Goal: Transaction & Acquisition: Purchase product/service

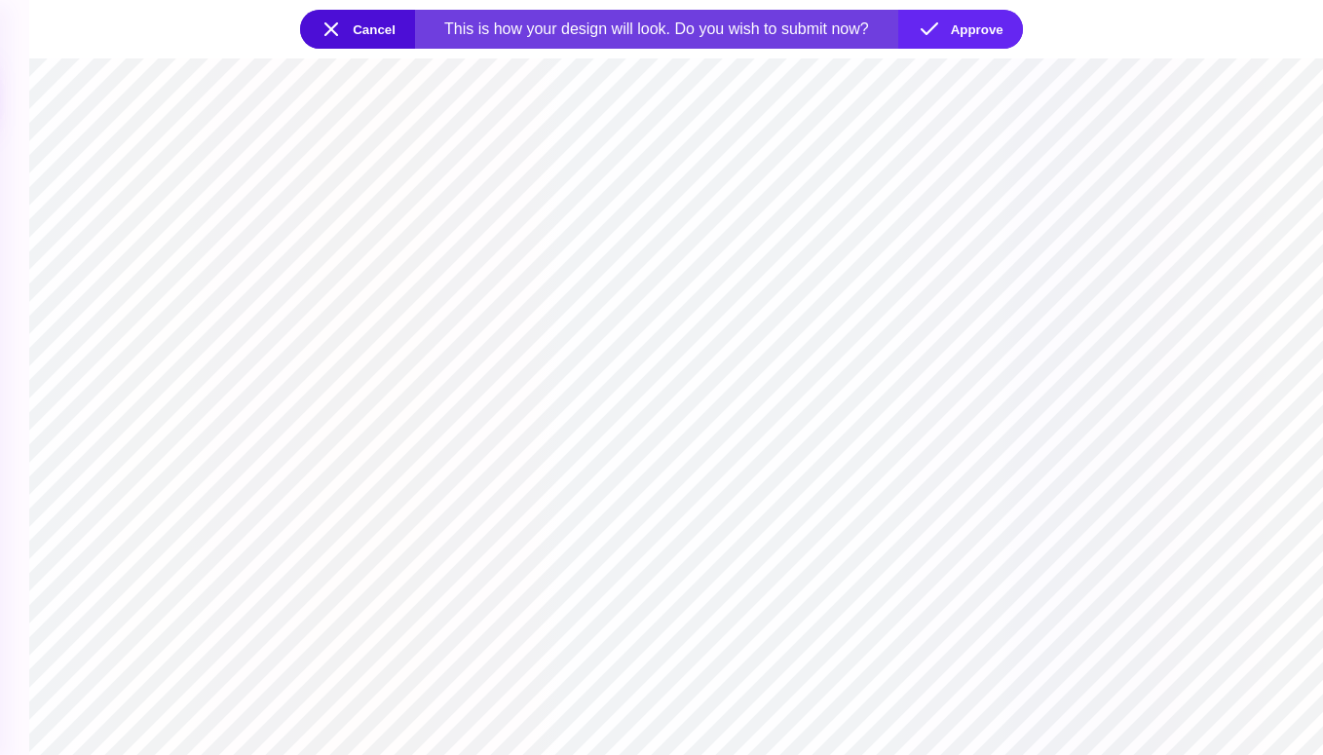
click at [338, 34] on button "Cancel" at bounding box center [357, 29] width 115 height 39
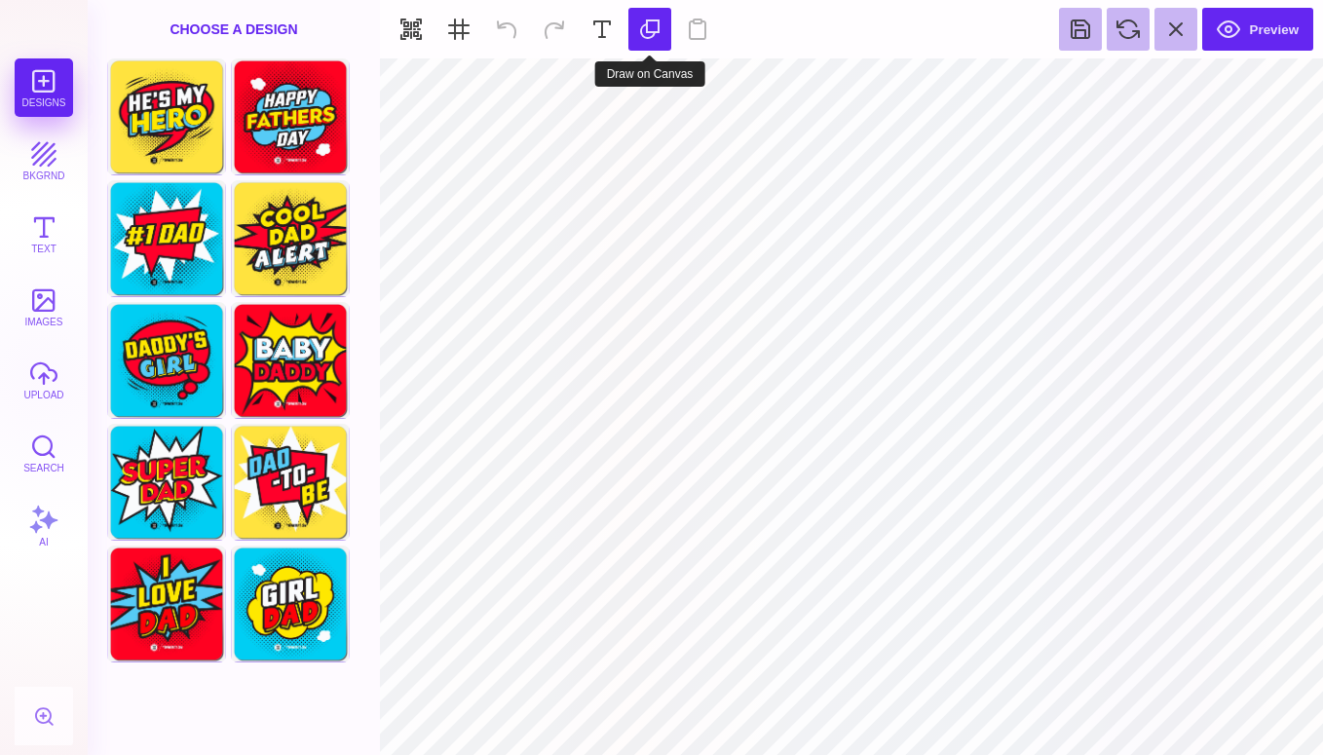
click at [659, 32] on button at bounding box center [649, 29] width 43 height 43
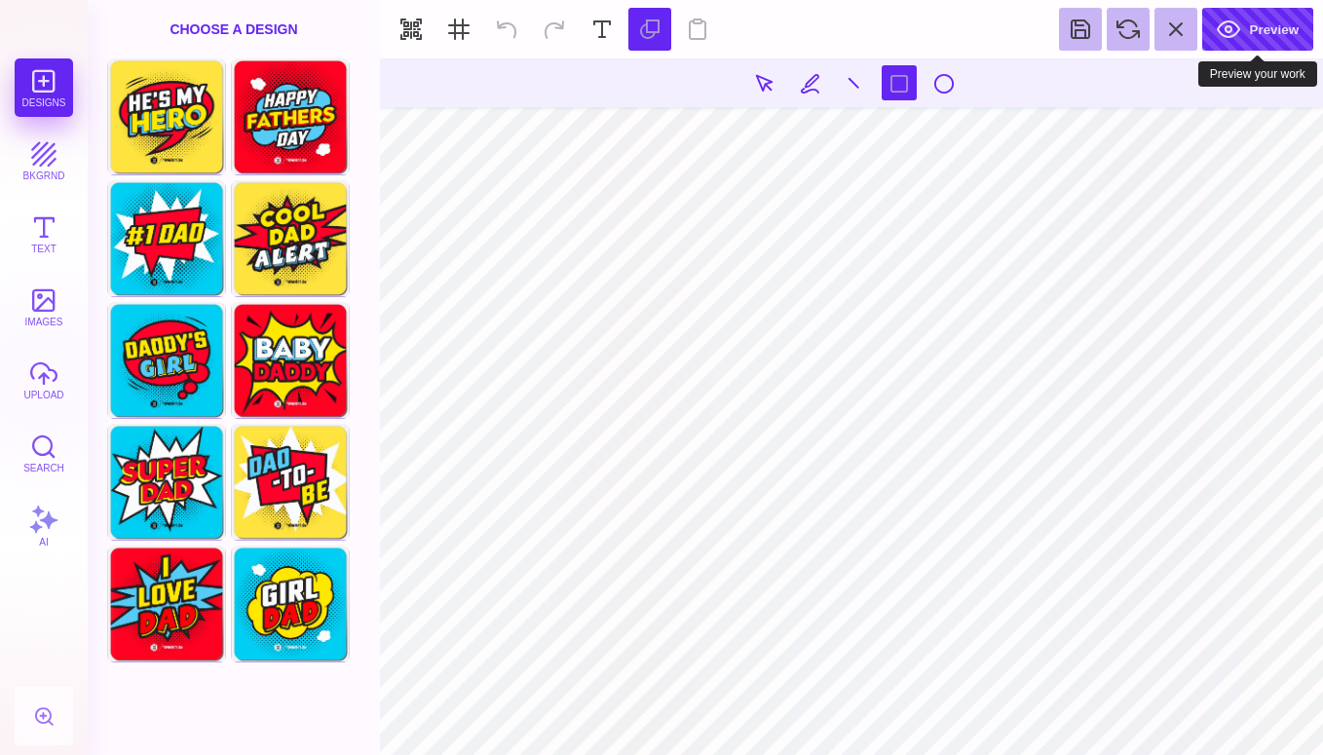
click at [1243, 30] on button "Preview" at bounding box center [1257, 29] width 111 height 43
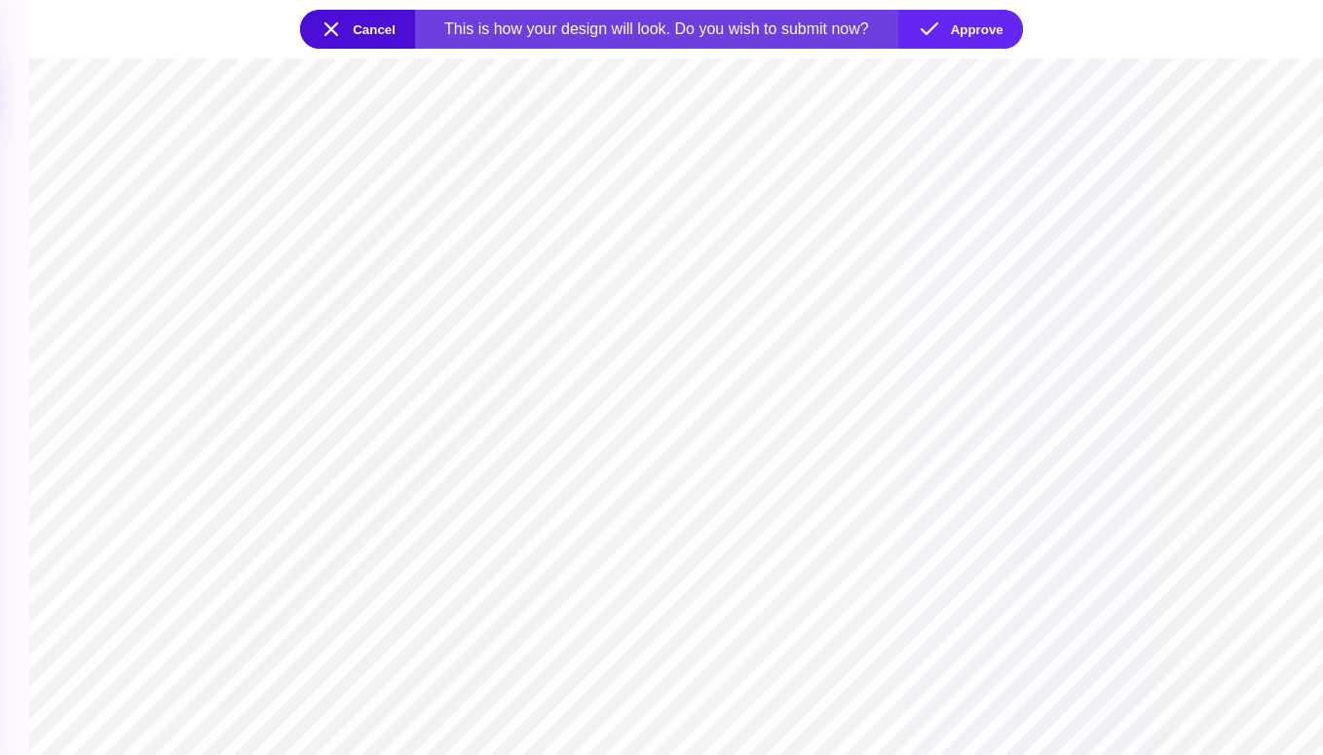
click at [1018, 226] on section at bounding box center [675, 406] width 1293 height 696
click at [730, 228] on section at bounding box center [675, 406] width 1293 height 696
drag, startPoint x: 610, startPoint y: 453, endPoint x: 624, endPoint y: 432, distance: 25.1
click at [610, 453] on section at bounding box center [675, 406] width 1293 height 696
click at [728, 25] on div "This is how your design will look. Do you wish to submit now?" at bounding box center [656, 29] width 425 height 18
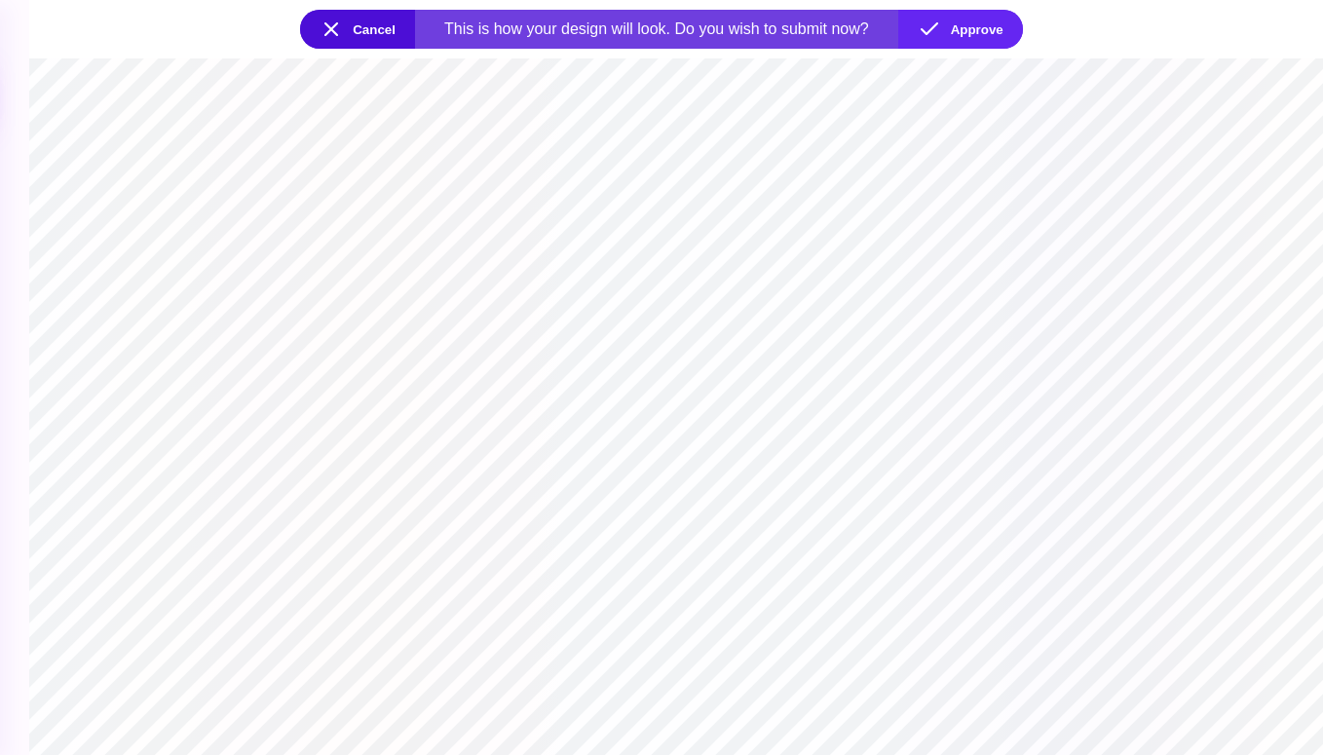
click at [378, 28] on button "Cancel" at bounding box center [357, 29] width 115 height 39
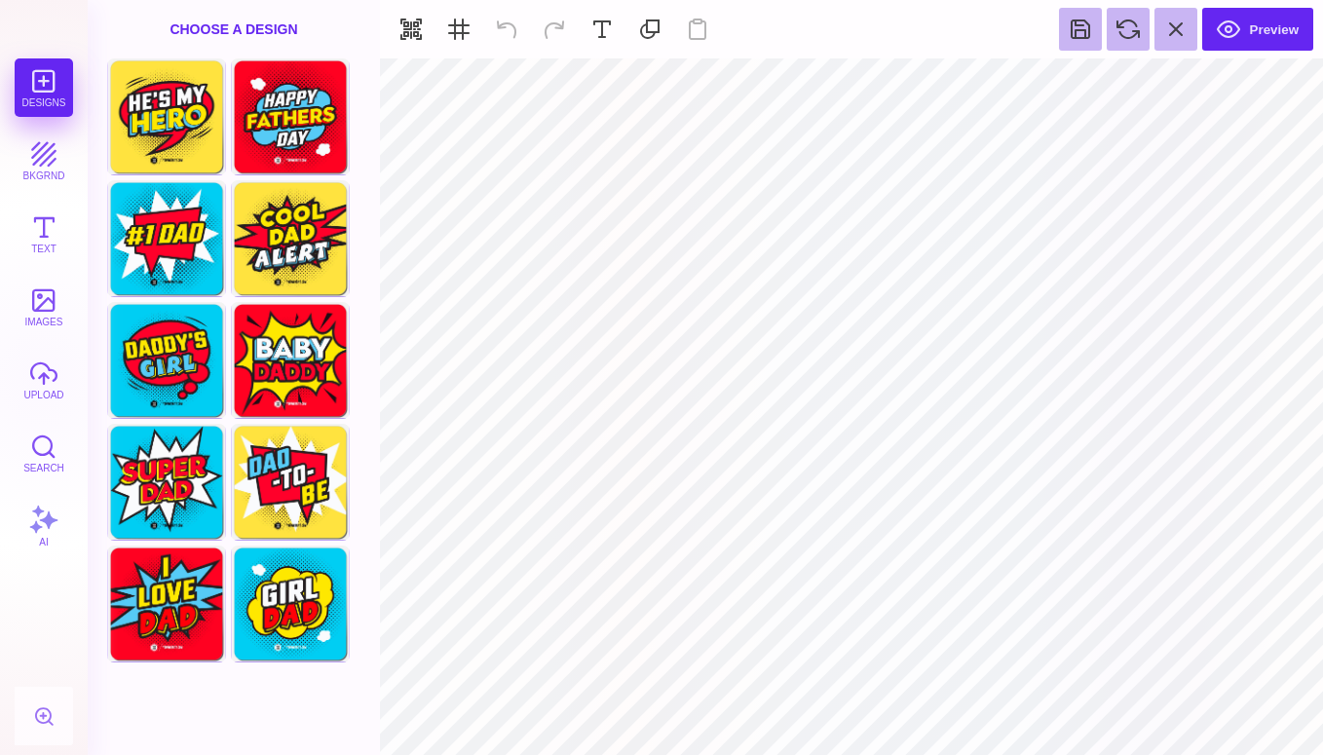
click at [277, 27] on div "Choose A Design" at bounding box center [234, 29] width 292 height 58
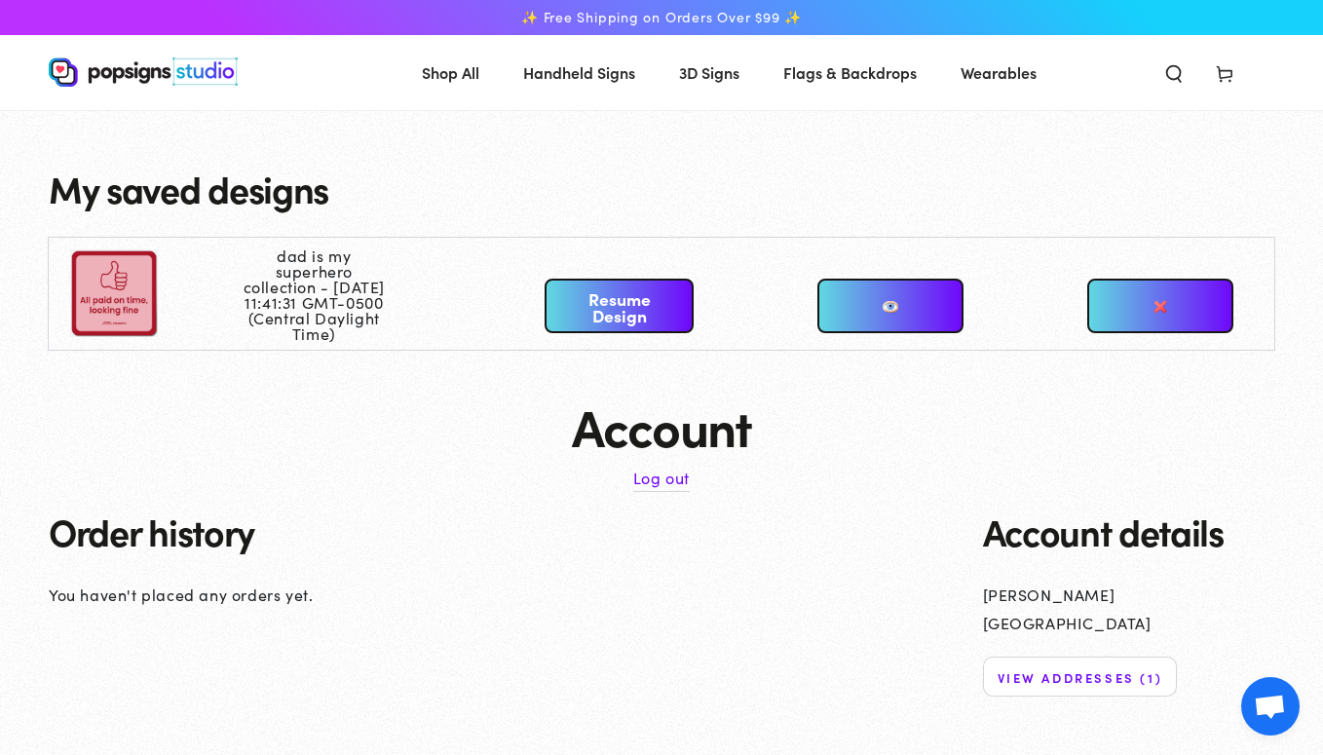
click at [895, 308] on link at bounding box center [890, 306] width 146 height 55
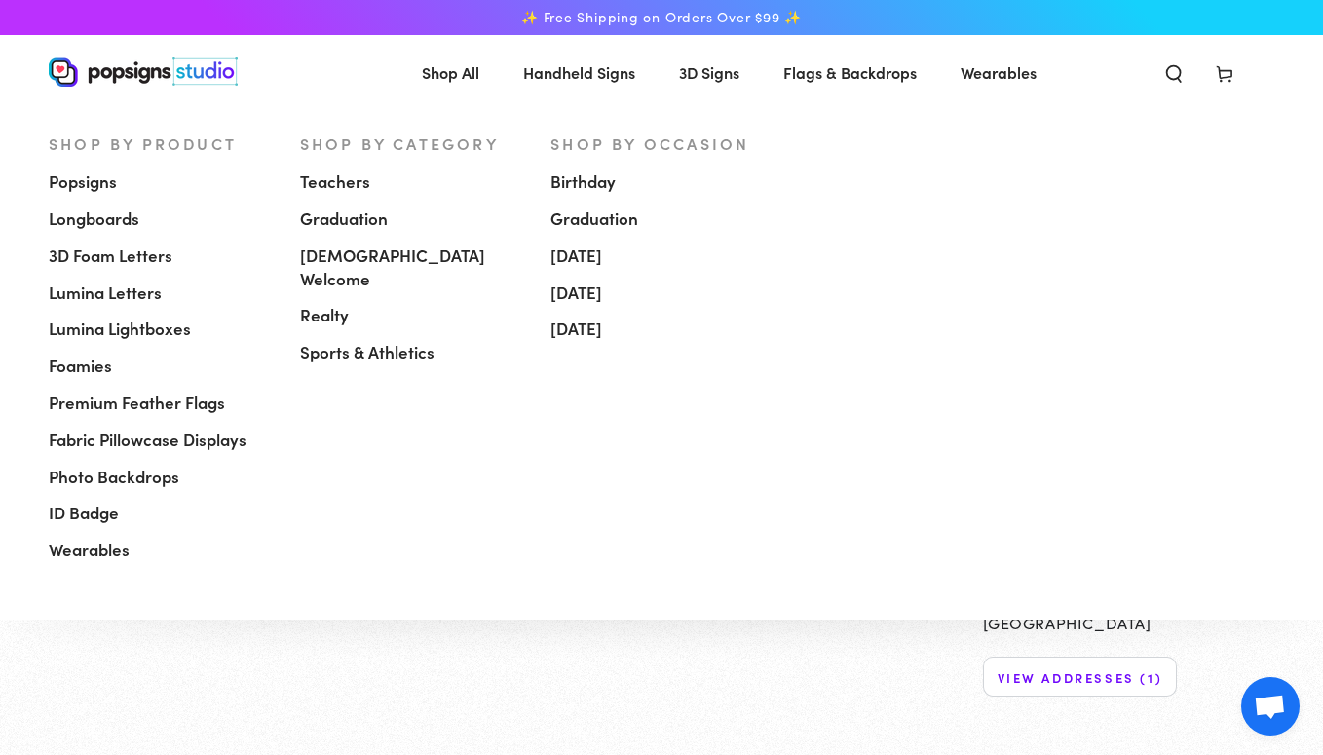
click at [93, 186] on span "Popsigns" at bounding box center [83, 181] width 68 height 23
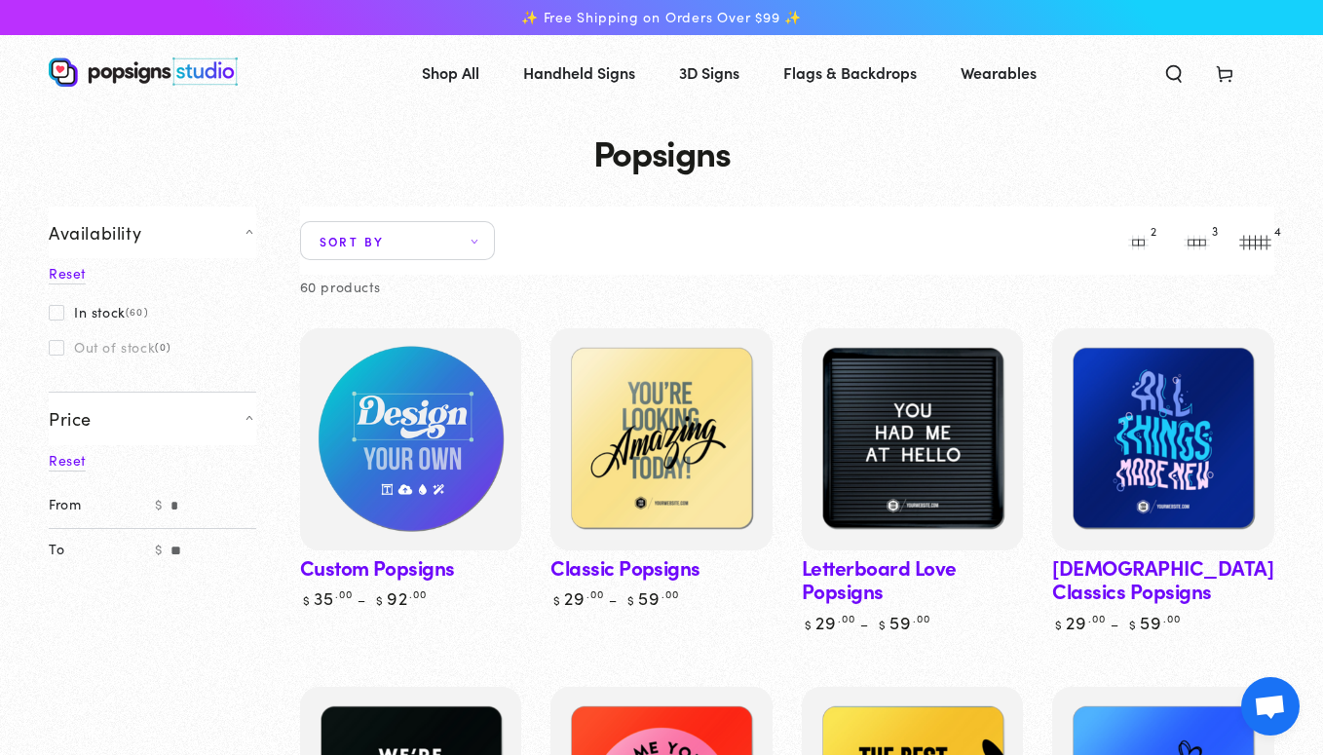
click at [376, 391] on img at bounding box center [410, 439] width 228 height 228
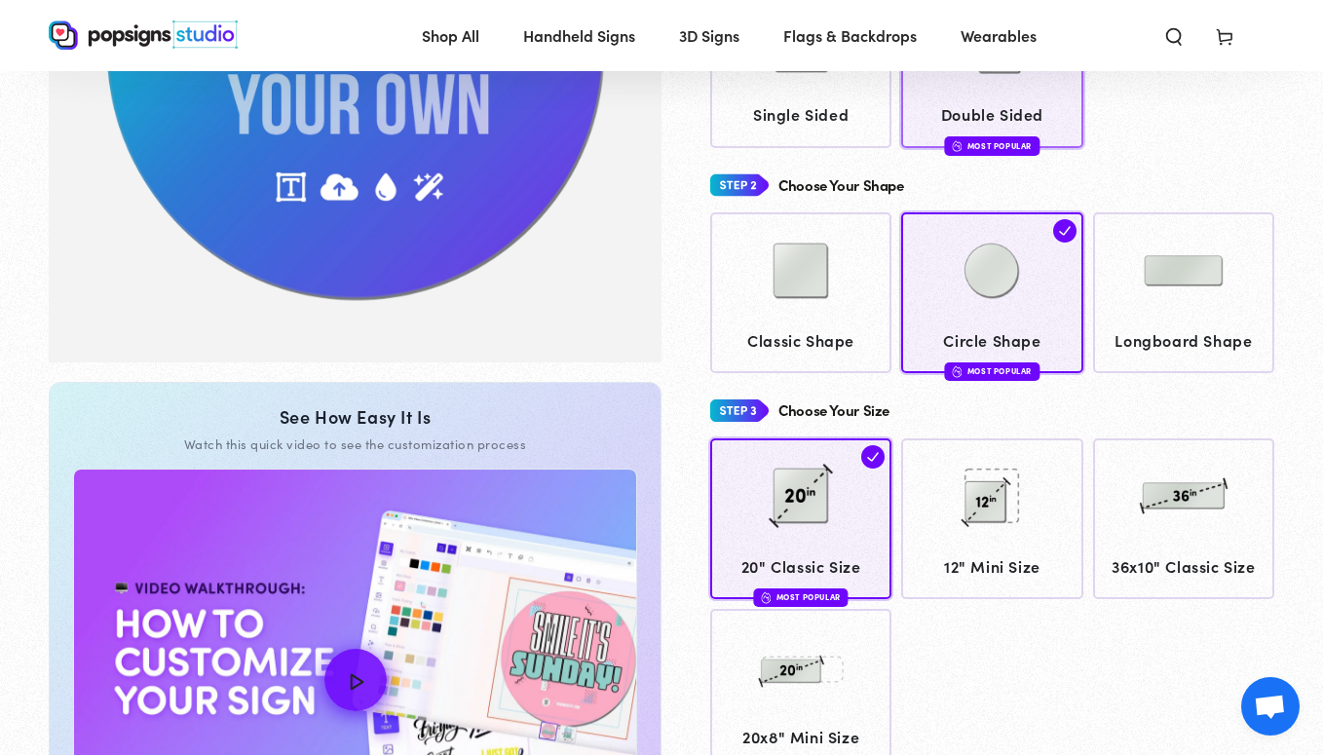
scroll to position [454, 0]
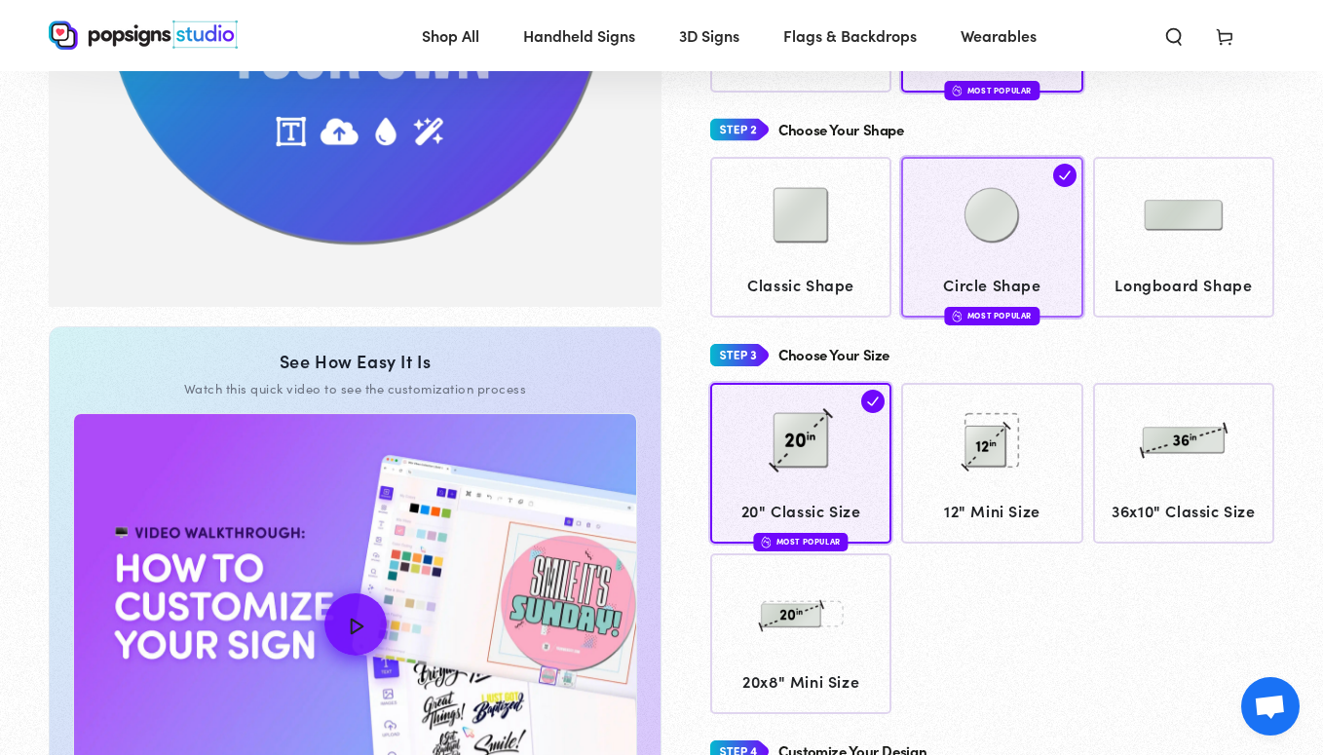
click at [994, 248] on img at bounding box center [991, 215] width 97 height 97
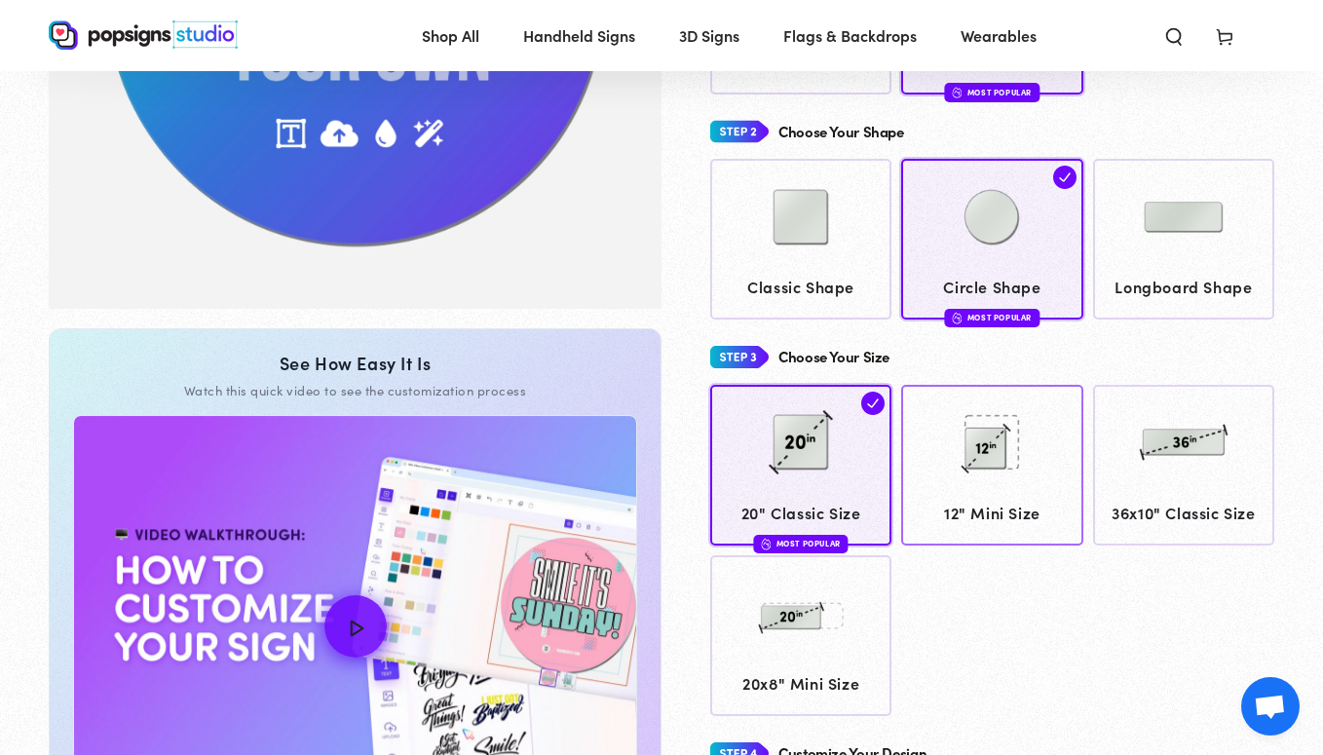
click at [951, 421] on img at bounding box center [991, 441] width 97 height 97
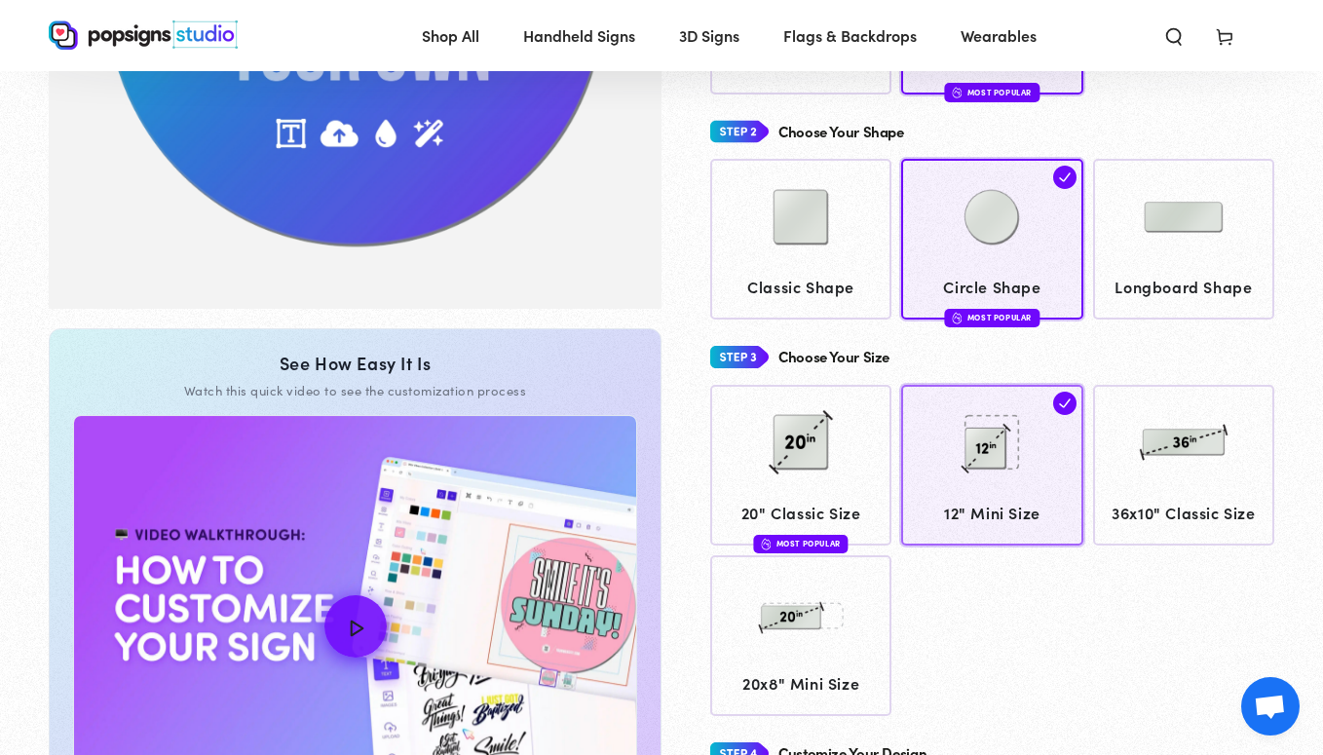
click at [1018, 427] on img at bounding box center [991, 441] width 97 height 97
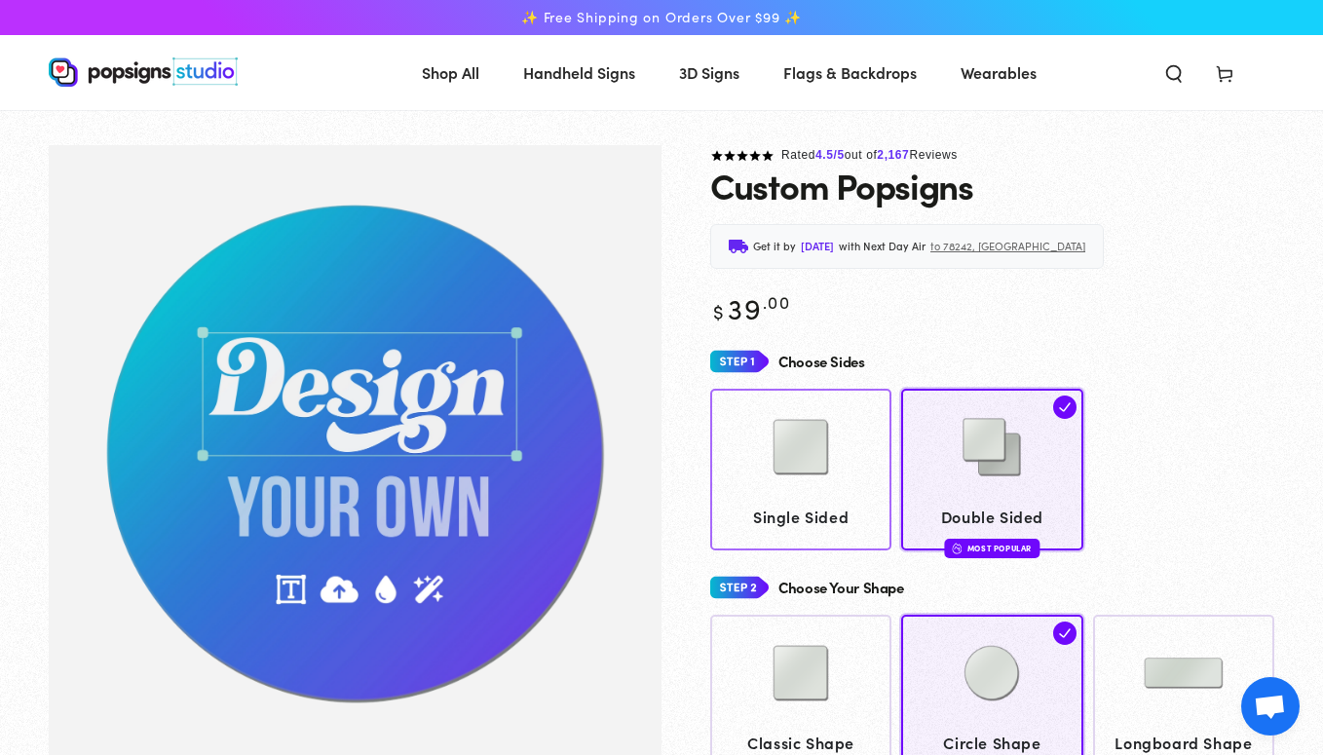
click at [861, 467] on div at bounding box center [801, 448] width 163 height 97
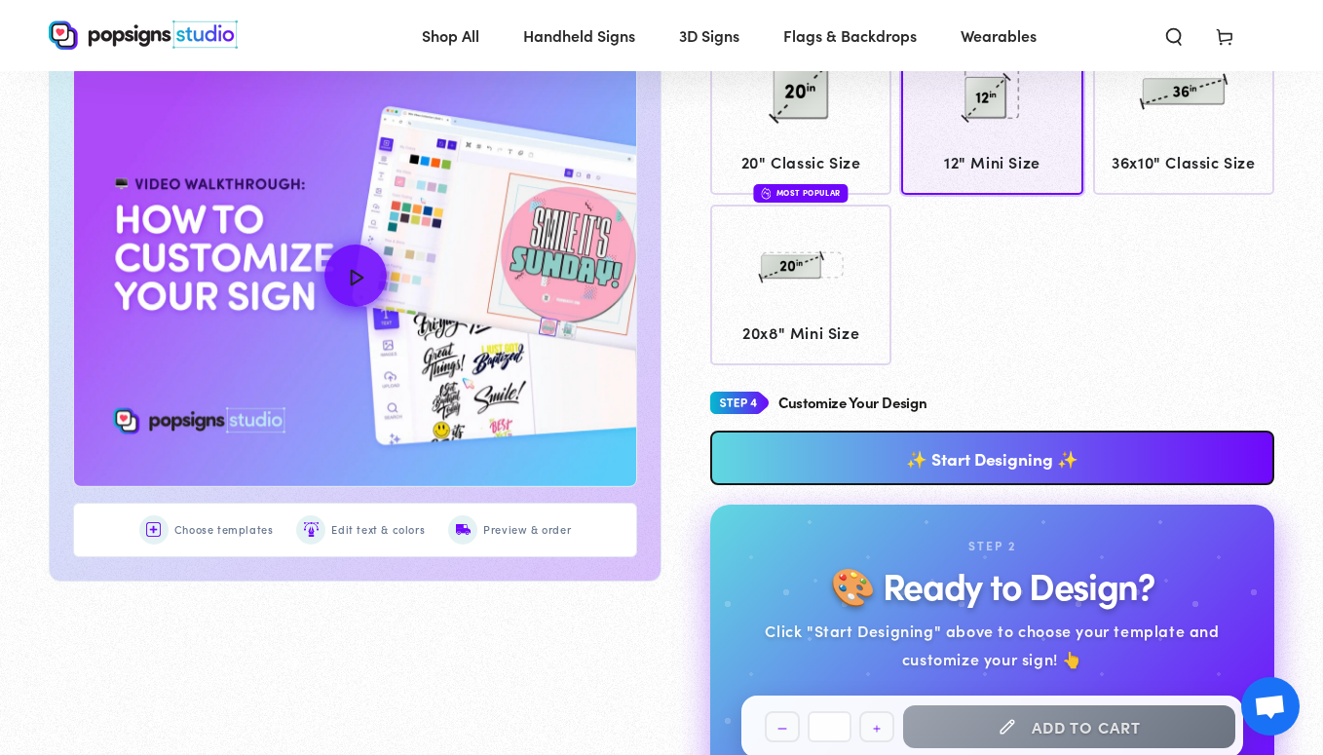
click at [1059, 456] on link "✨ Start Designing ✨" at bounding box center [992, 457] width 564 height 55
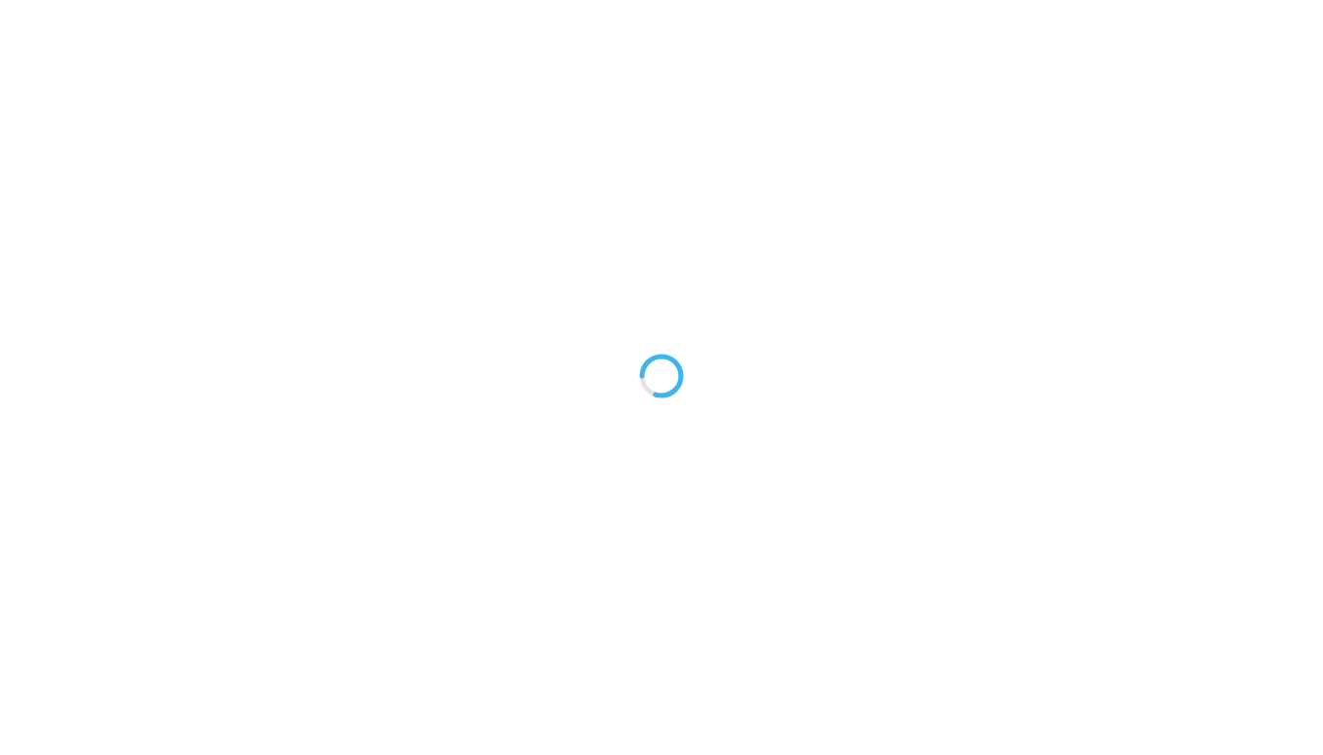
type textarea "An ancient tree with a door leading to a magical world"
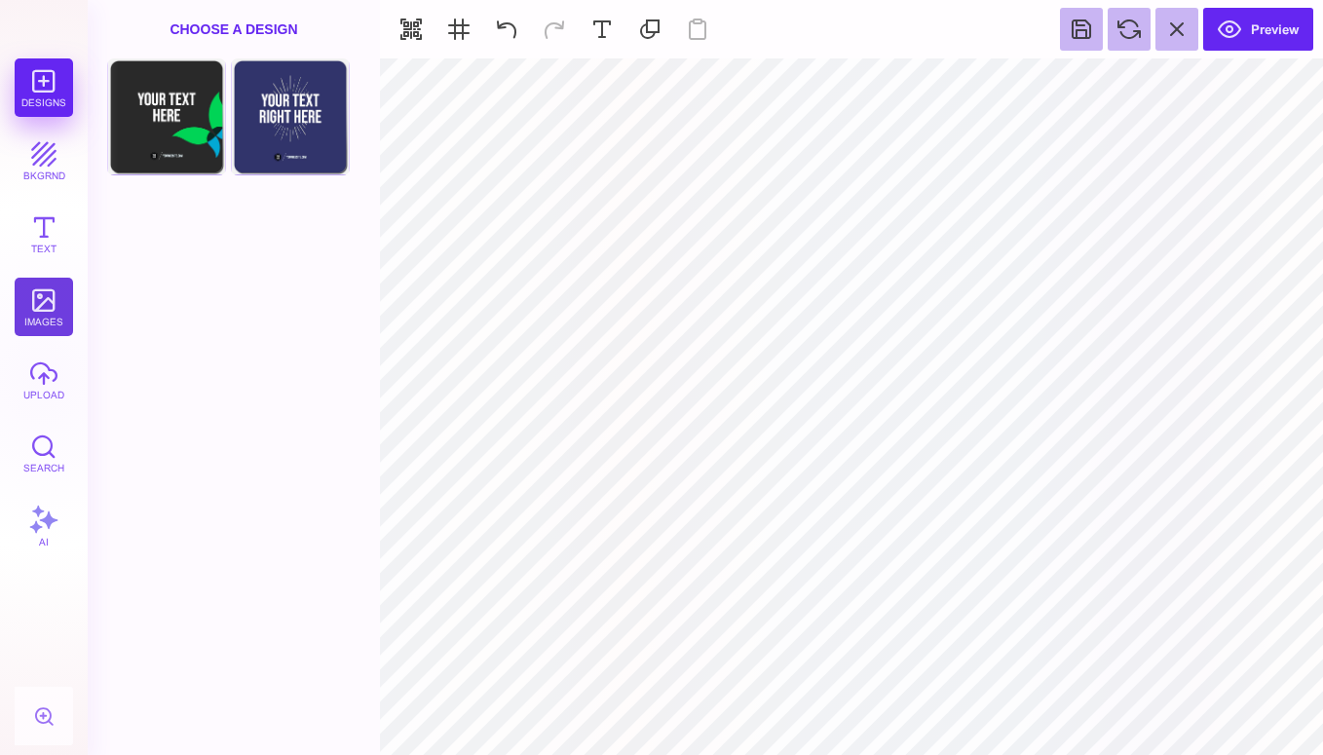
click at [47, 305] on button "images" at bounding box center [44, 307] width 58 height 58
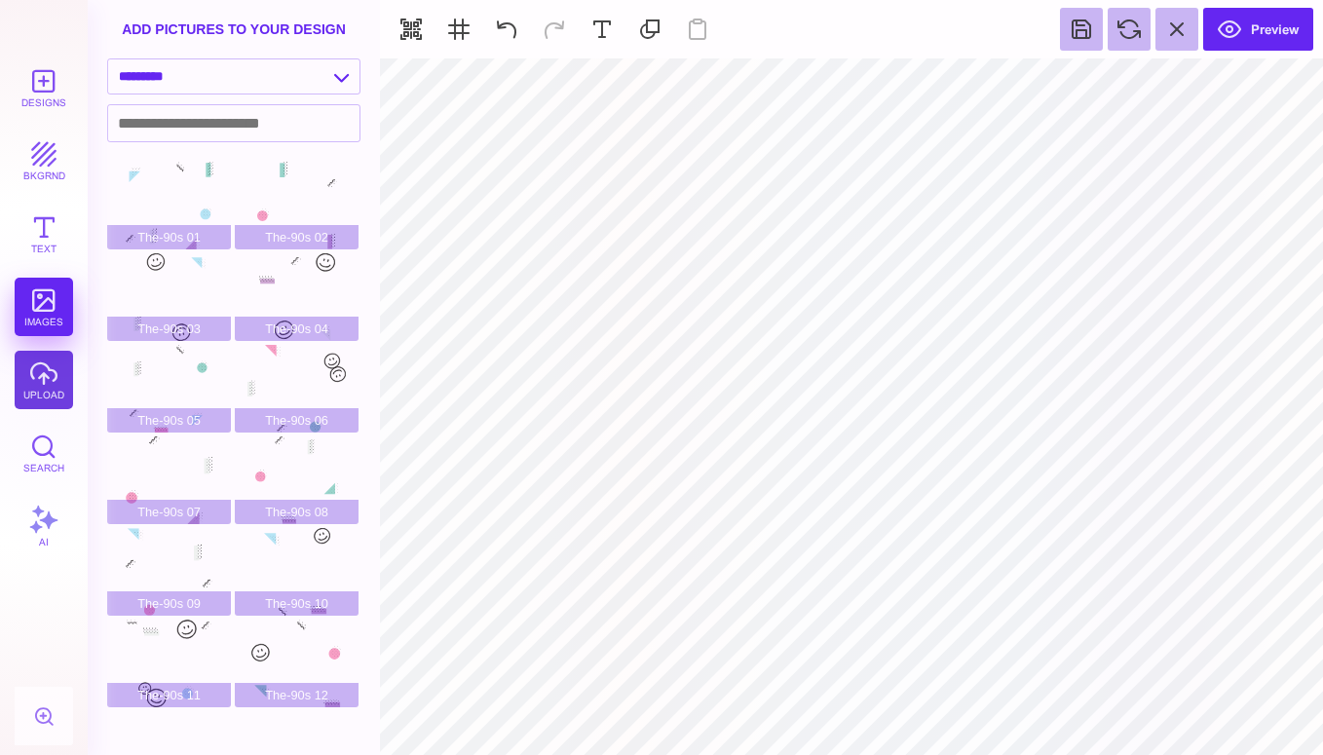
click at [56, 390] on button "upload" at bounding box center [44, 380] width 58 height 58
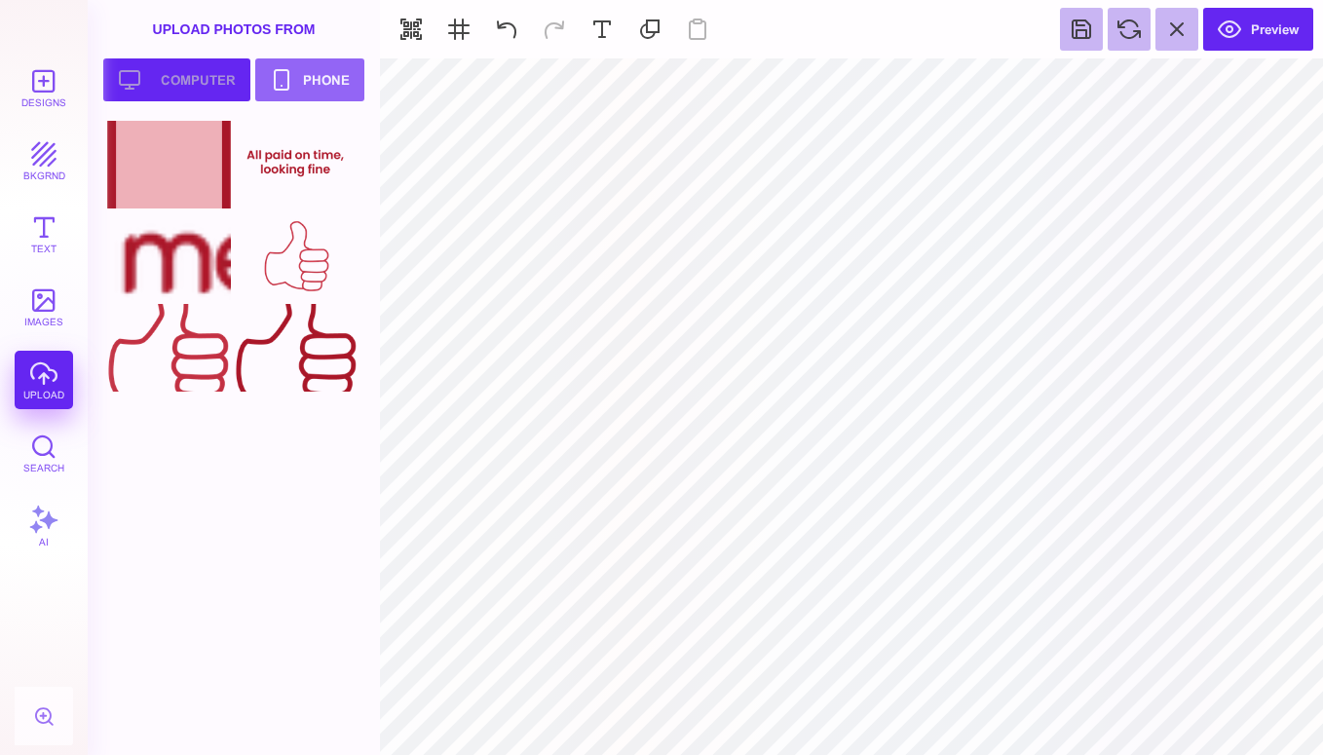
click at [199, 77] on button "Upload your artwork Computer" at bounding box center [176, 79] width 147 height 43
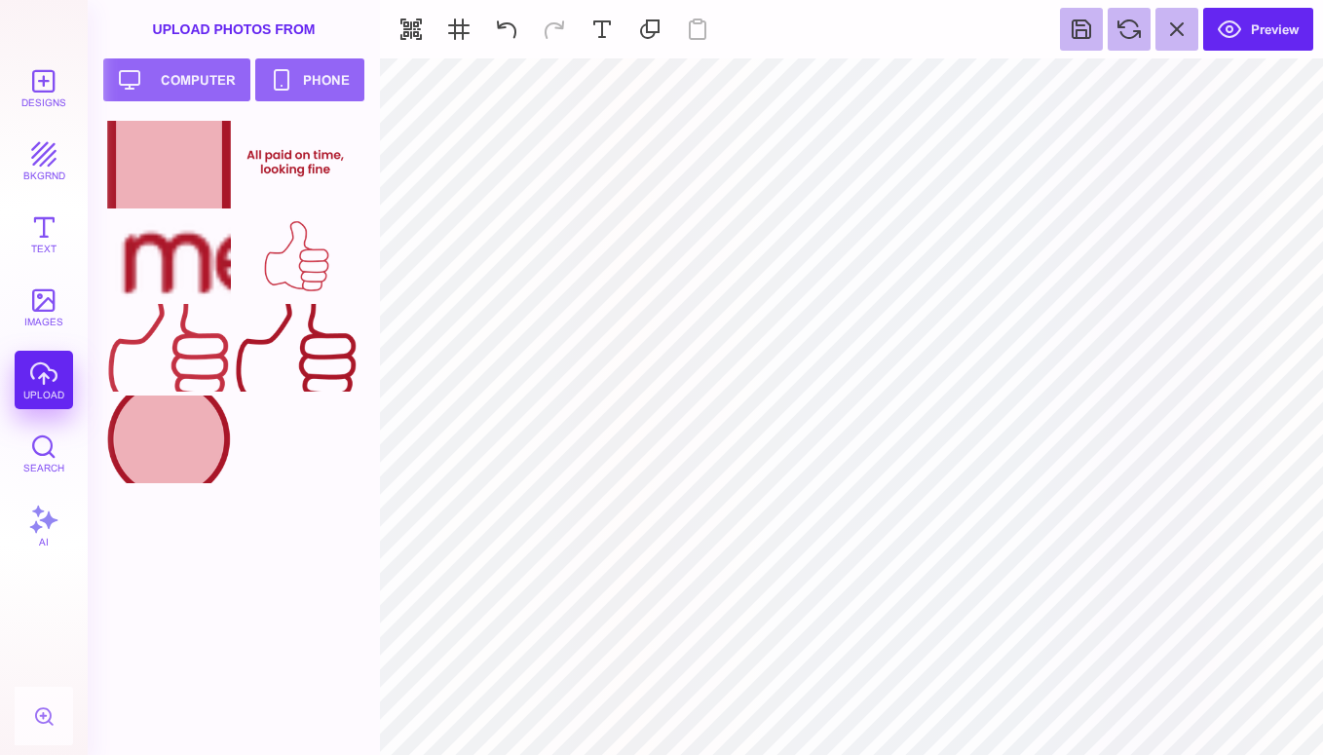
click at [168, 443] on div at bounding box center [169, 439] width 124 height 88
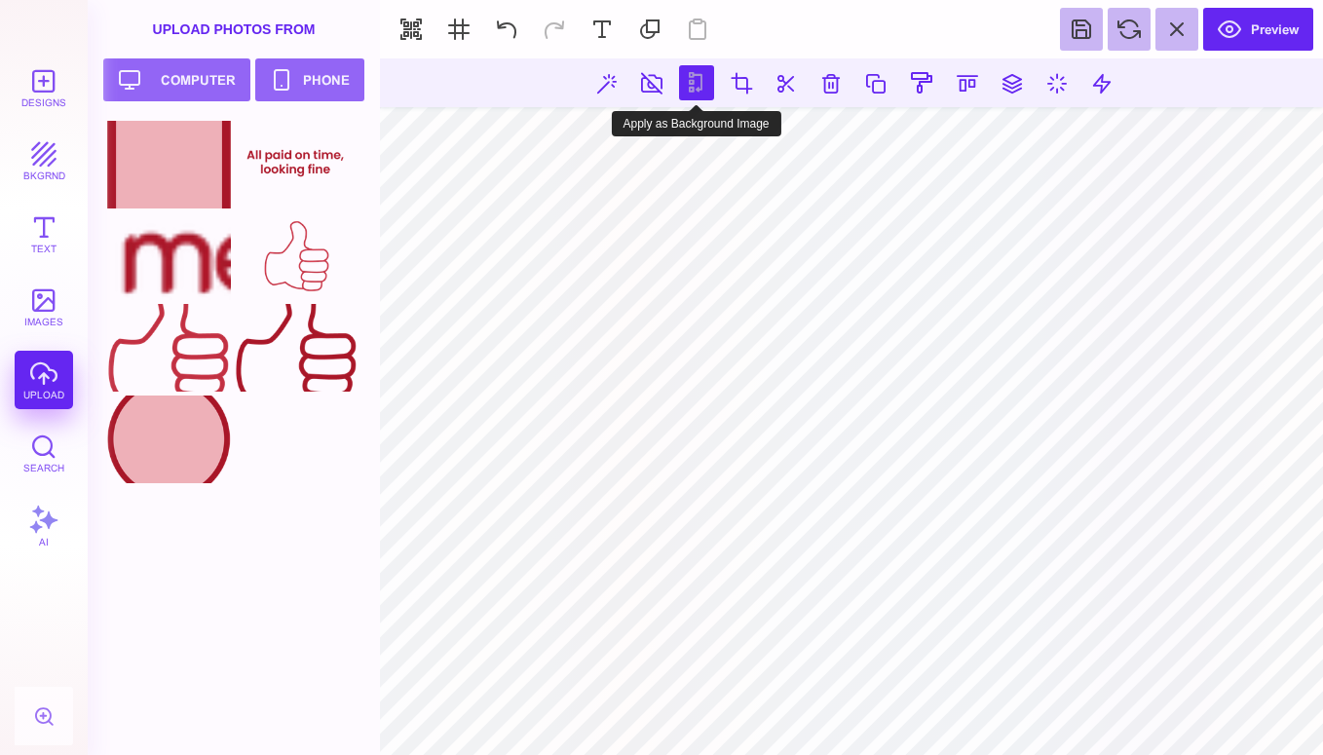
click at [688, 87] on button at bounding box center [696, 82] width 35 height 35
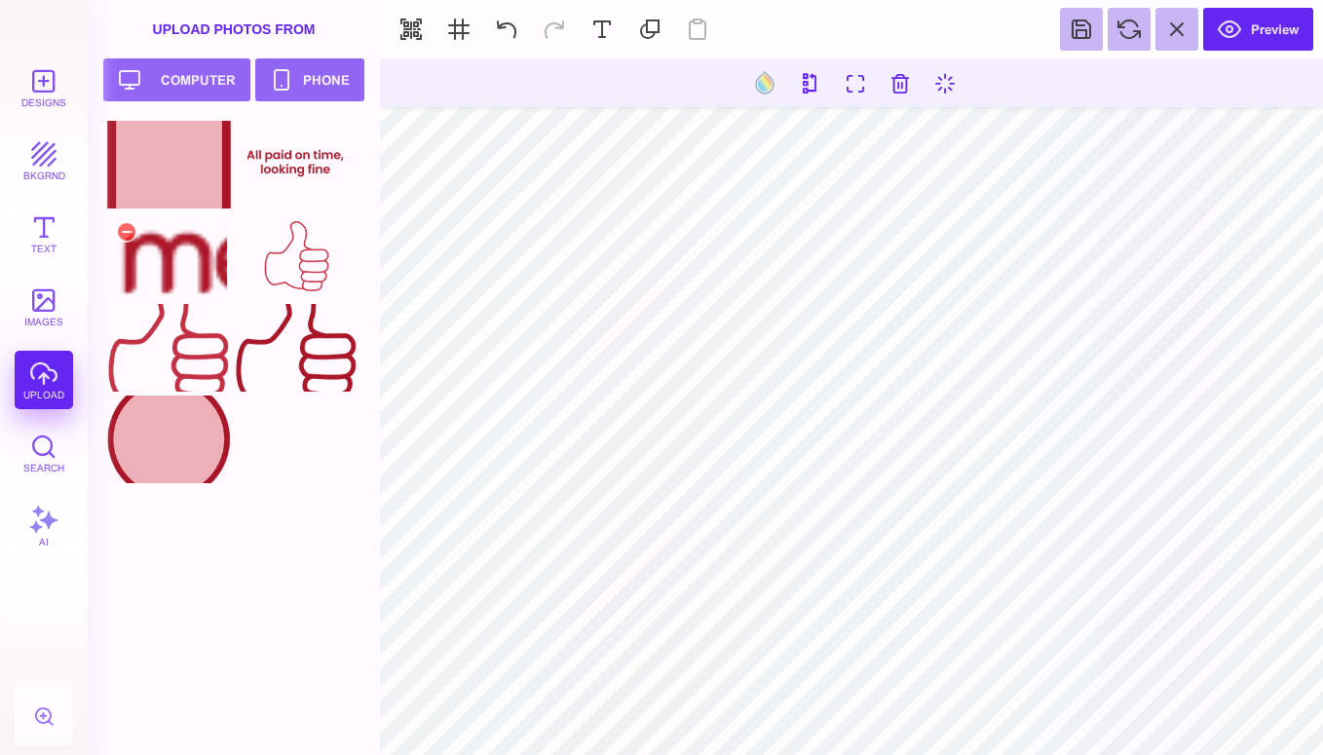
click at [163, 259] on div at bounding box center [169, 256] width 124 height 88
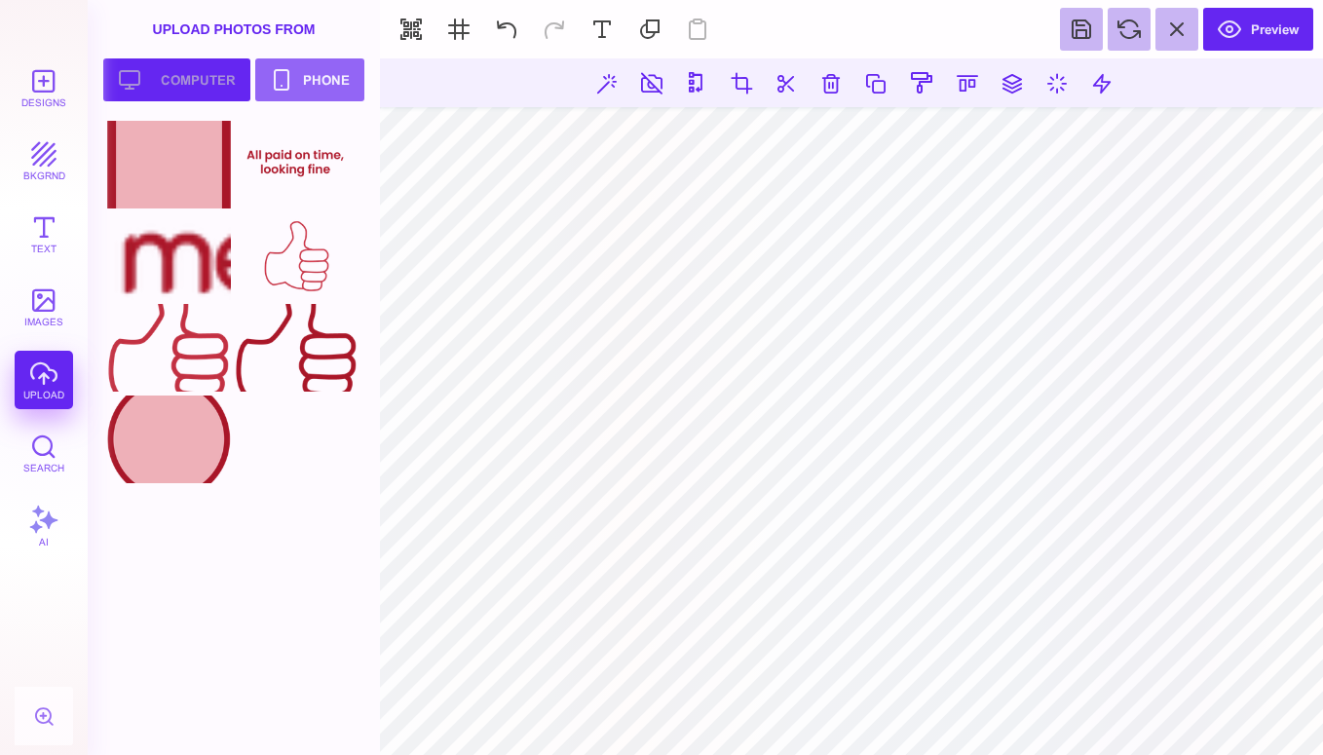
click at [177, 85] on button "Upload your artwork Computer" at bounding box center [176, 79] width 147 height 43
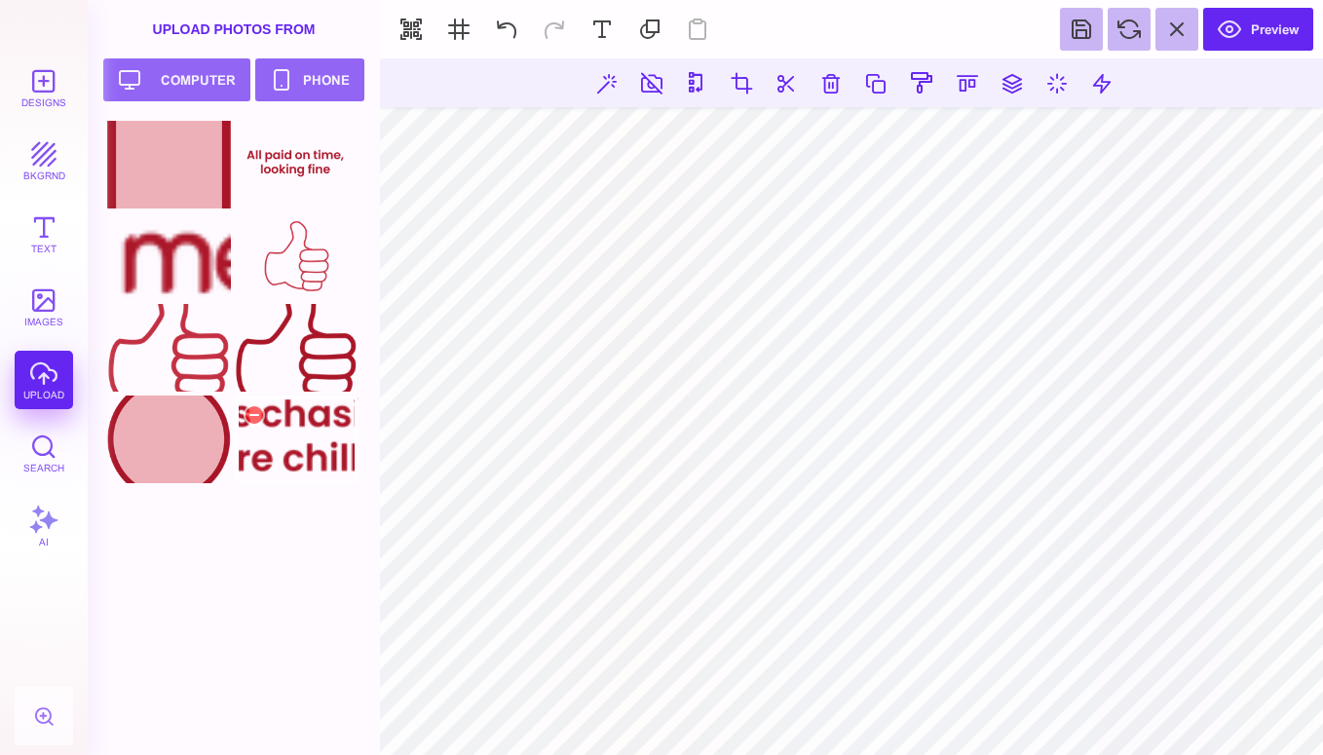
click at [311, 434] on div at bounding box center [297, 439] width 124 height 88
click at [364, 436] on div at bounding box center [239, 304] width 265 height 366
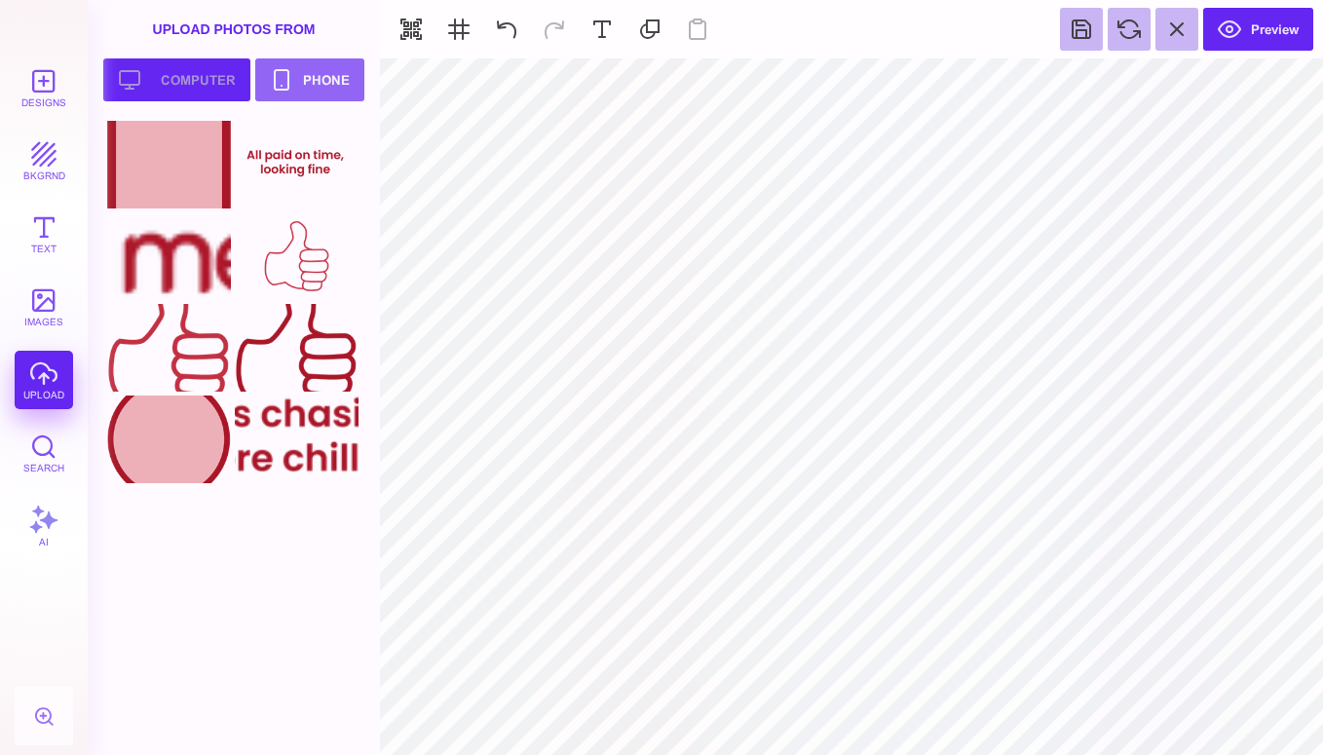
click at [126, 72] on button "Upload your artwork Computer" at bounding box center [176, 79] width 147 height 43
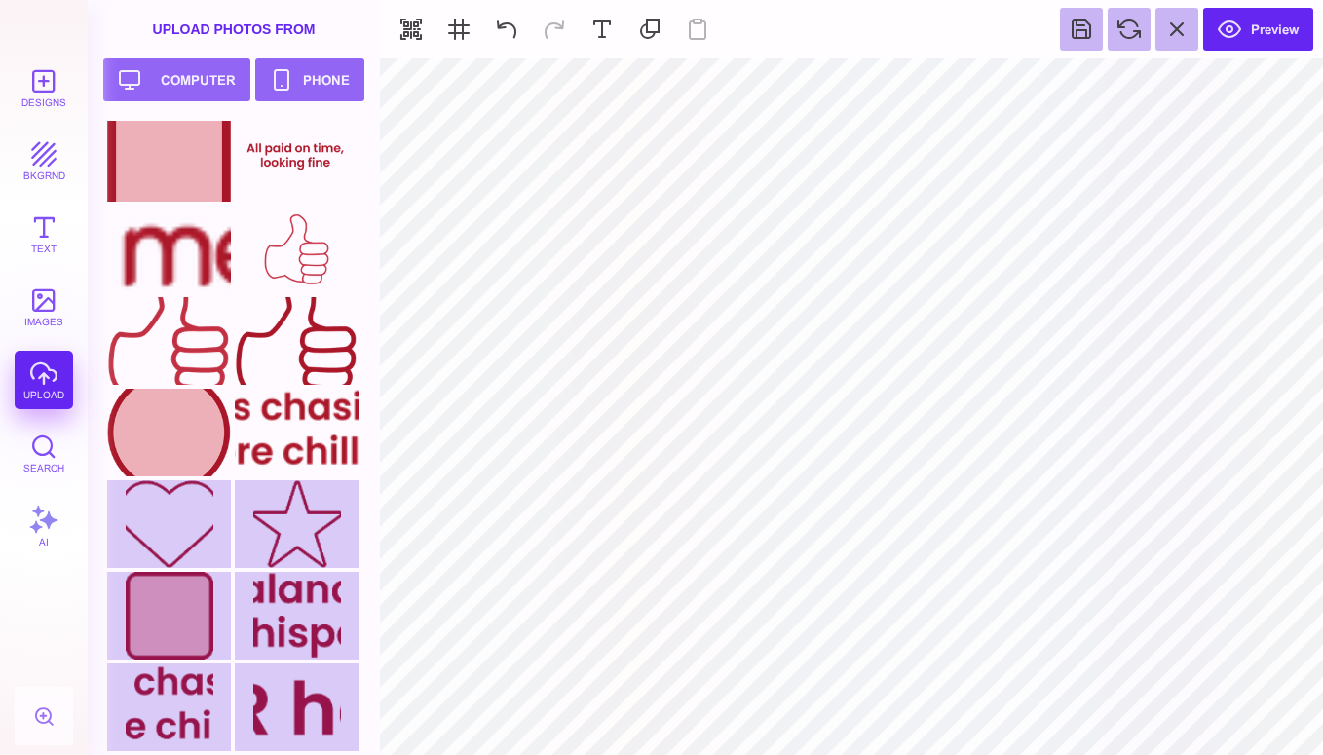
scroll to position [99, 0]
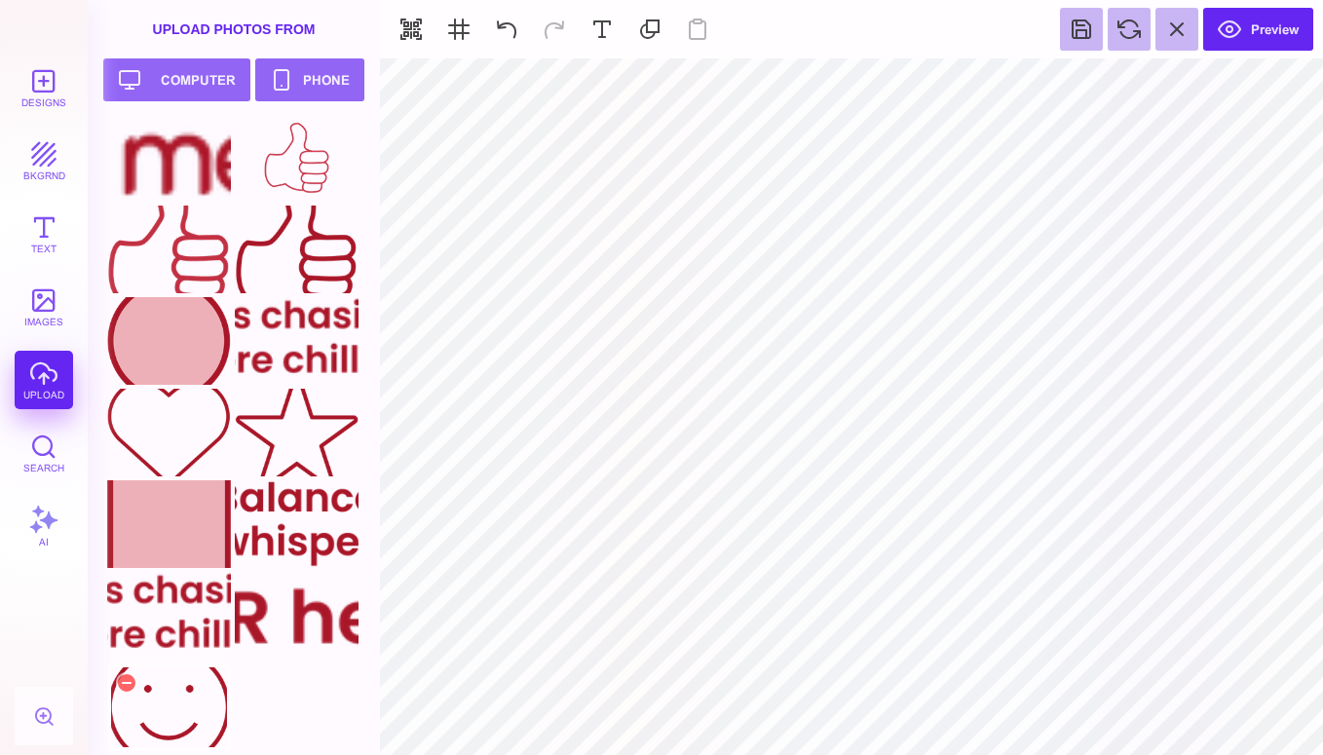
click at [159, 707] on div at bounding box center [169, 707] width 124 height 88
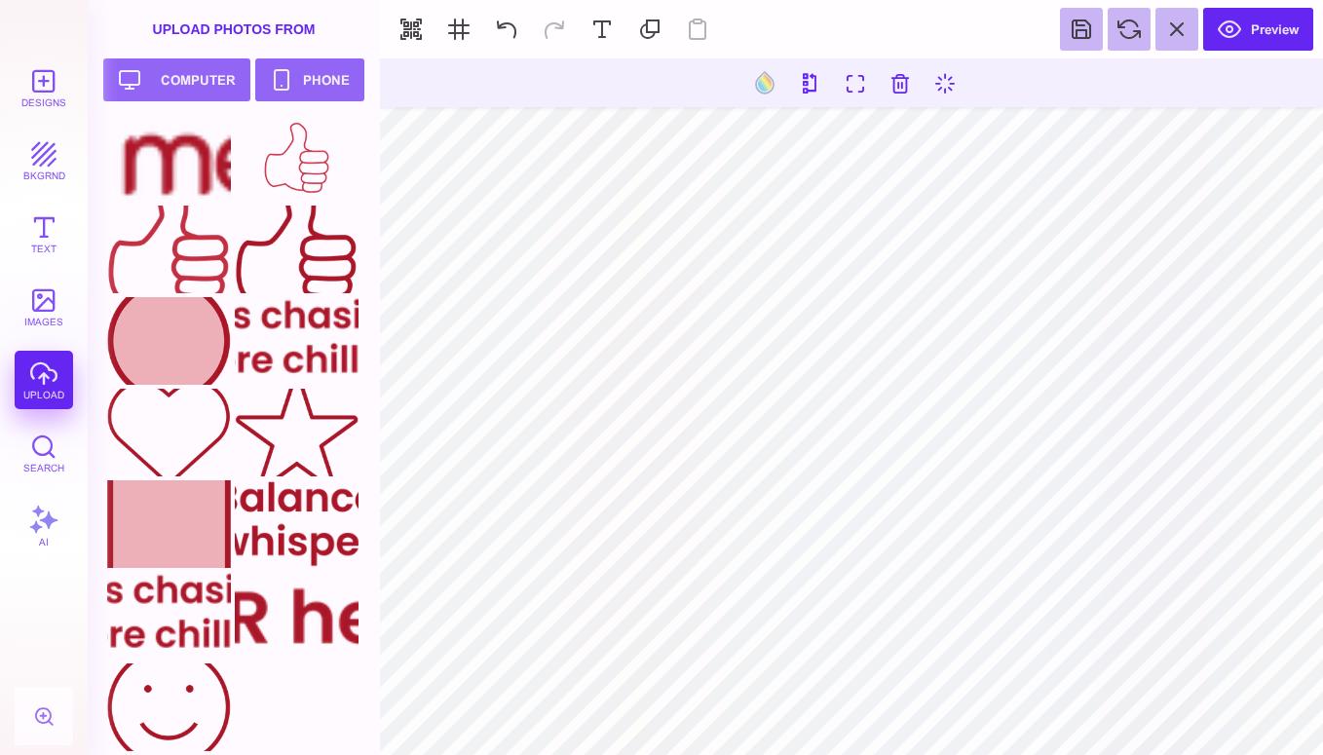
type input "#000000"
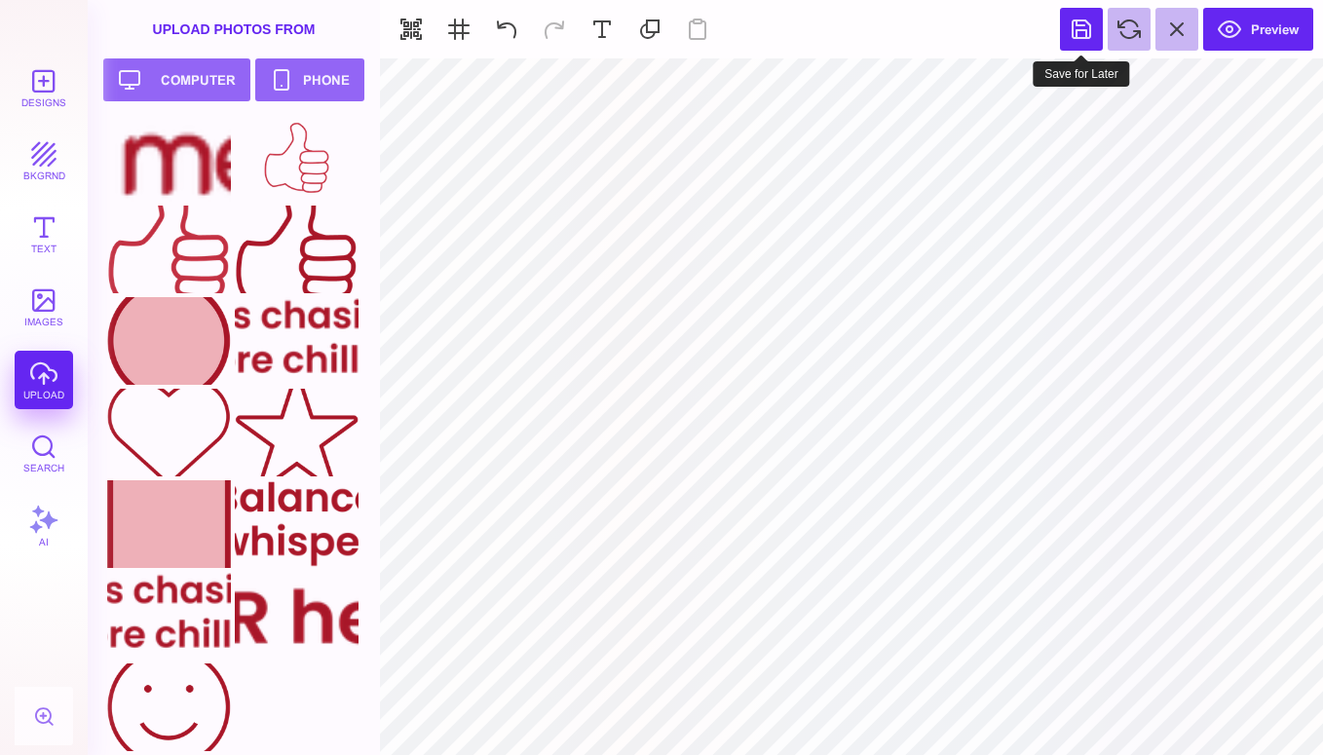
click at [1083, 32] on button at bounding box center [1081, 29] width 43 height 43
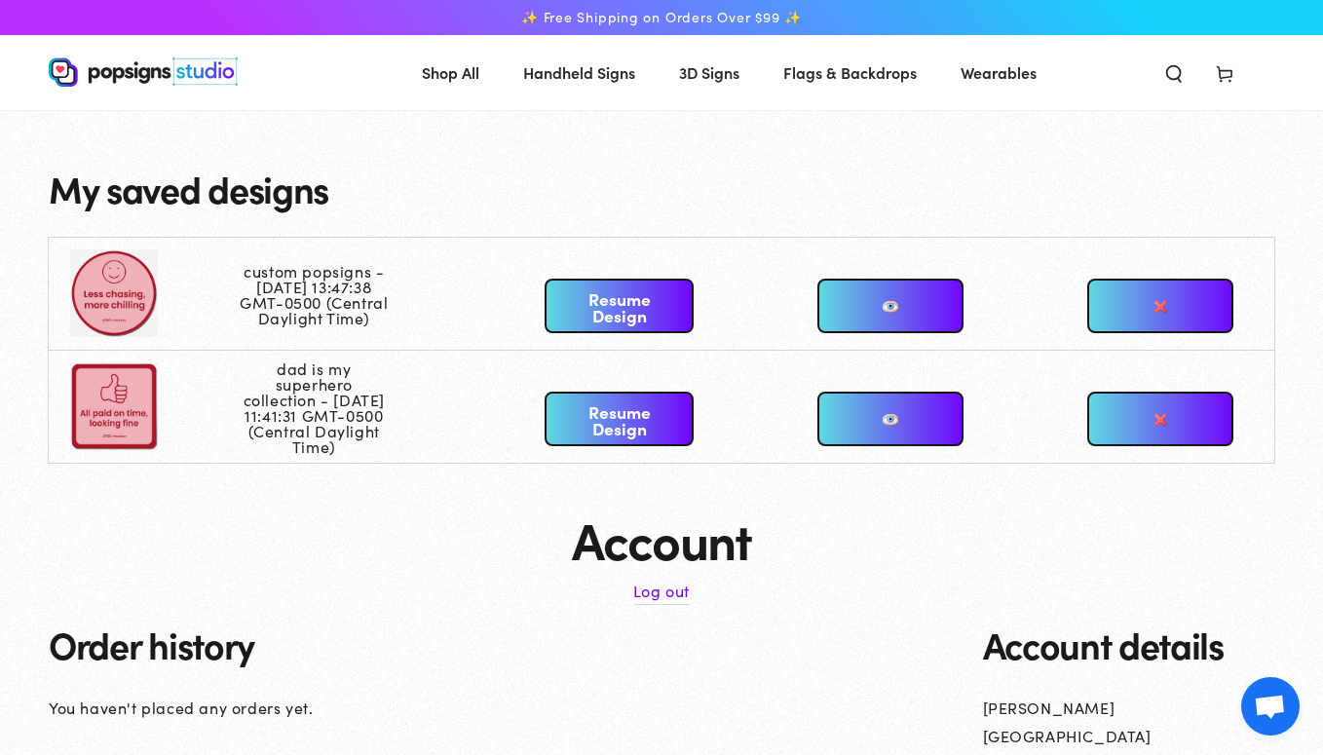
click at [1168, 421] on link at bounding box center [1160, 419] width 146 height 55
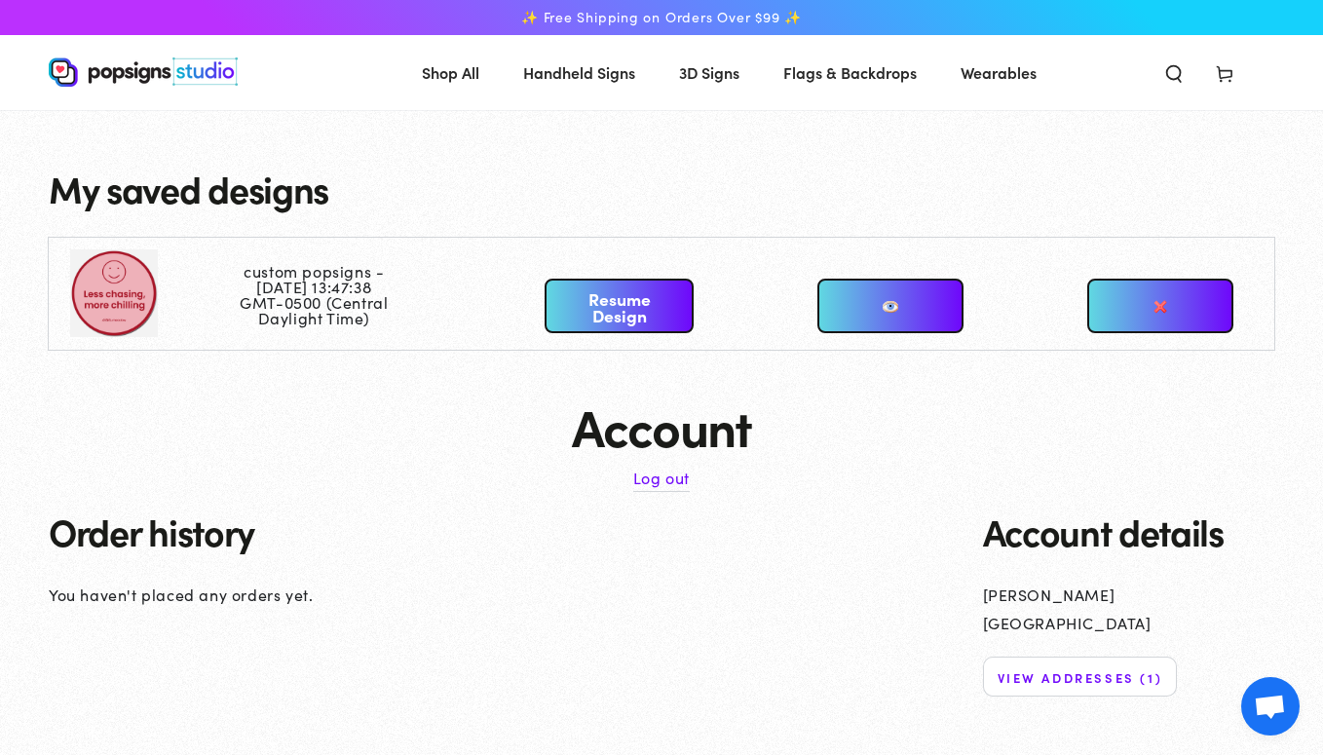
click at [880, 301] on link at bounding box center [890, 306] width 146 height 55
click at [894, 301] on link at bounding box center [890, 306] width 146 height 55
click at [886, 307] on link at bounding box center [890, 306] width 146 height 55
click at [898, 310] on link at bounding box center [890, 306] width 146 height 55
click at [891, 306] on link at bounding box center [890, 306] width 146 height 55
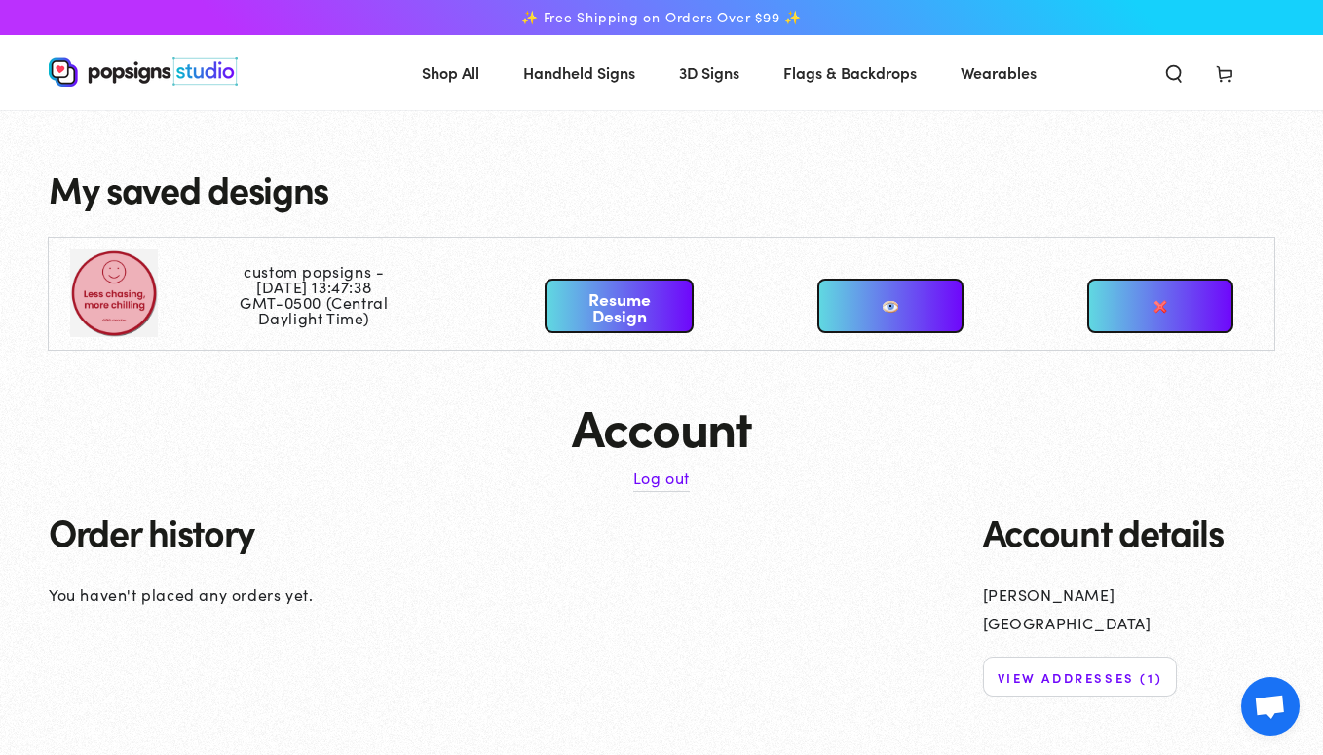
click at [876, 303] on link at bounding box center [890, 306] width 146 height 55
click at [857, 404] on h1 "Account" at bounding box center [661, 426] width 1225 height 56
click at [856, 404] on h1 "Account" at bounding box center [661, 426] width 1225 height 56
click at [901, 304] on link at bounding box center [890, 306] width 146 height 55
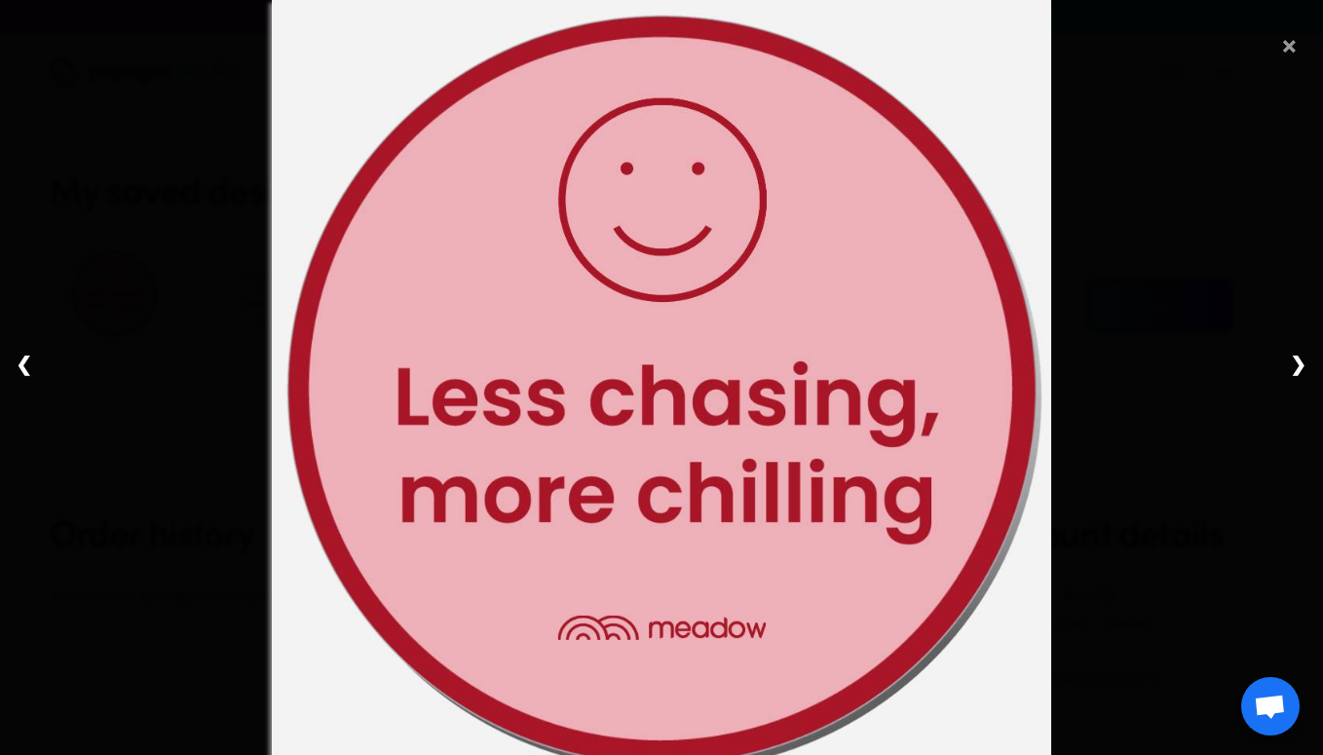
click at [1286, 50] on span "×" at bounding box center [1290, 40] width 18 height 61
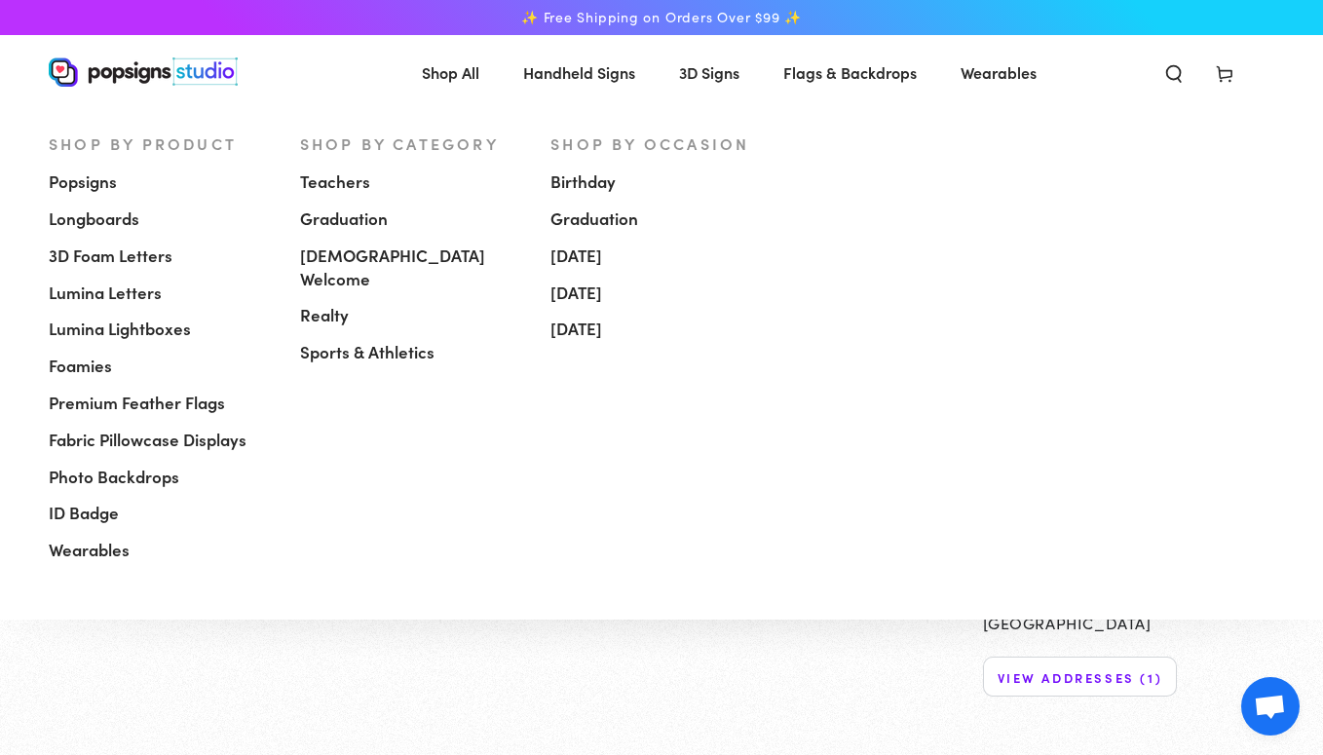
click at [109, 187] on span "Popsigns" at bounding box center [83, 181] width 68 height 23
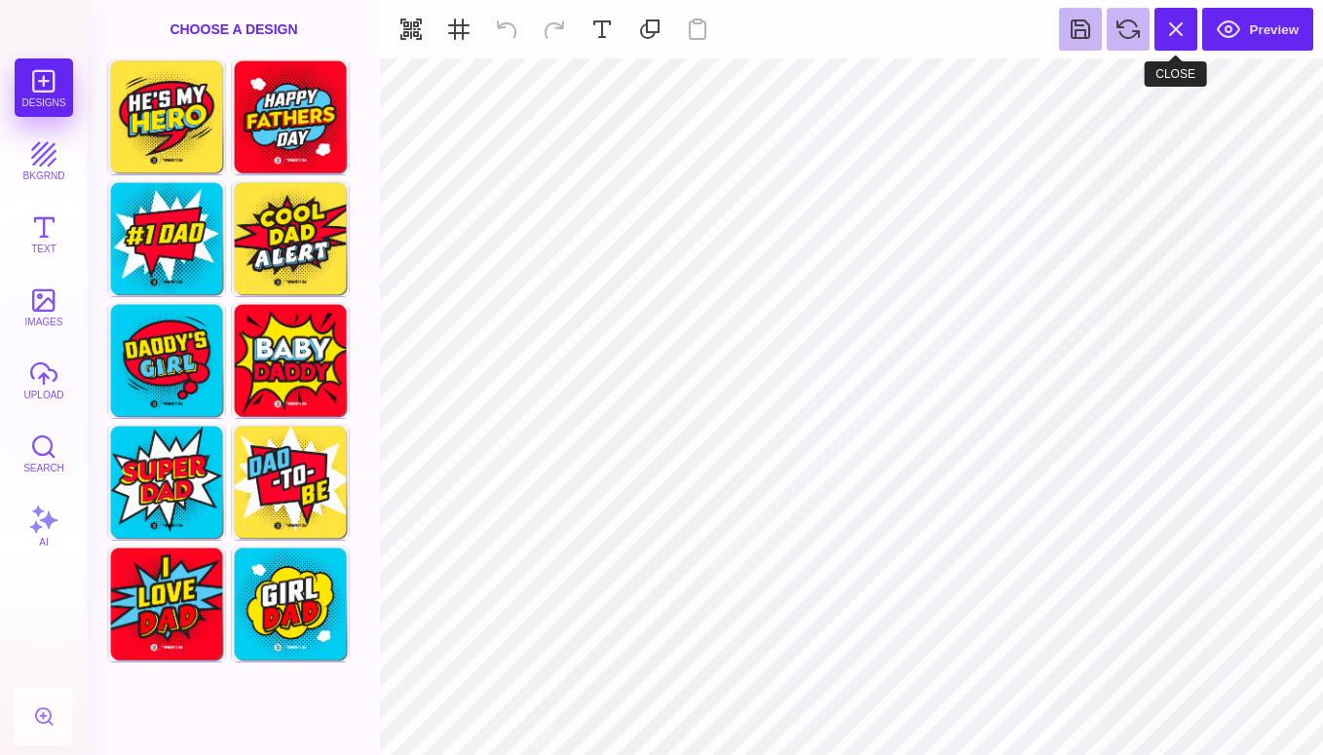
click at [1169, 34] on button at bounding box center [1175, 29] width 43 height 43
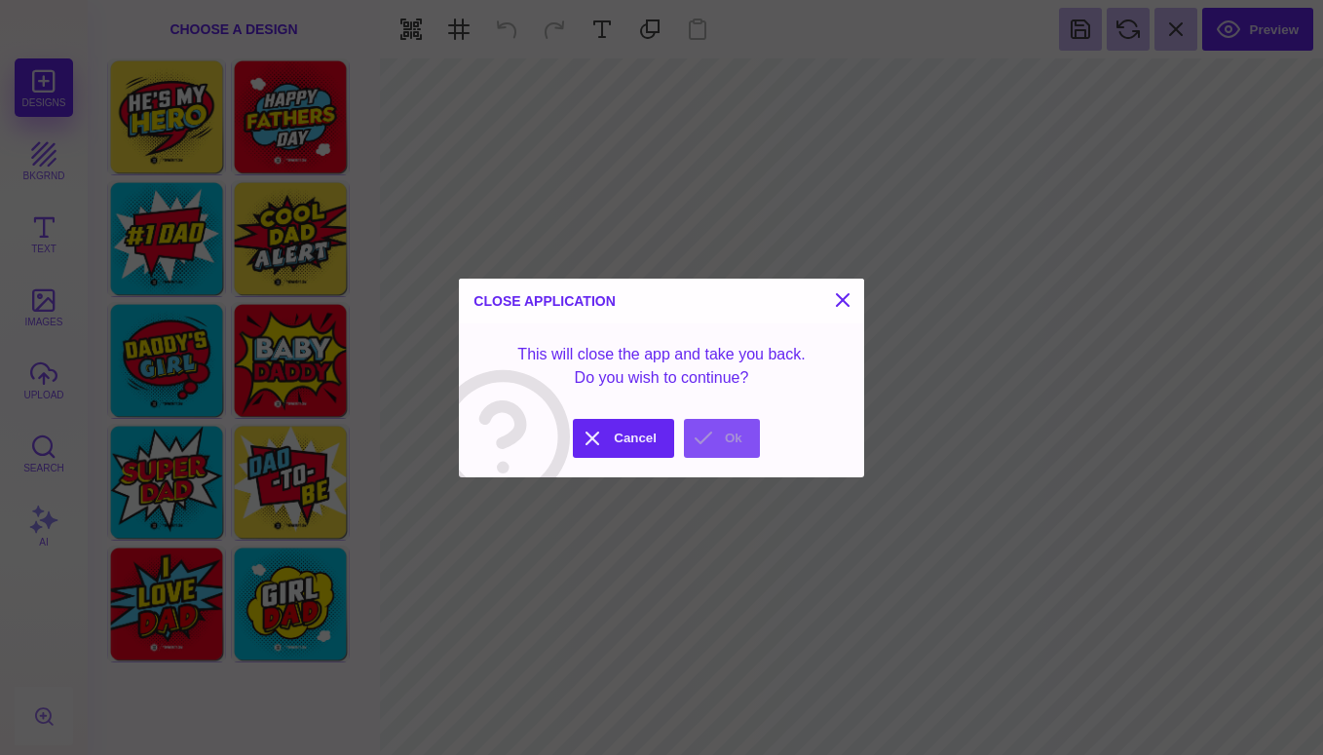
click at [736, 436] on button "Ok" at bounding box center [722, 438] width 76 height 39
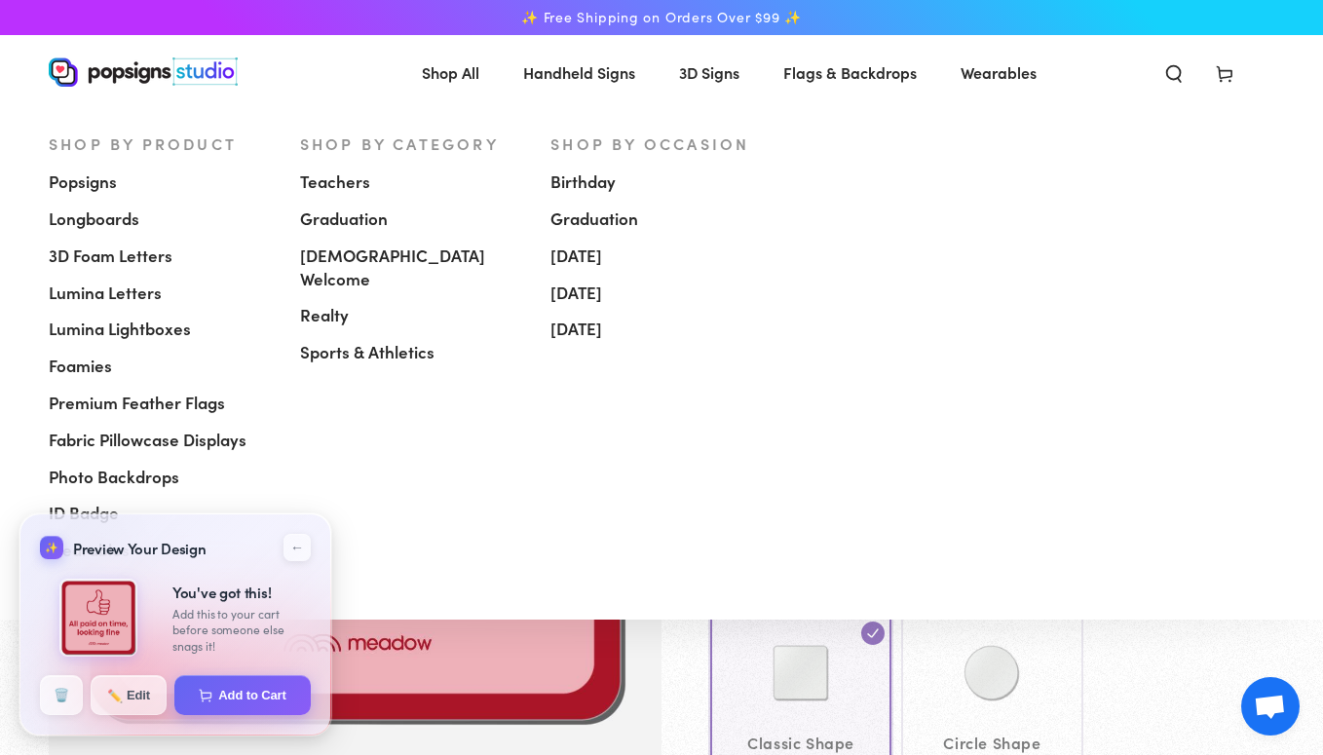
click at [76, 182] on span "Popsigns" at bounding box center [83, 181] width 68 height 23
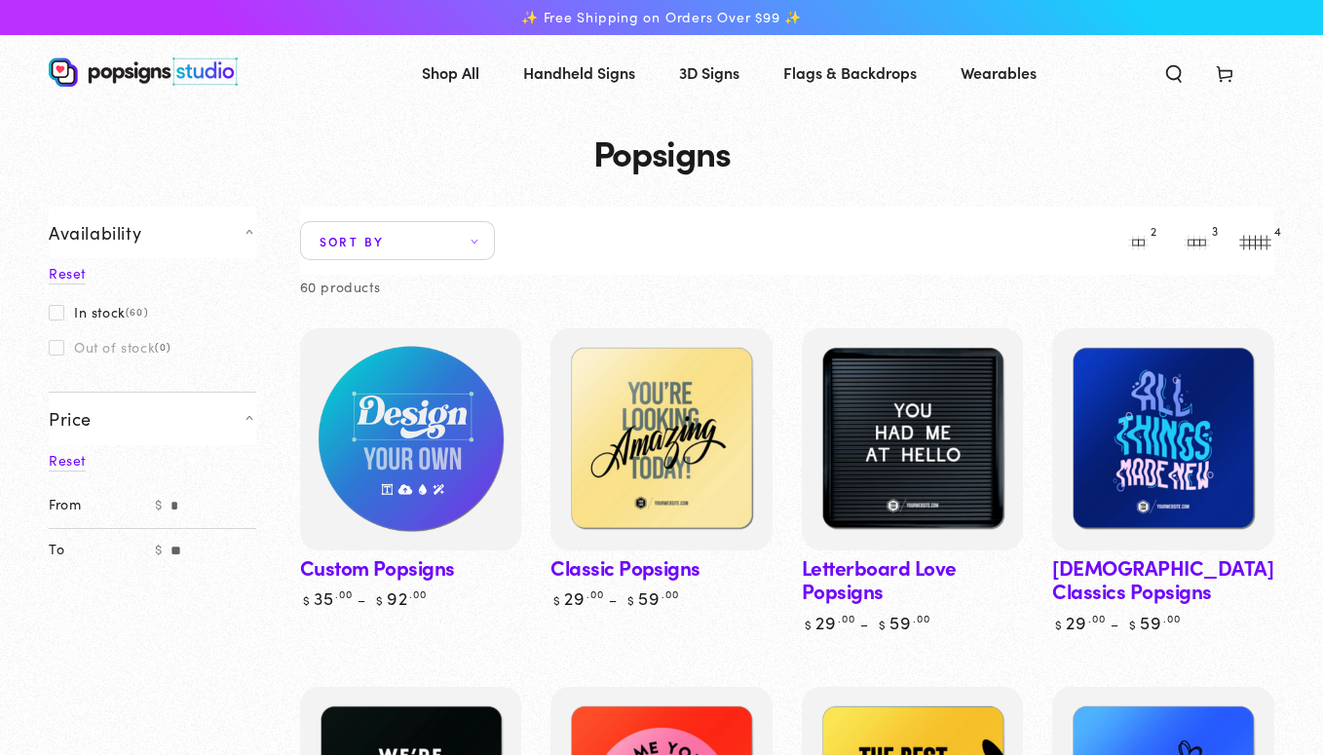
click at [362, 358] on img at bounding box center [410, 439] width 228 height 228
click at [436, 416] on img at bounding box center [410, 439] width 228 height 228
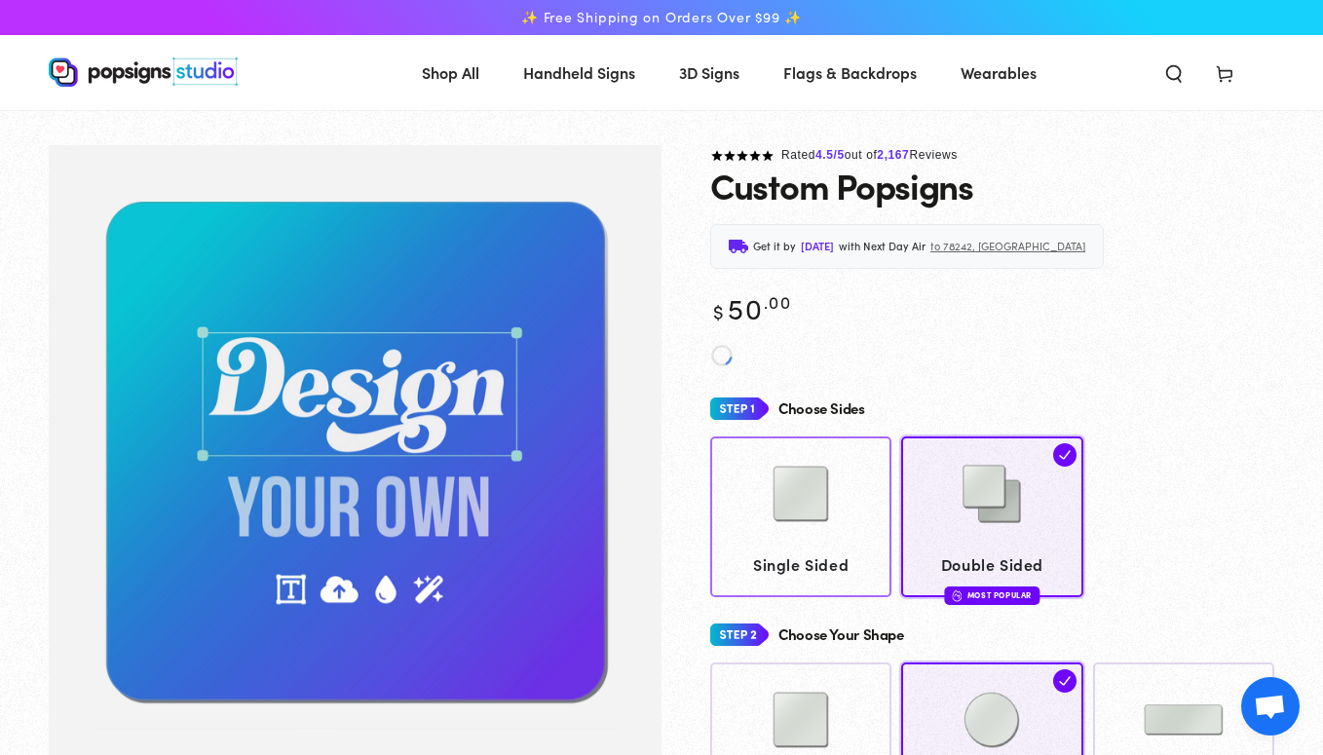
click at [762, 476] on img at bounding box center [800, 493] width 97 height 97
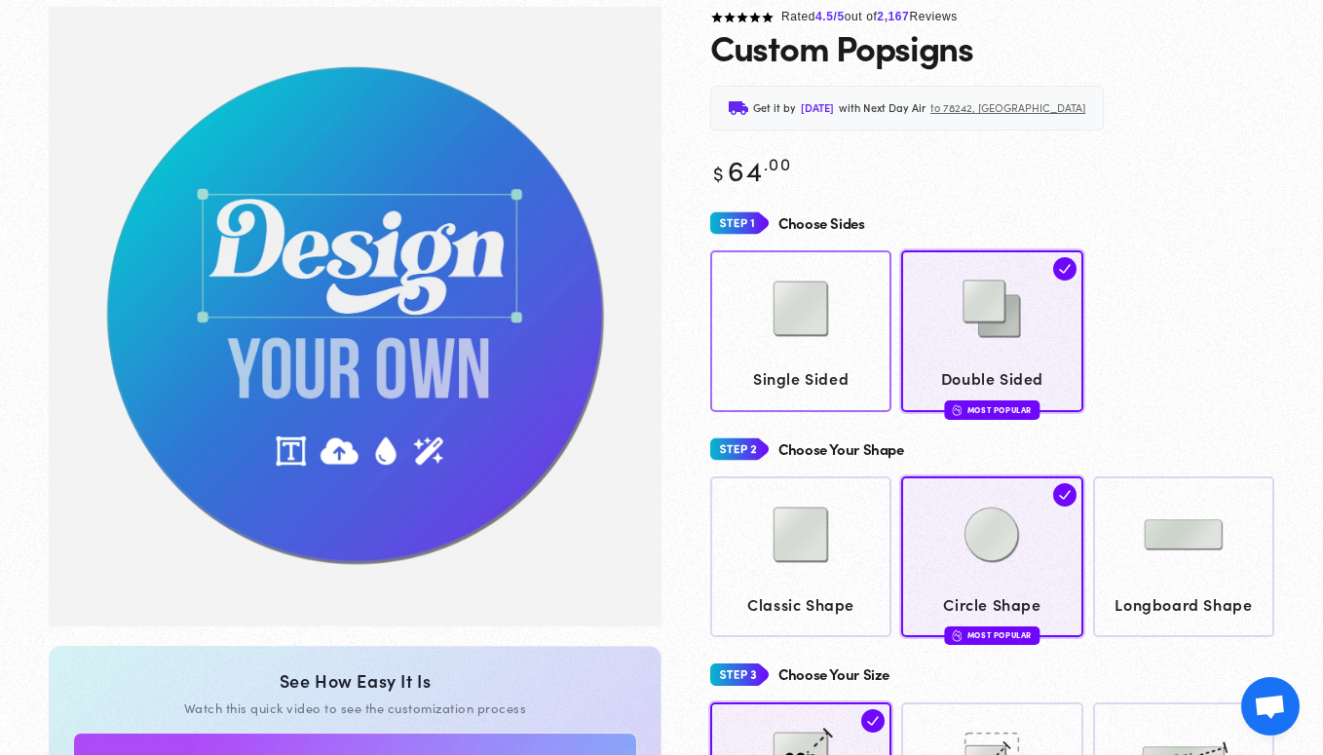
scroll to position [145, 0]
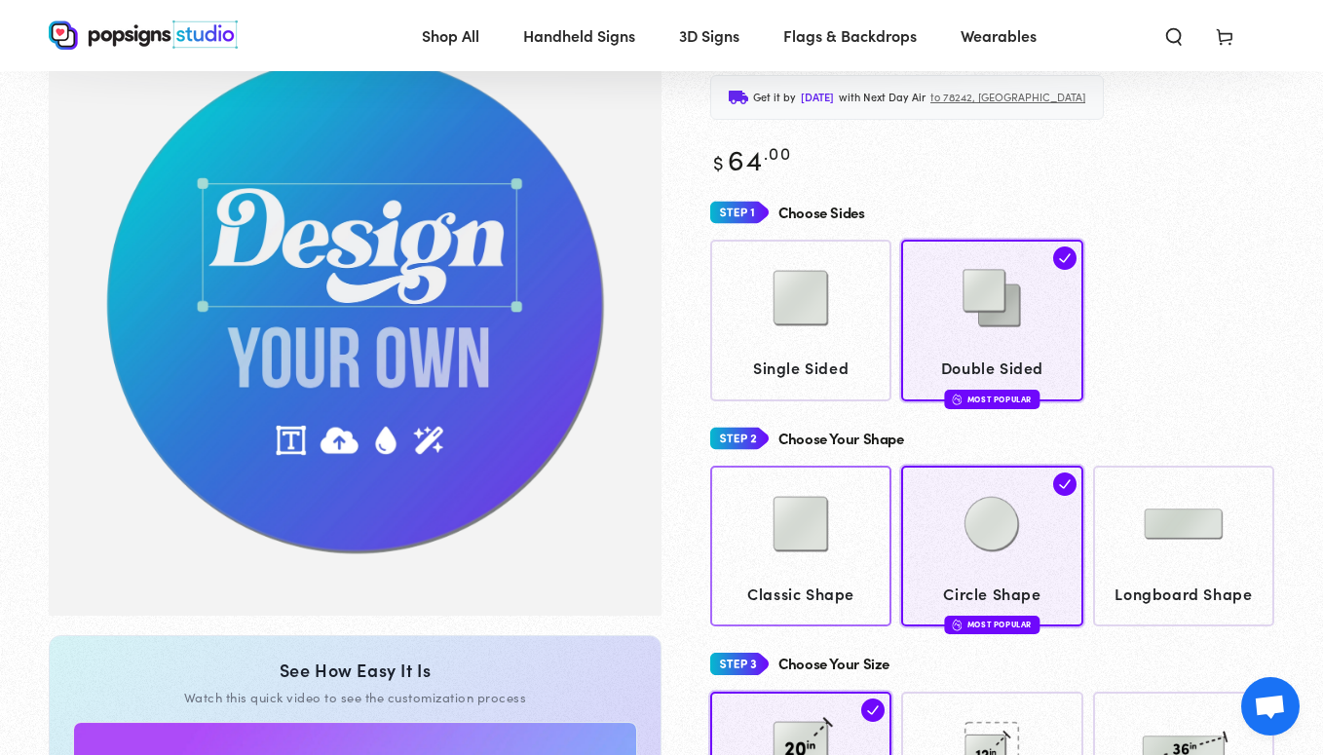
click at [807, 578] on link "Classic Shape" at bounding box center [800, 546] width 181 height 161
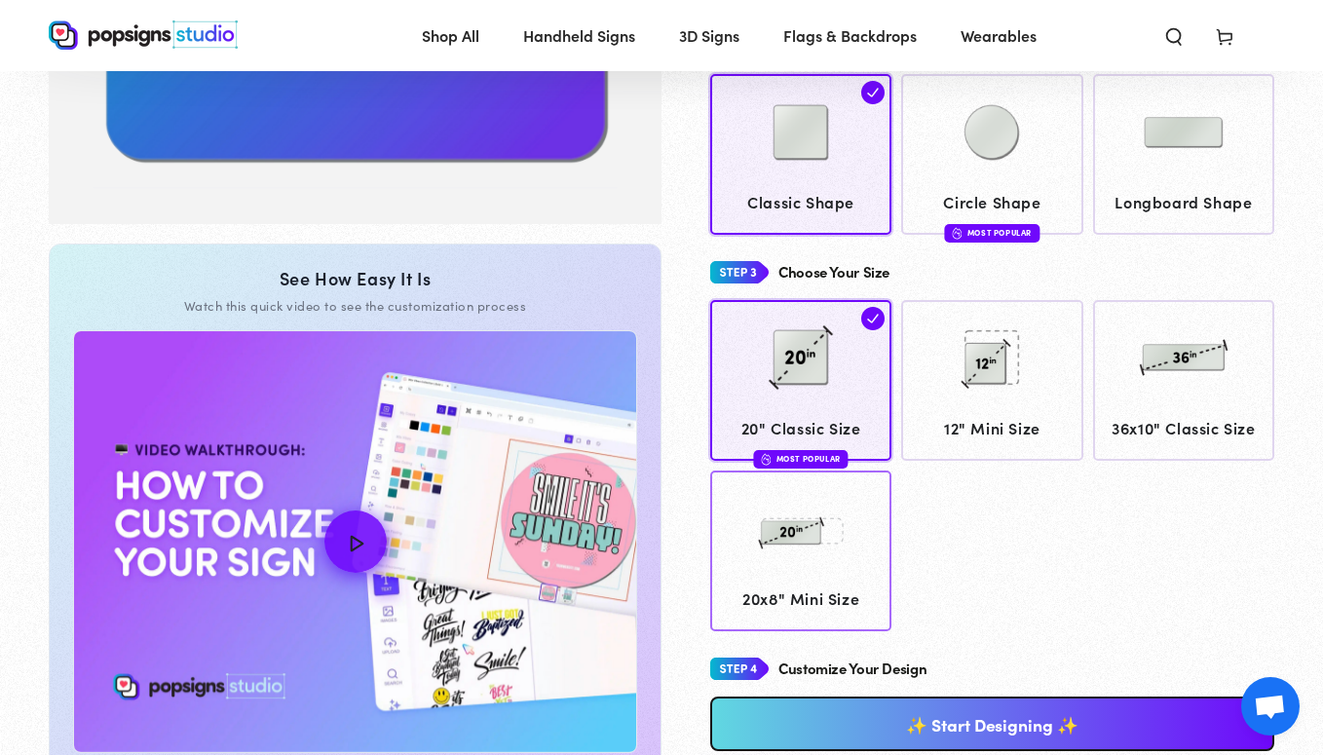
scroll to position [552, 0]
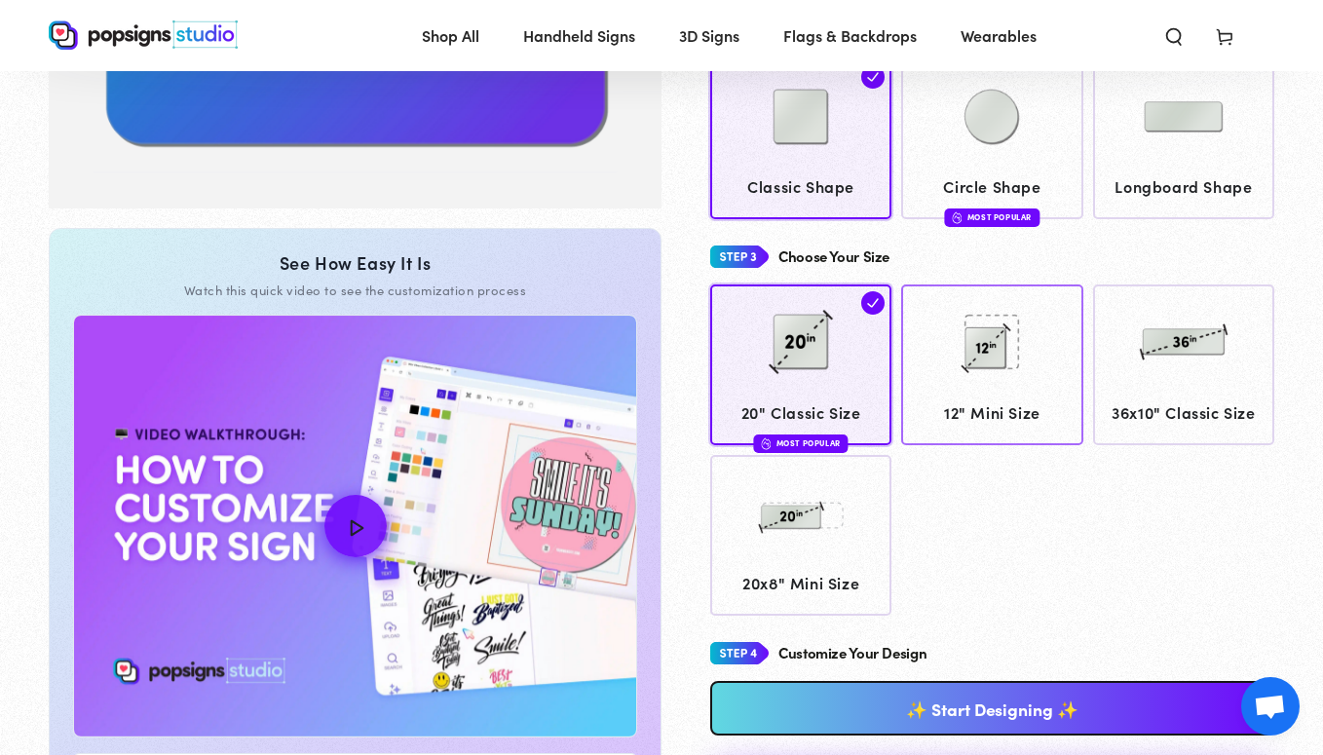
click at [990, 410] on span "12" Mini Size" at bounding box center [992, 412] width 163 height 28
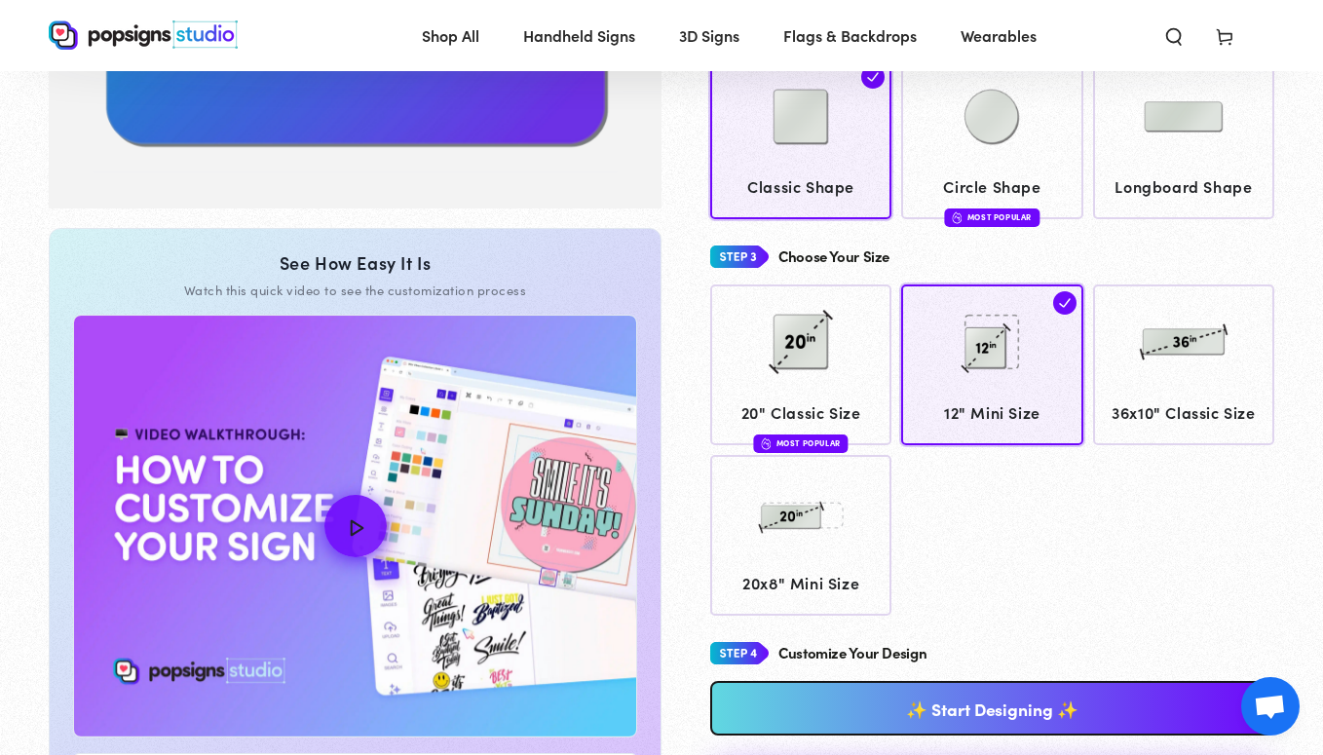
click at [1023, 702] on link "✨ Start Designing ✨" at bounding box center [992, 708] width 564 height 55
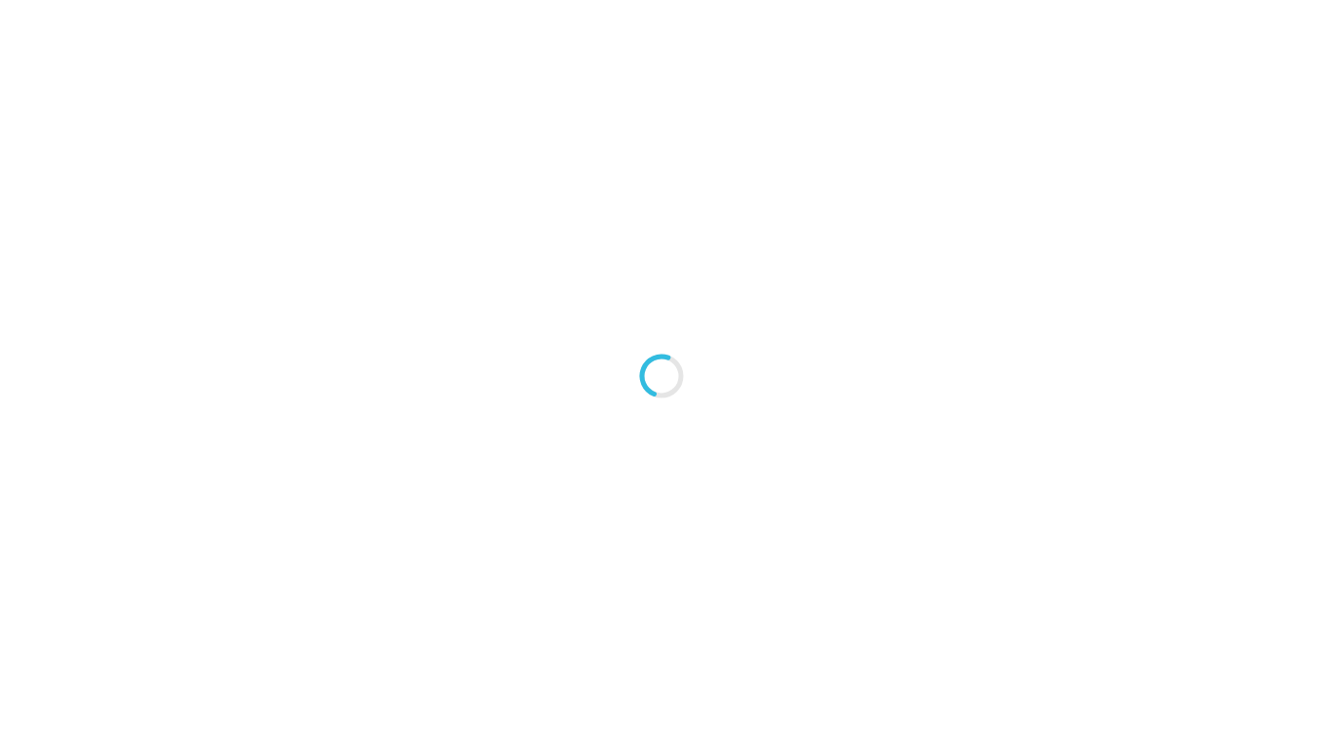
type textarea "An ancient tree with a door leading to a magical world"
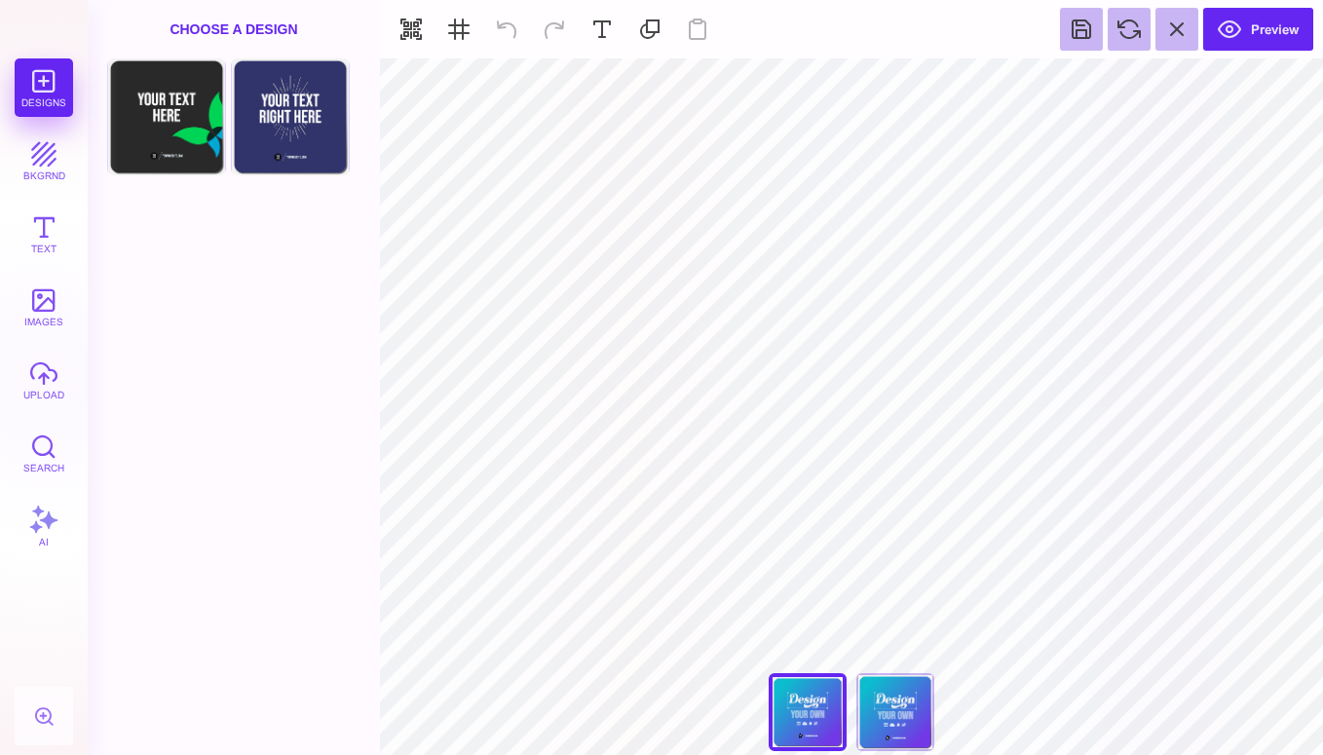
click at [1078, 707] on section "***** **** Front Back" at bounding box center [851, 406] width 943 height 696
type input "#466B80"
click at [938, 710] on div "***** **** Front Back" at bounding box center [851, 717] width 195 height 88
click at [913, 712] on div "Back" at bounding box center [895, 712] width 78 height 78
click at [844, 712] on div "Front" at bounding box center [807, 712] width 78 height 78
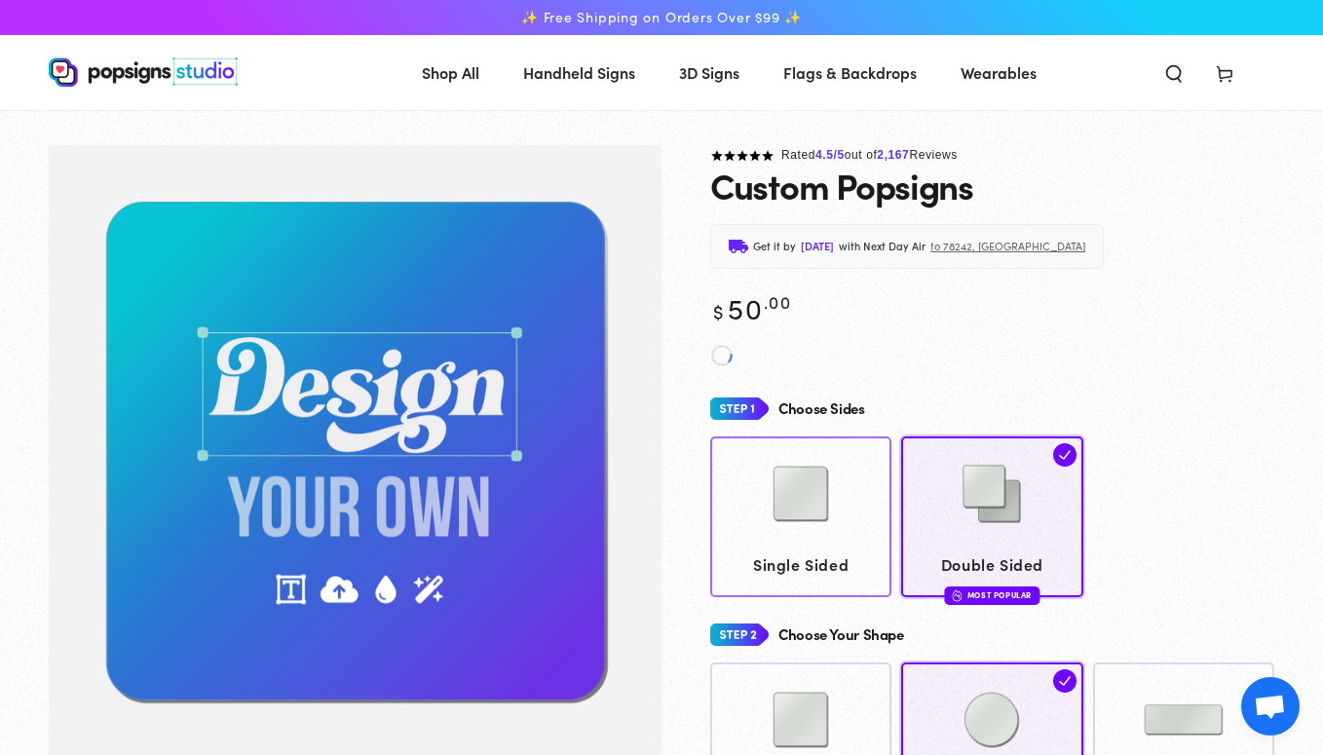
click at [812, 505] on img at bounding box center [800, 493] width 97 height 97
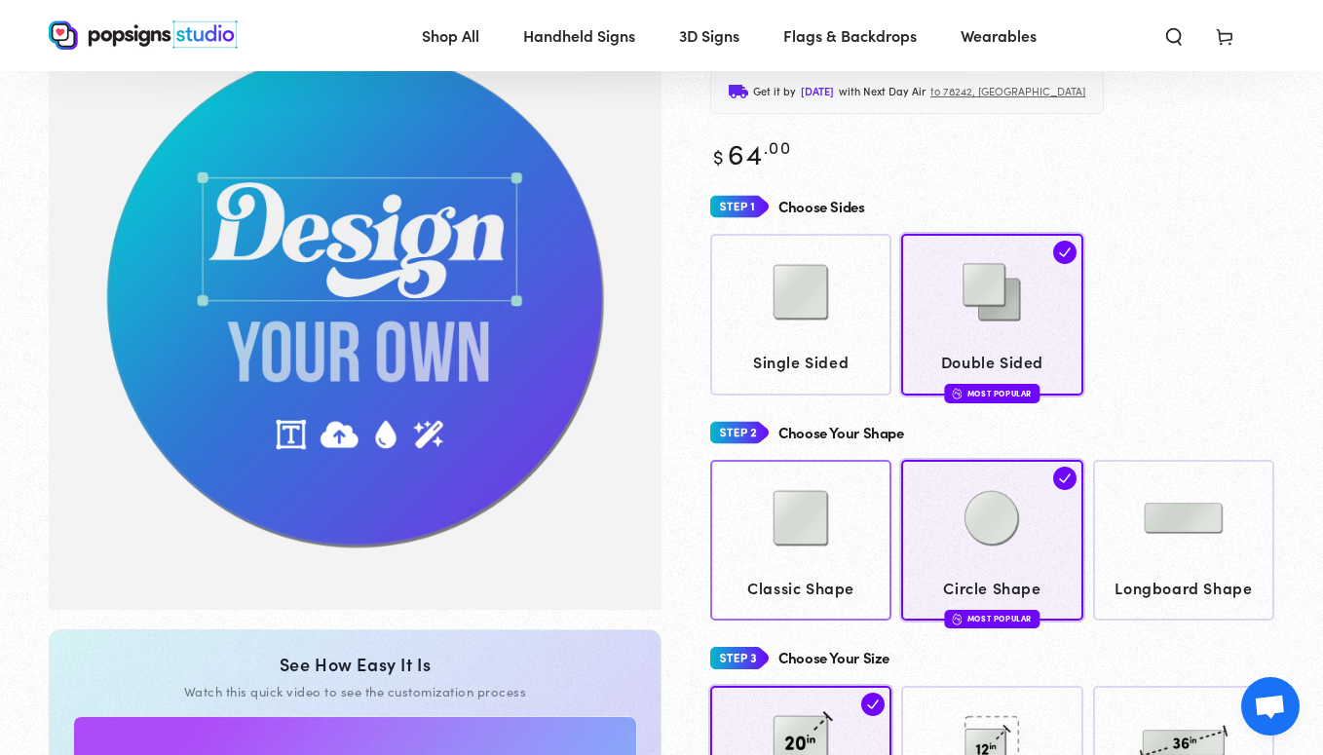
click at [794, 524] on img at bounding box center [800, 517] width 97 height 97
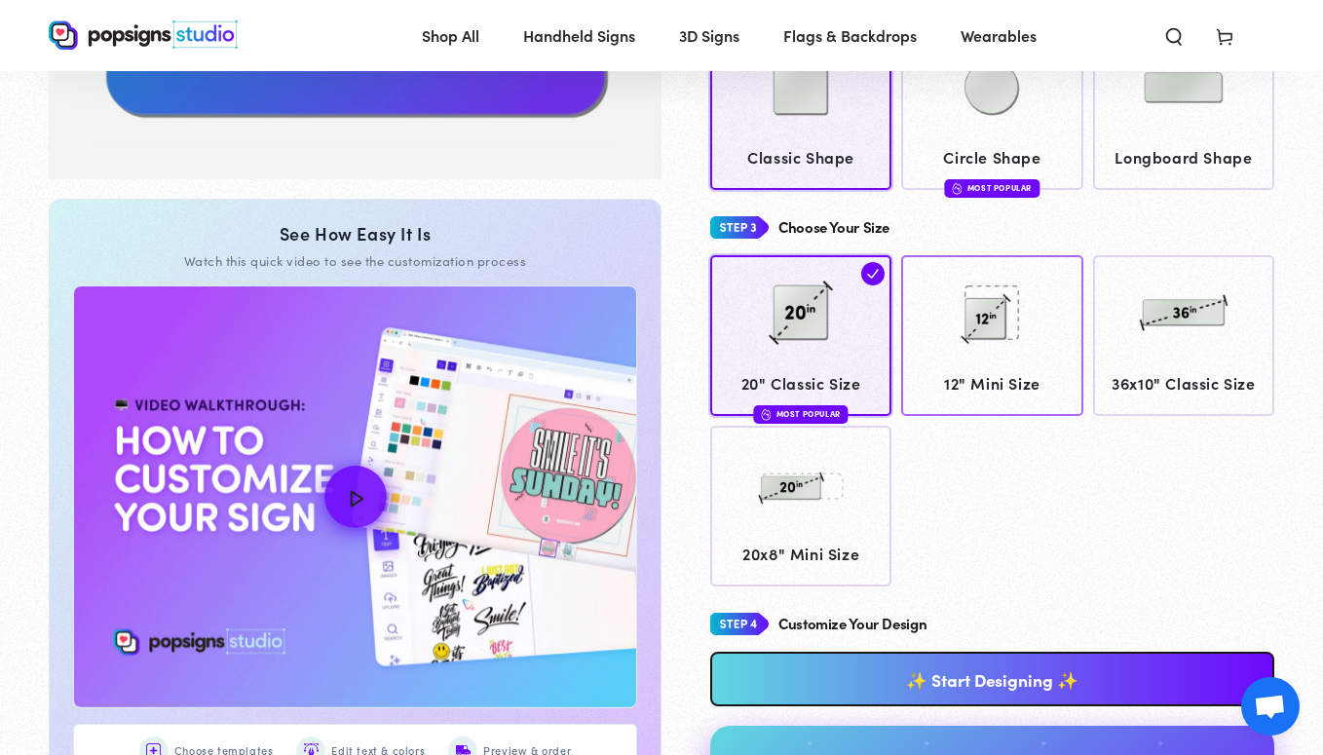
click at [952, 364] on link "12" Mini Size" at bounding box center [991, 335] width 181 height 161
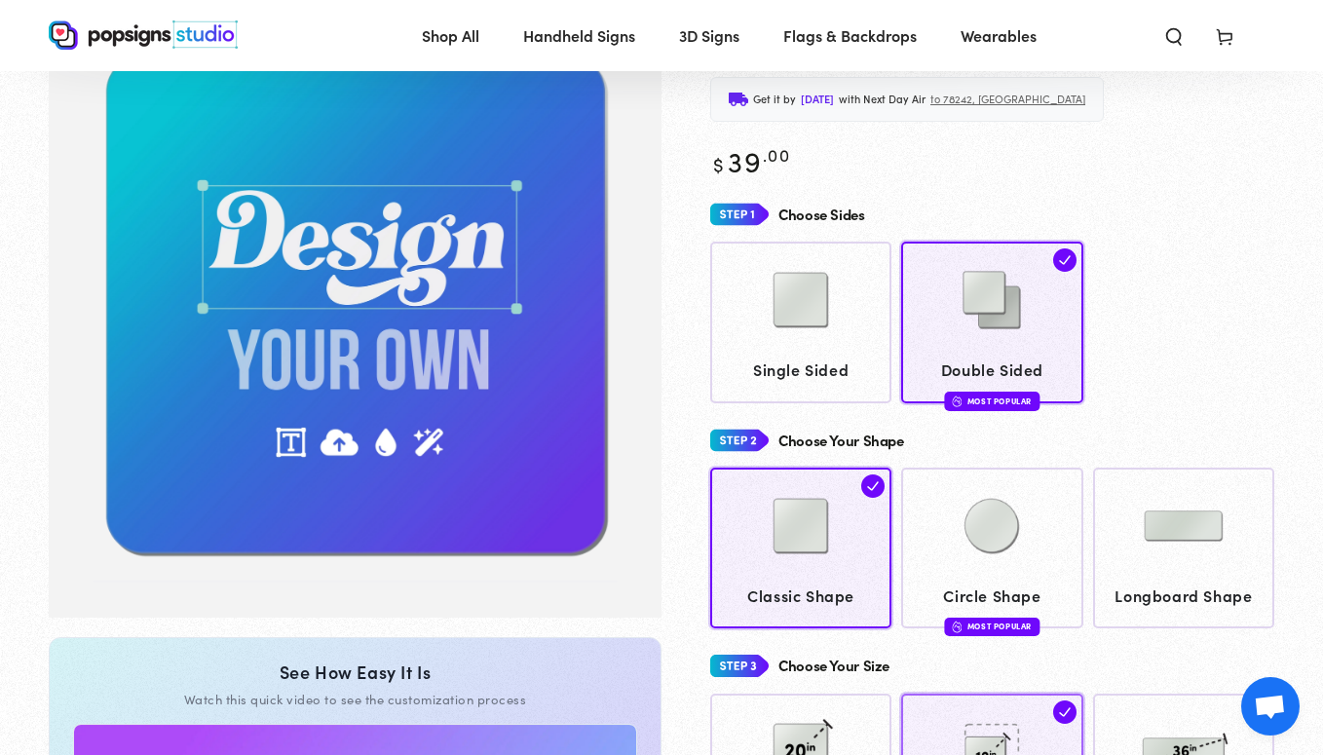
scroll to position [106, 0]
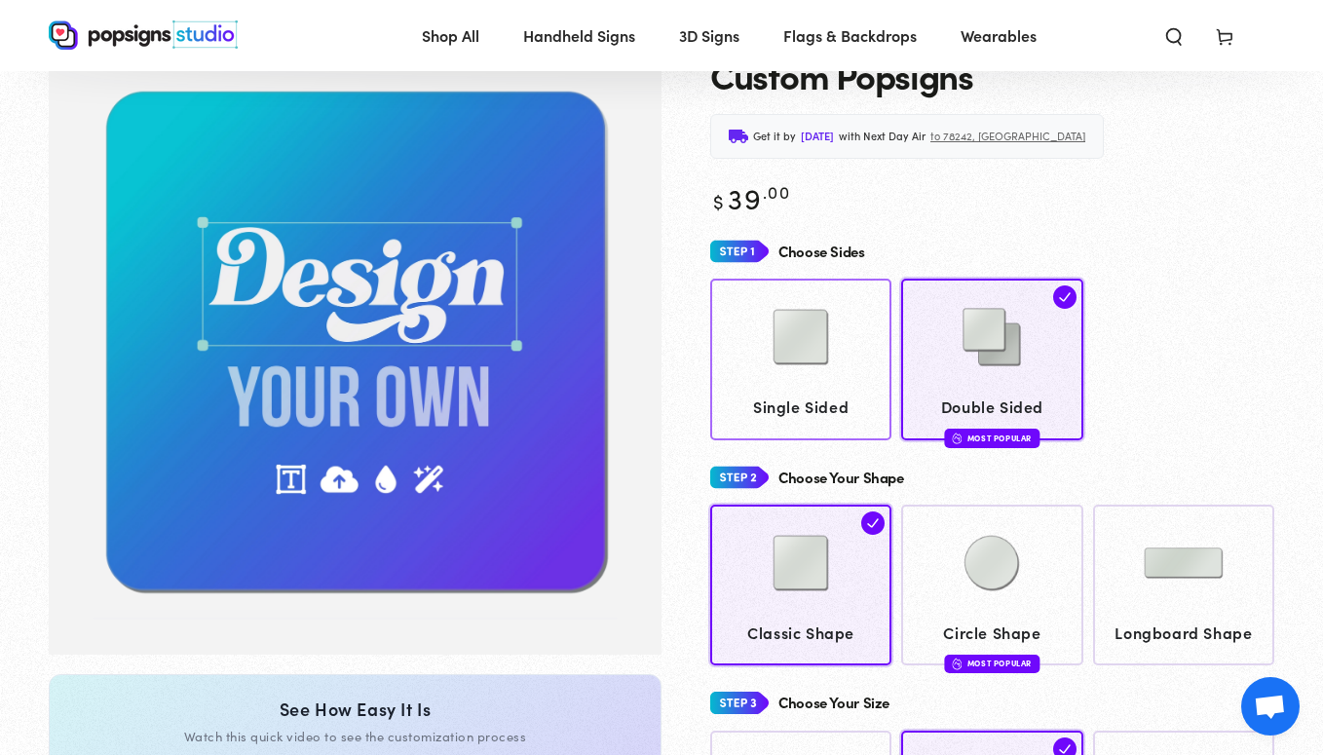
click at [850, 341] on div at bounding box center [801, 338] width 163 height 97
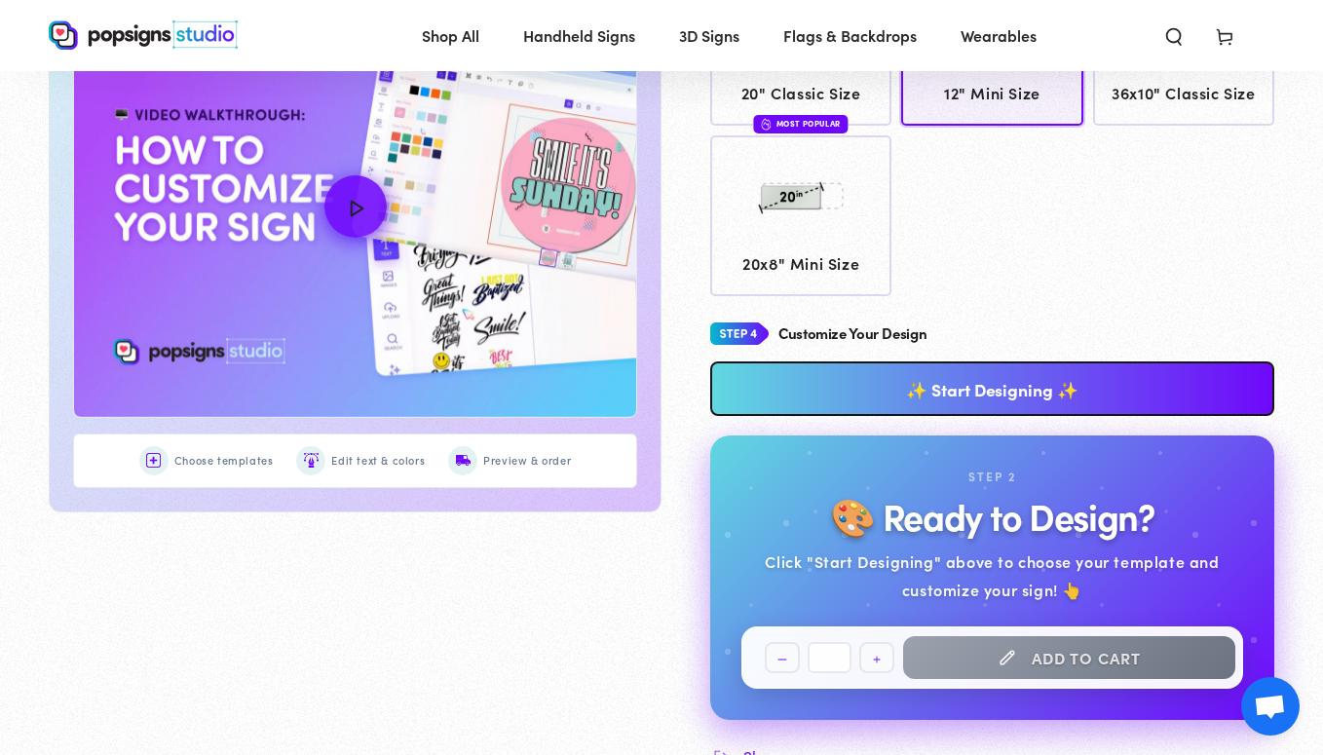
scroll to position [969, 0]
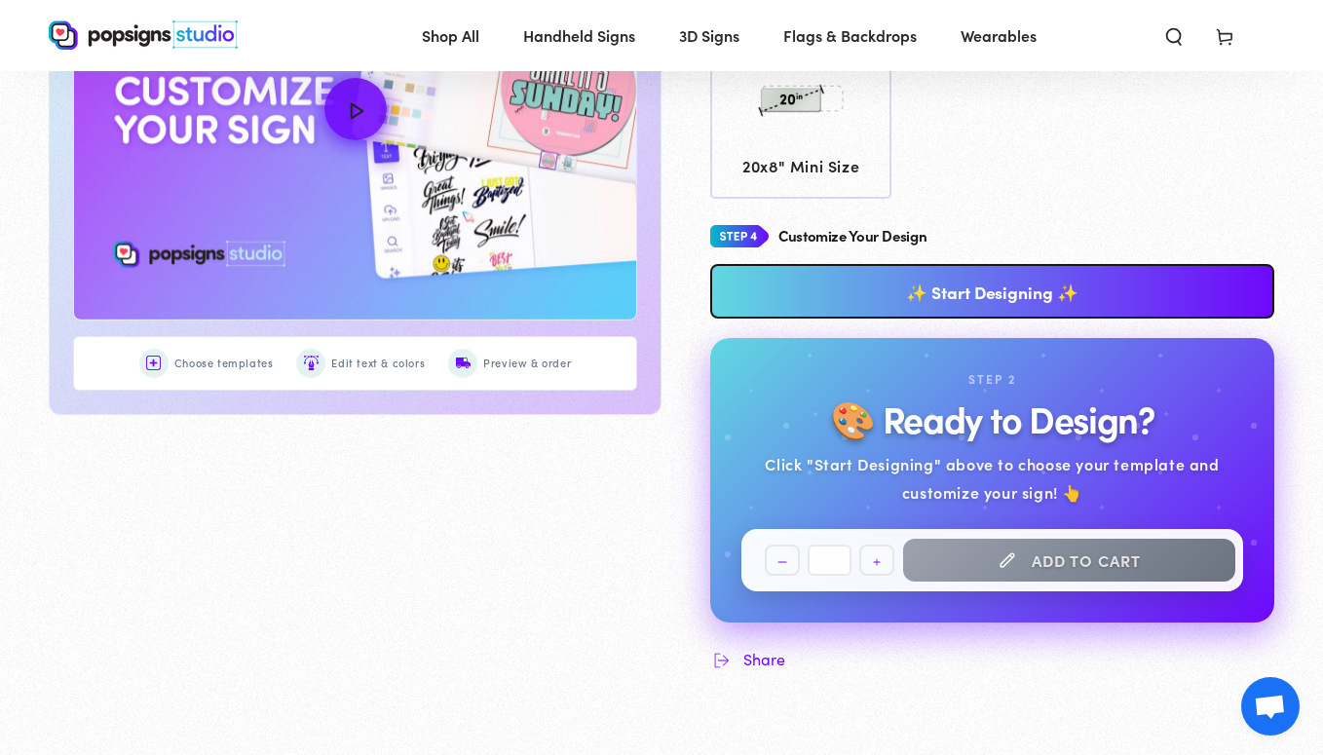
click at [900, 285] on link "✨ Start Designing ✨" at bounding box center [992, 291] width 564 height 55
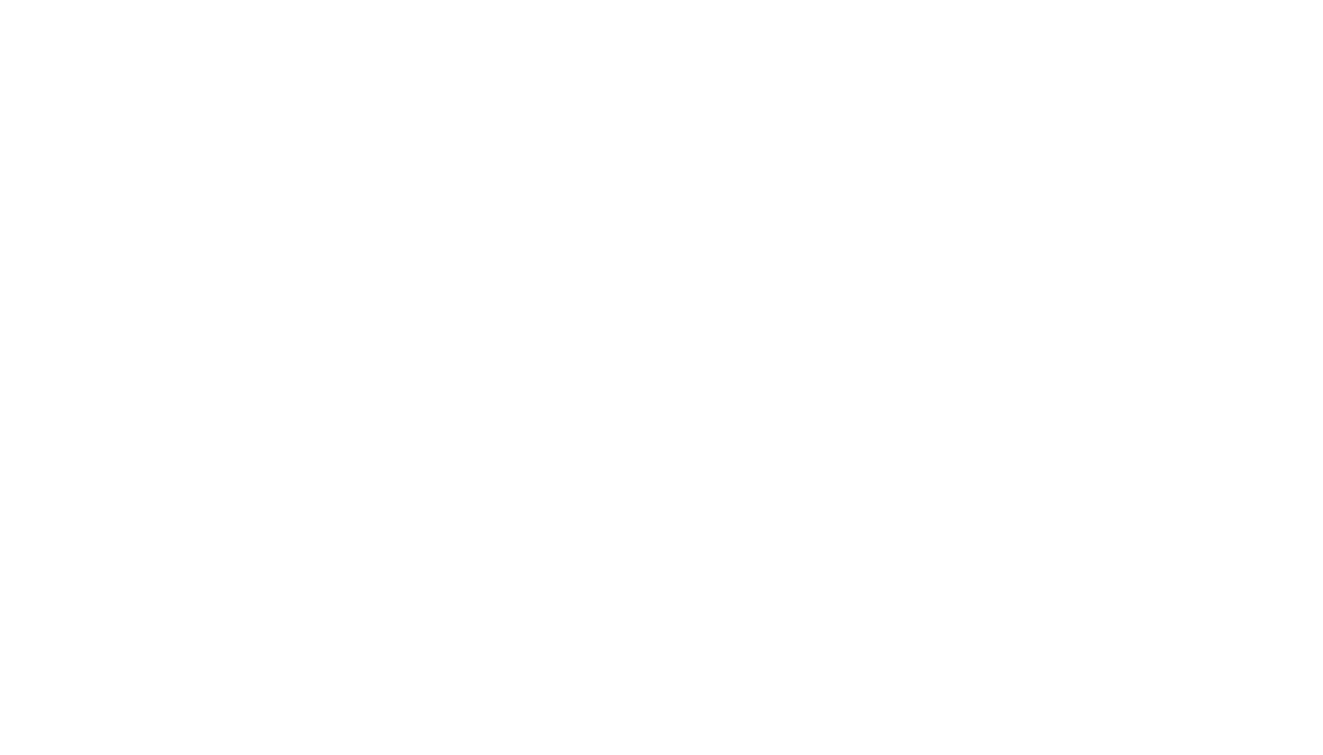
scroll to position [0, 0]
type textarea "An ancient tree with a door leading to a magical world"
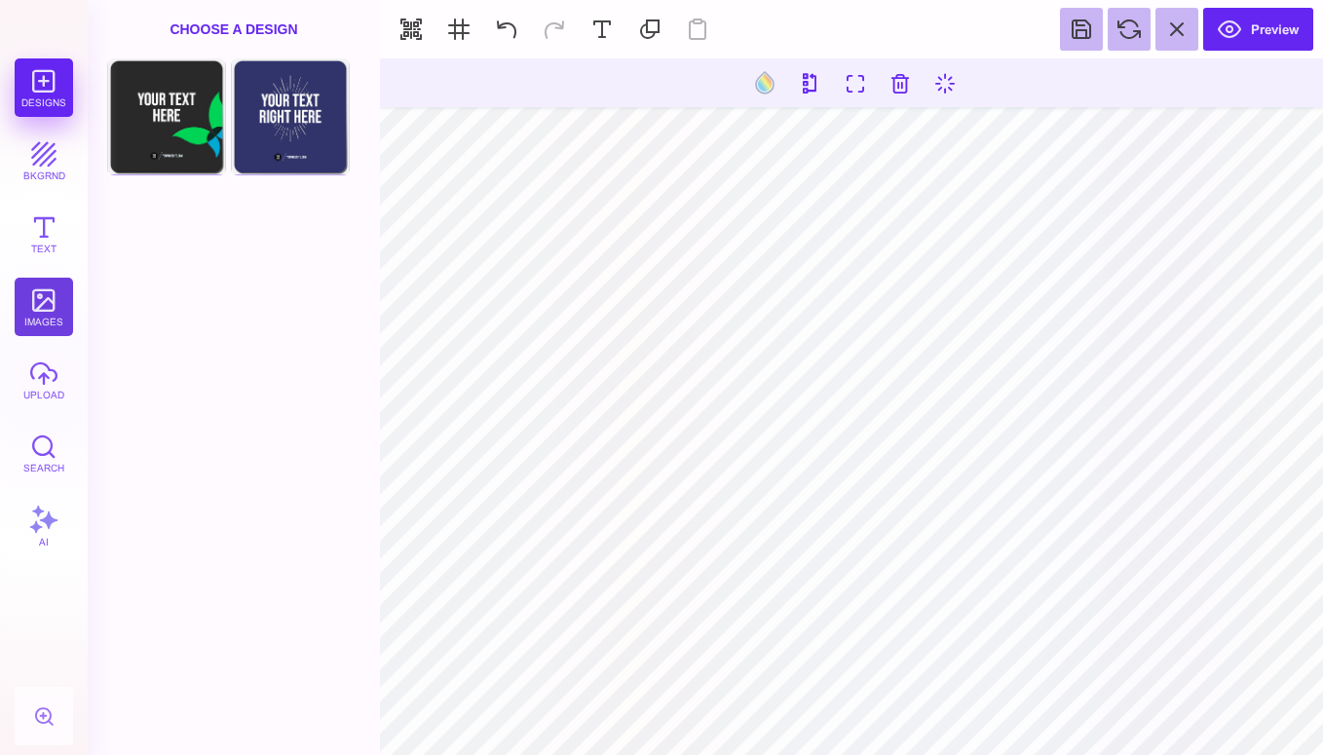
click at [34, 320] on button "images" at bounding box center [44, 307] width 58 height 58
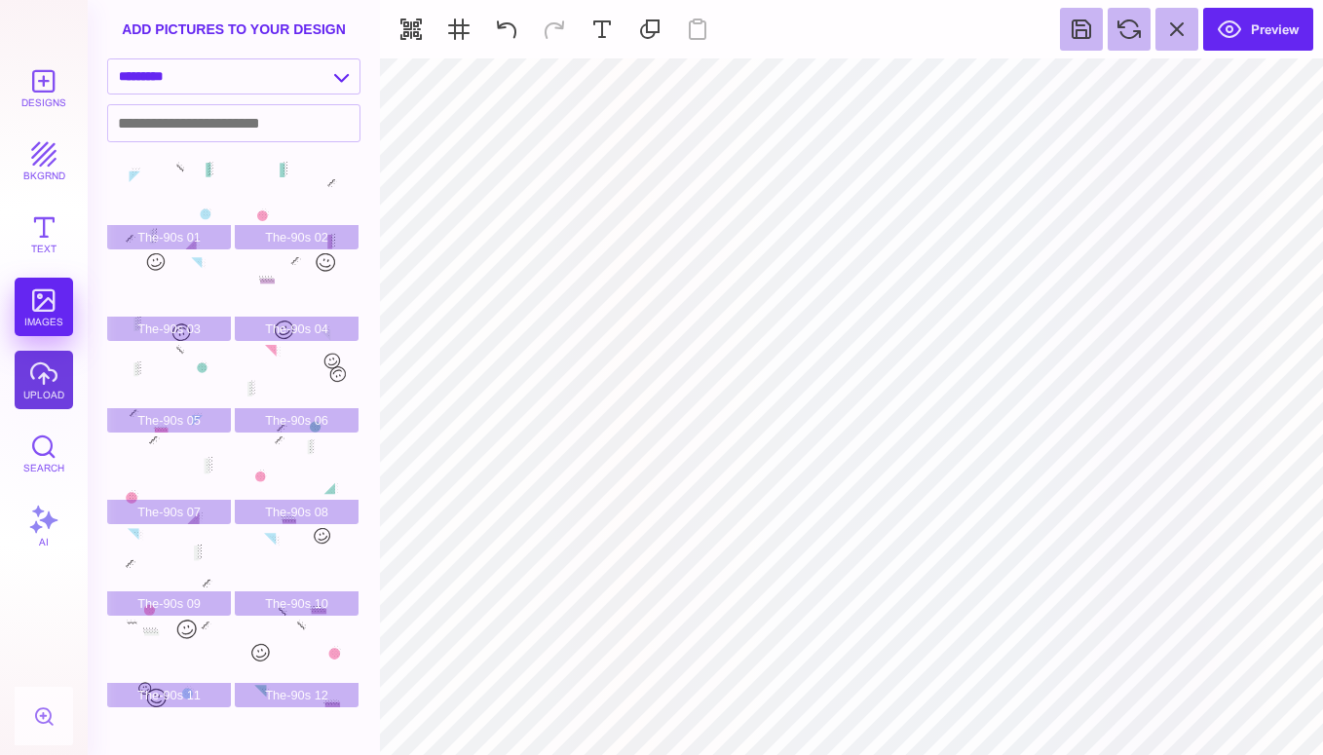
click at [41, 383] on button "upload" at bounding box center [44, 380] width 58 height 58
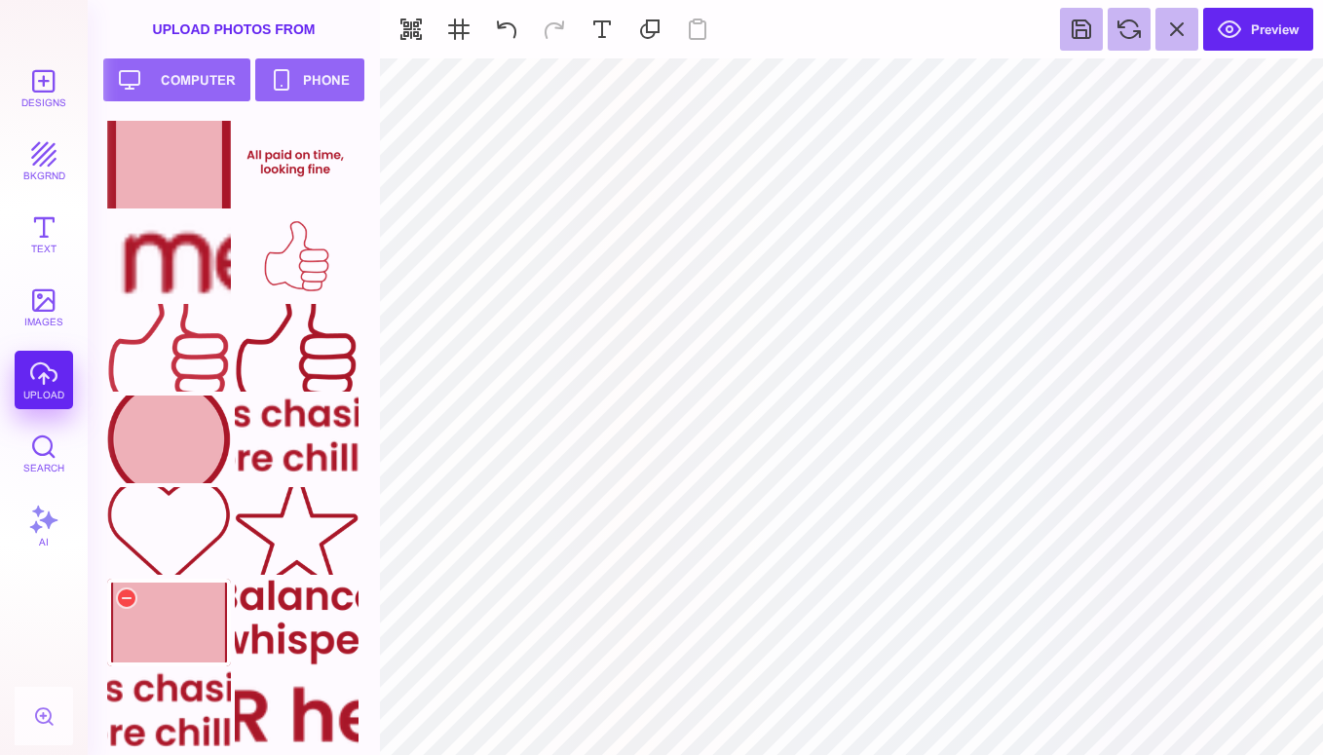
click at [203, 613] on div at bounding box center [169, 623] width 124 height 88
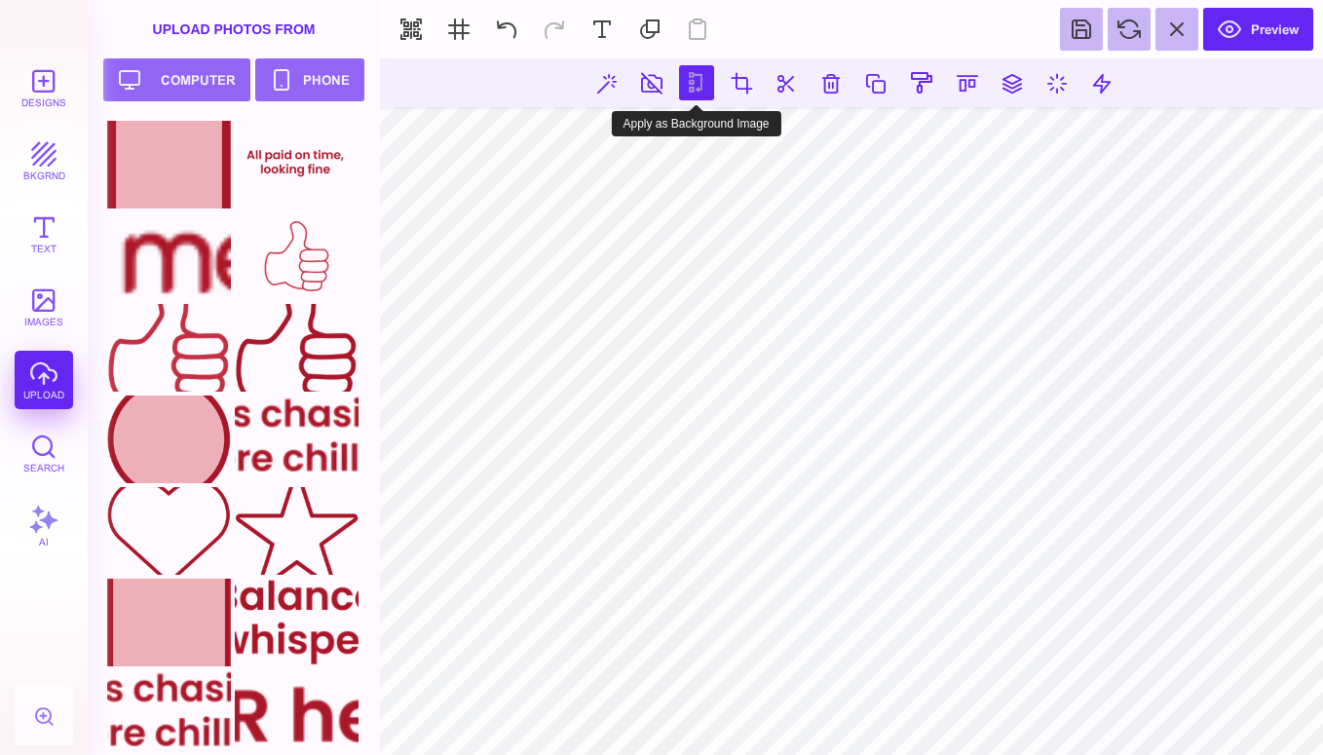
click at [686, 70] on button at bounding box center [696, 82] width 35 height 35
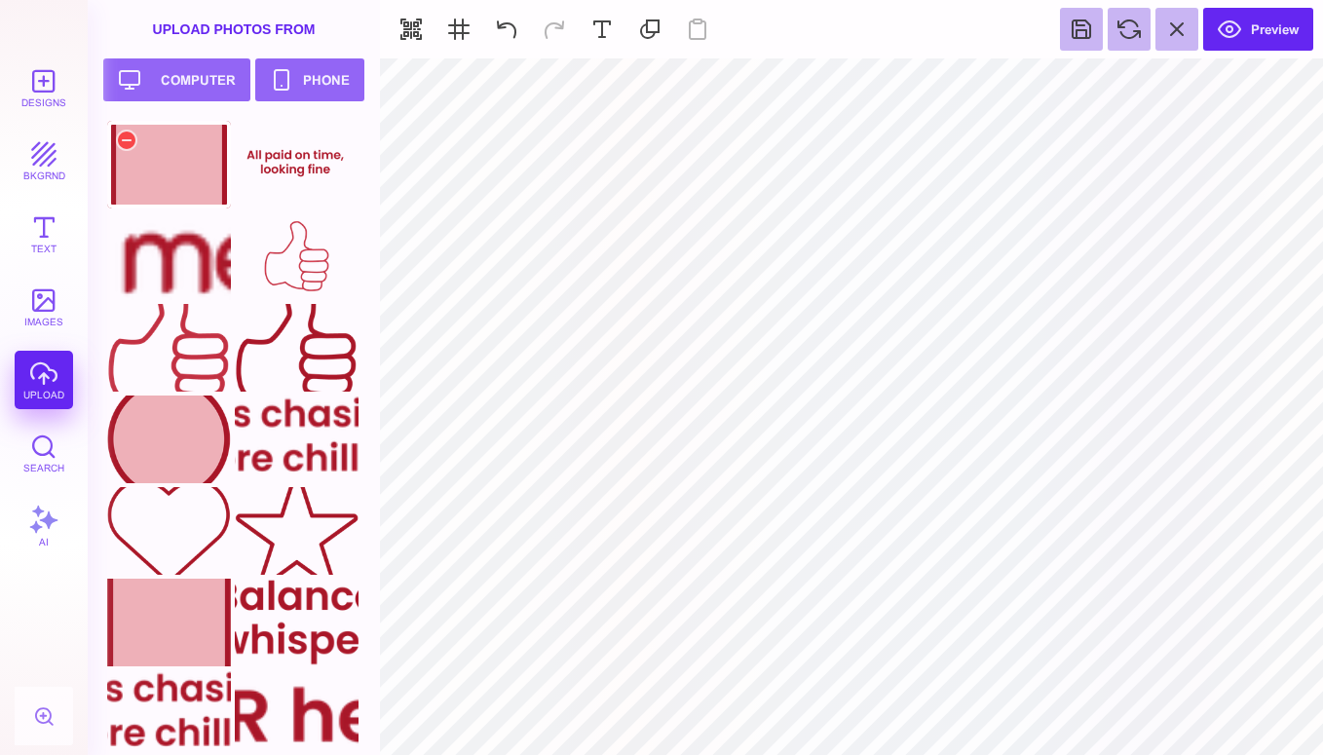
click at [137, 170] on div at bounding box center [169, 165] width 124 height 88
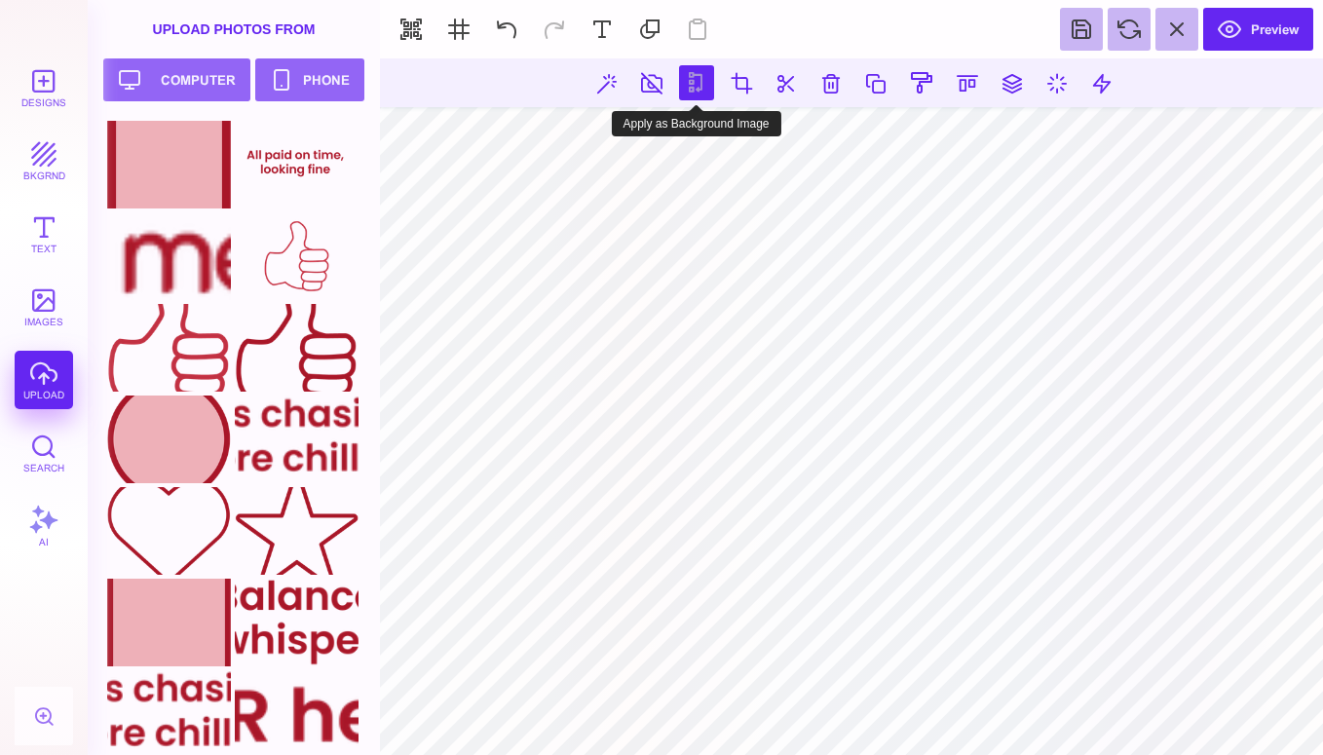
click at [692, 81] on button at bounding box center [696, 82] width 35 height 35
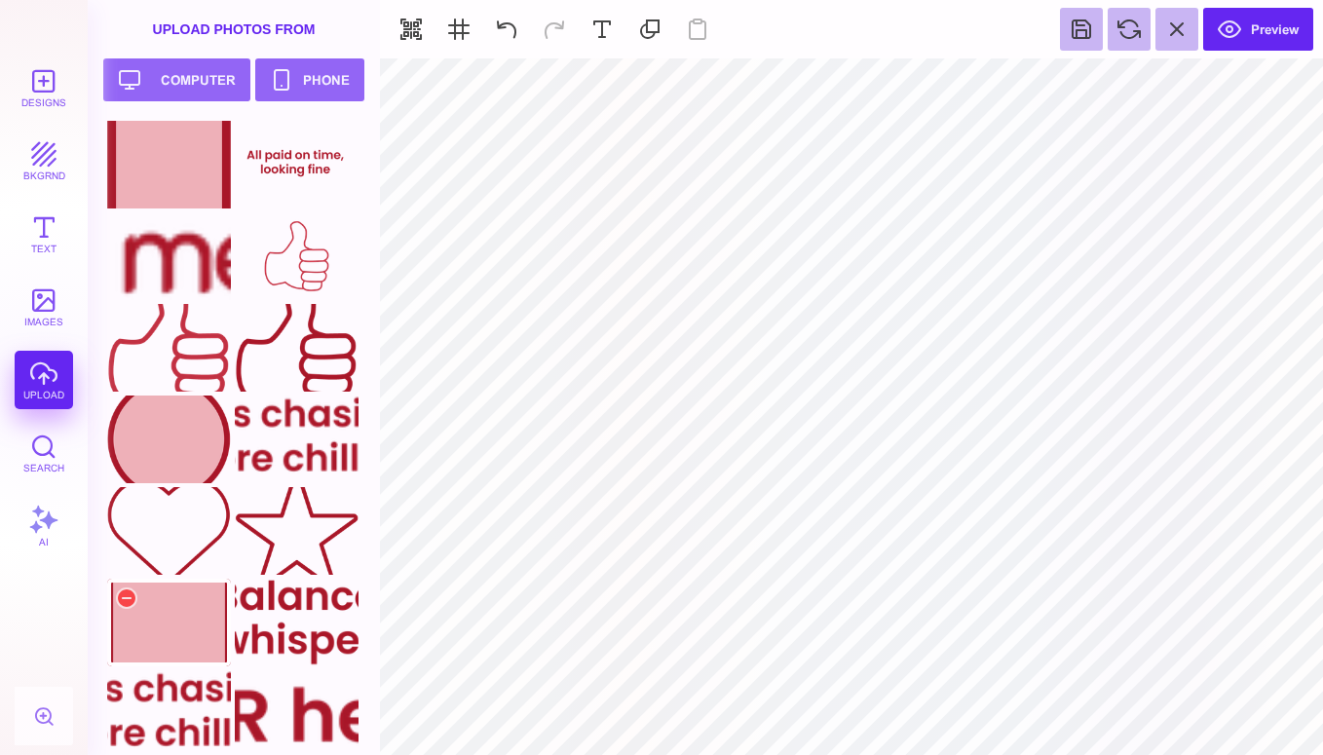
click at [181, 619] on div at bounding box center [169, 623] width 124 height 88
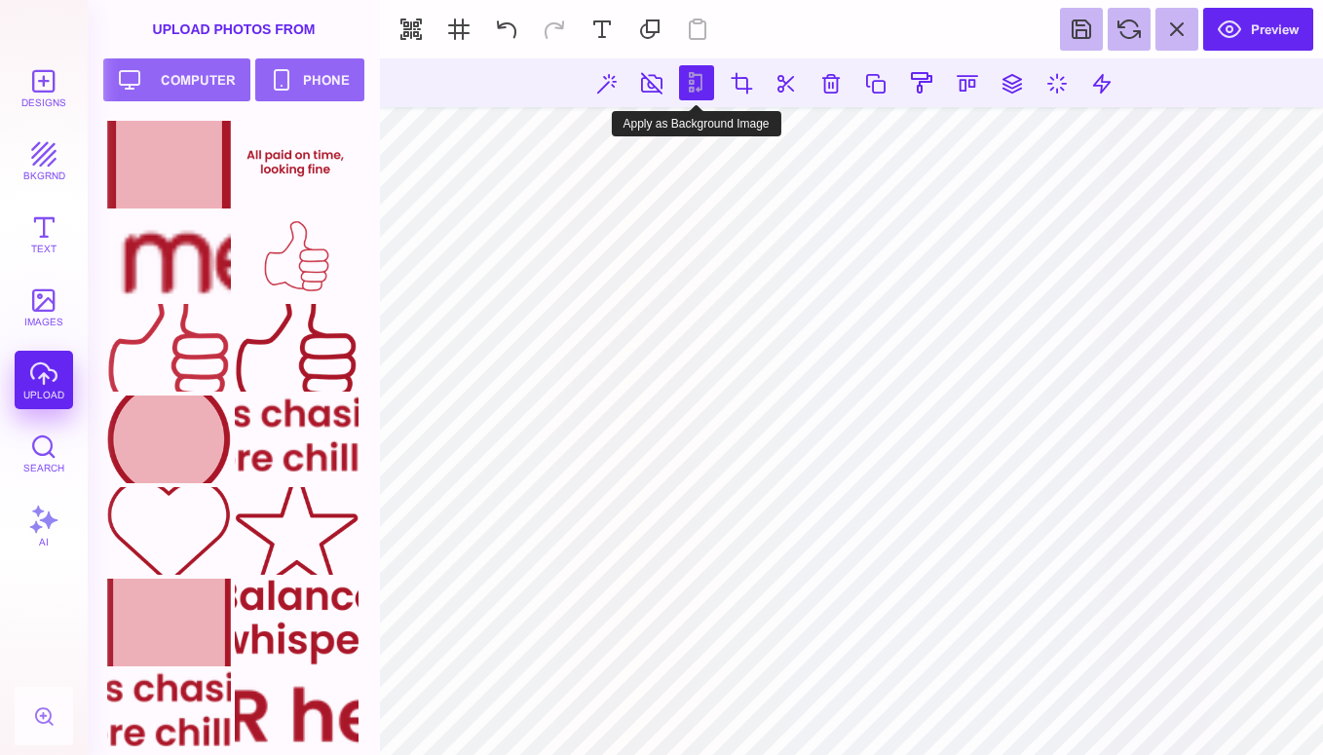
click at [700, 80] on button at bounding box center [696, 82] width 35 height 35
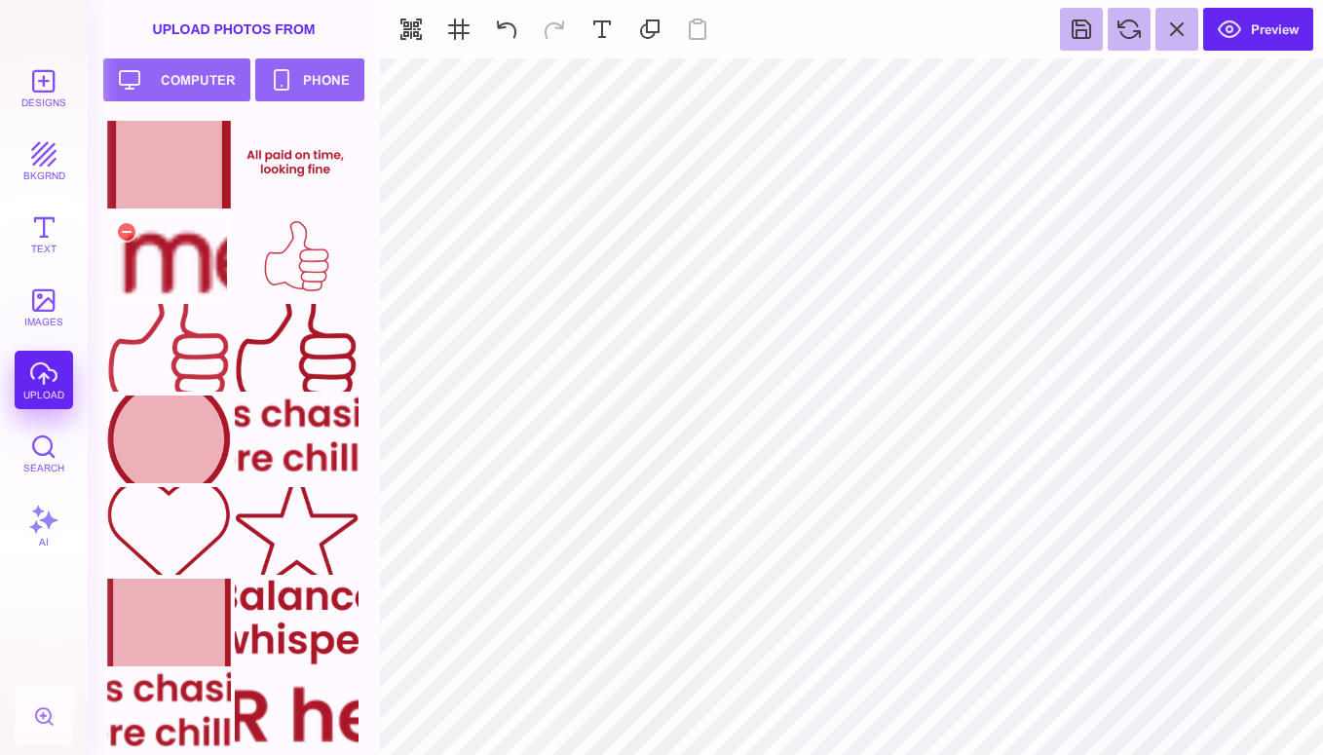
click at [178, 272] on div at bounding box center [169, 256] width 124 height 88
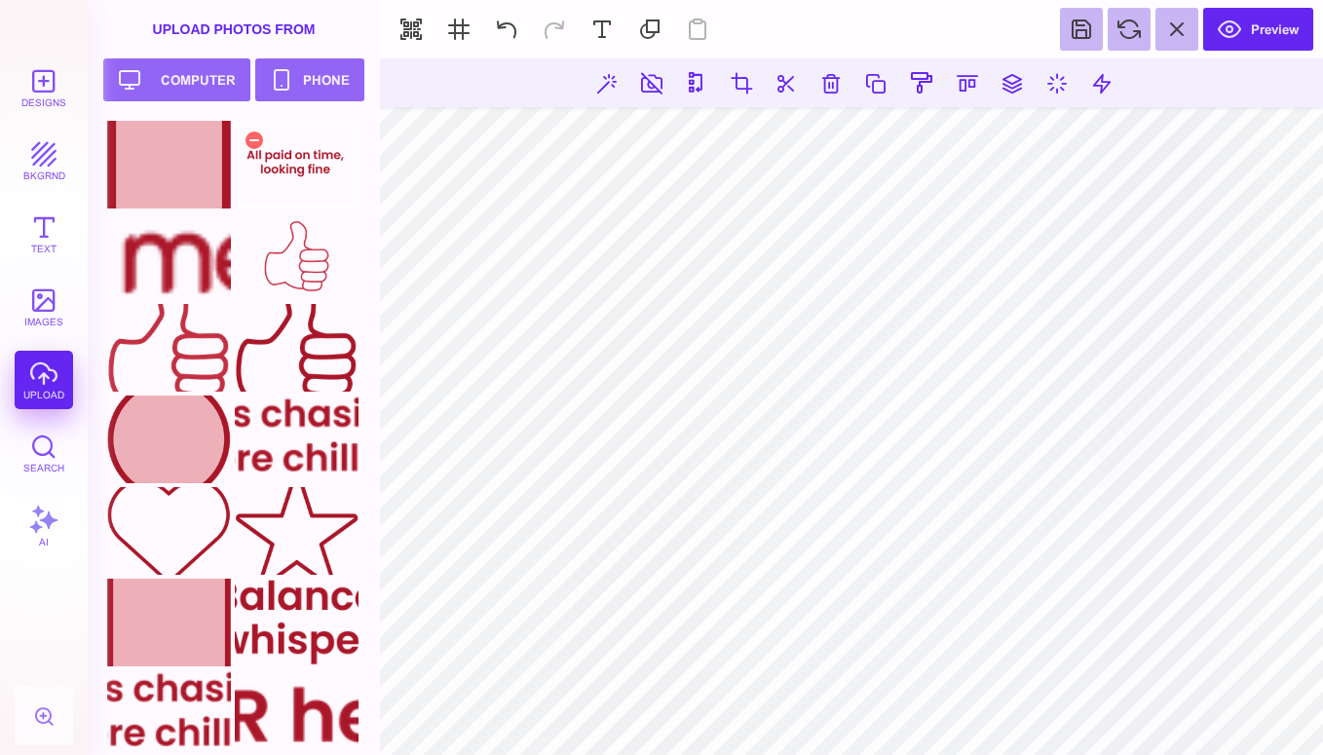
click at [298, 168] on div at bounding box center [297, 165] width 124 height 88
drag, startPoint x: 1158, startPoint y: 708, endPoint x: 1169, endPoint y: 715, distance: 12.7
click at [1169, 715] on section at bounding box center [851, 716] width 943 height 34
click at [1163, 712] on section at bounding box center [851, 716] width 943 height 34
drag, startPoint x: 1146, startPoint y: 702, endPoint x: 1154, endPoint y: 709, distance: 10.4
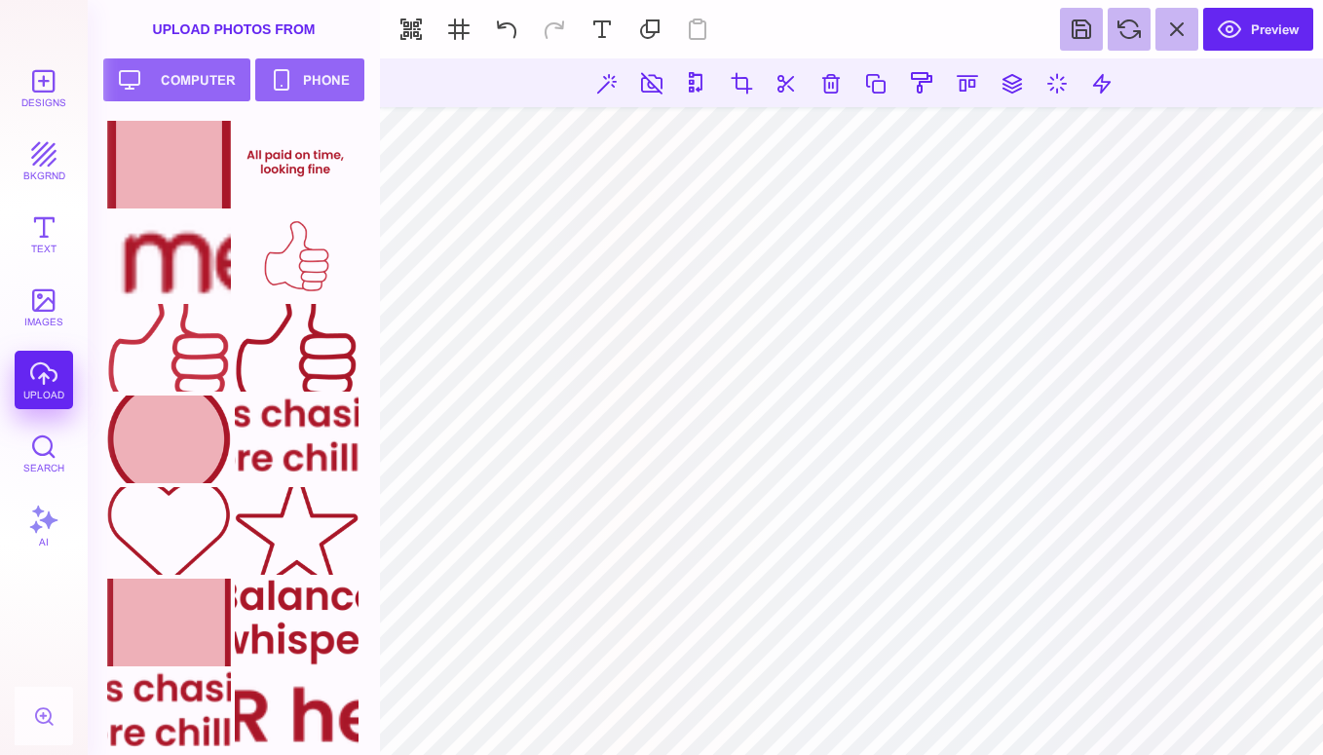
click at [1154, 709] on section at bounding box center [851, 716] width 943 height 34
type input "#000000"
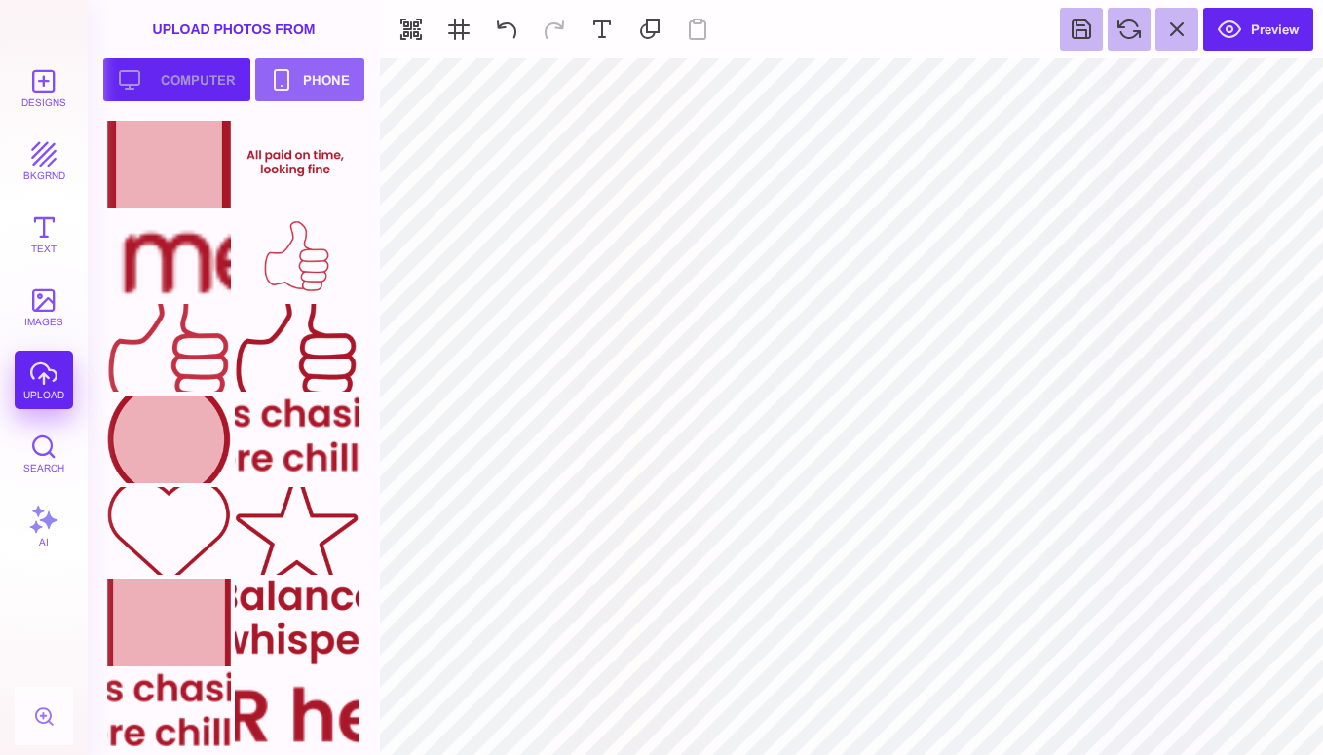
click at [160, 88] on button "Upload your artwork Computer" at bounding box center [176, 79] width 147 height 43
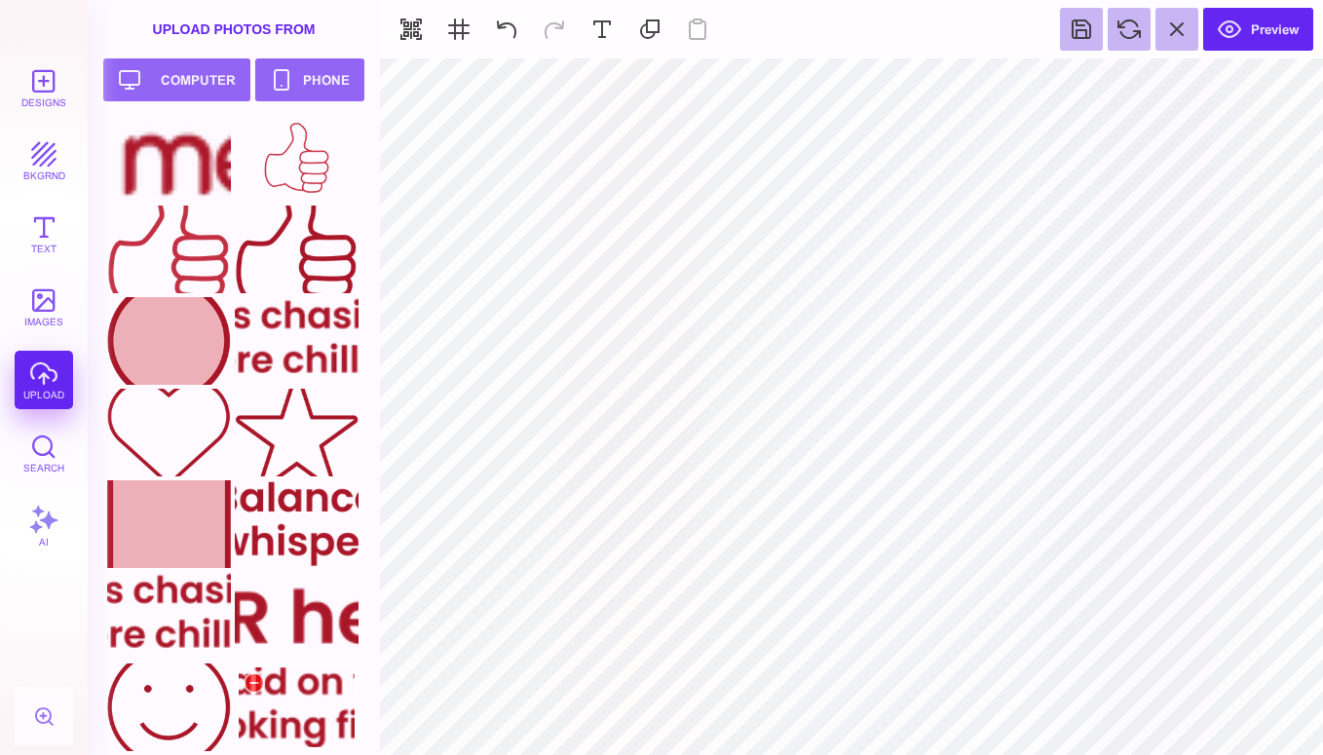
click at [295, 706] on div at bounding box center [297, 707] width 124 height 88
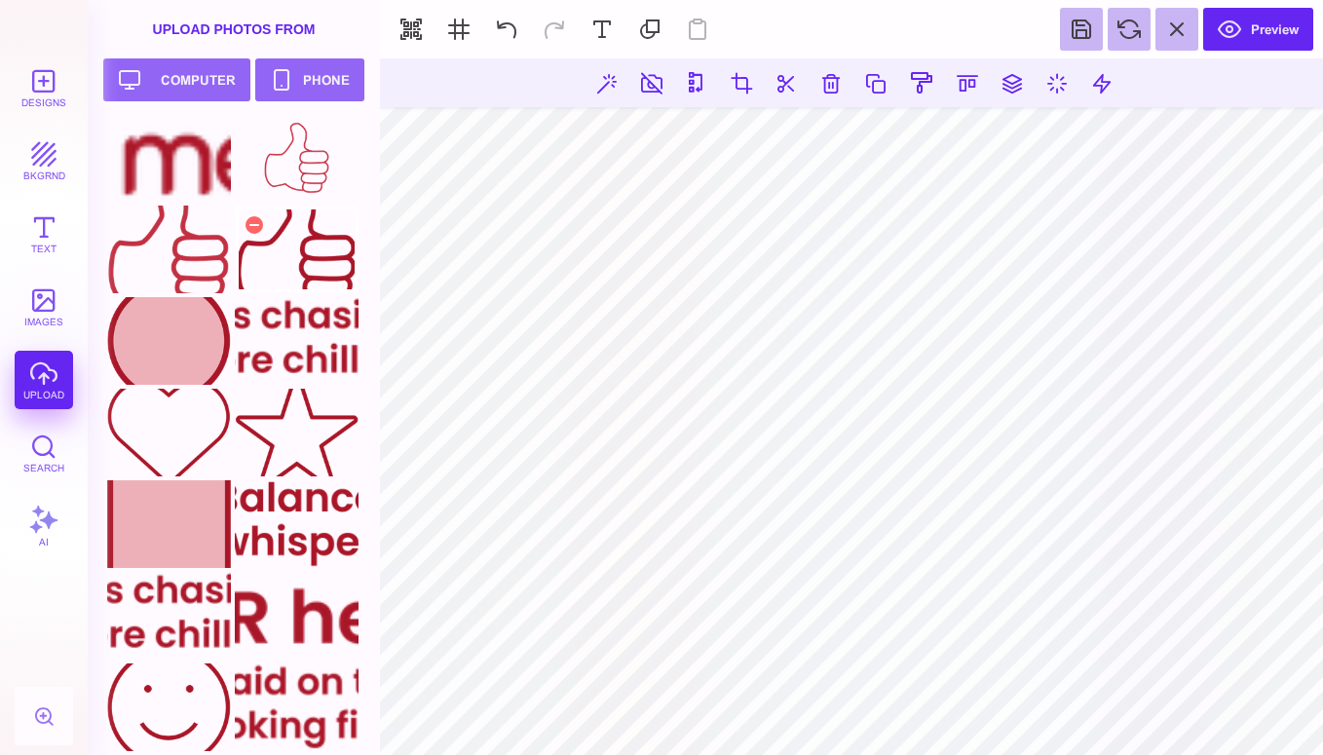
click at [298, 248] on div at bounding box center [297, 249] width 124 height 88
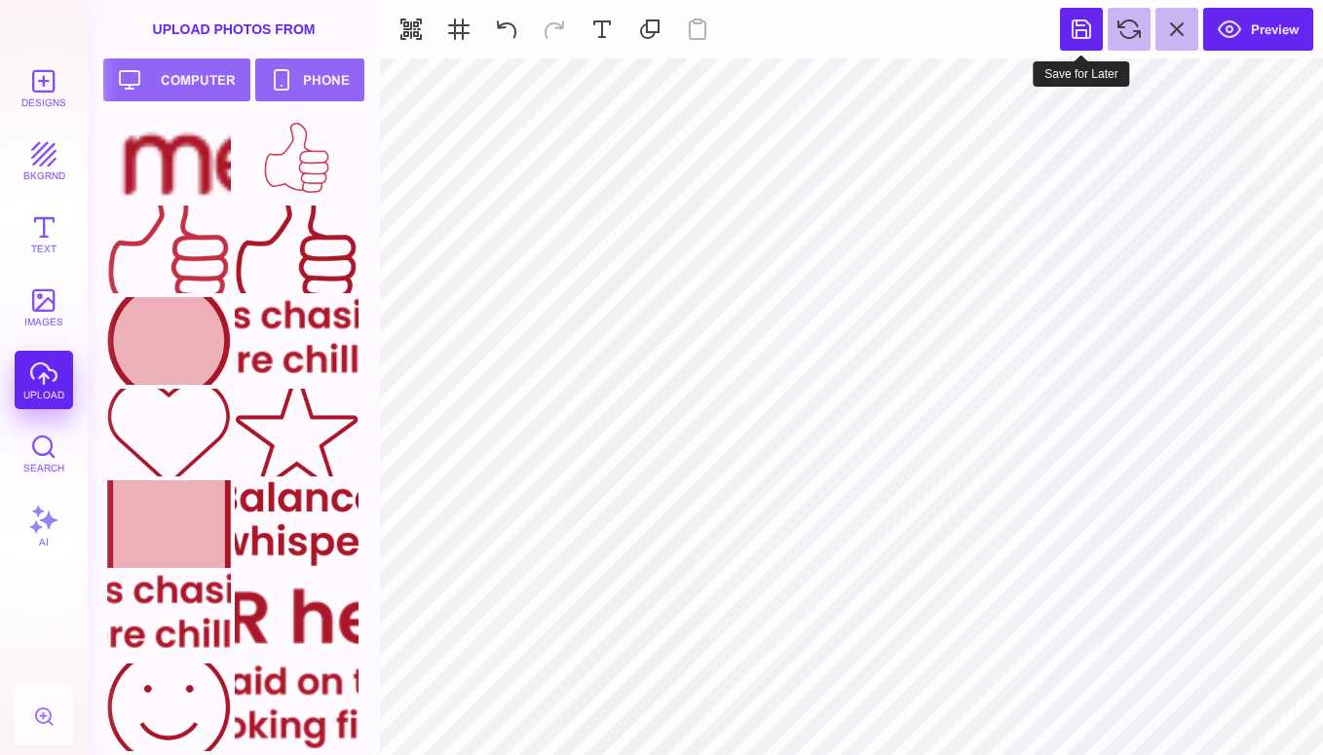
click at [1089, 35] on button at bounding box center [1081, 29] width 43 height 43
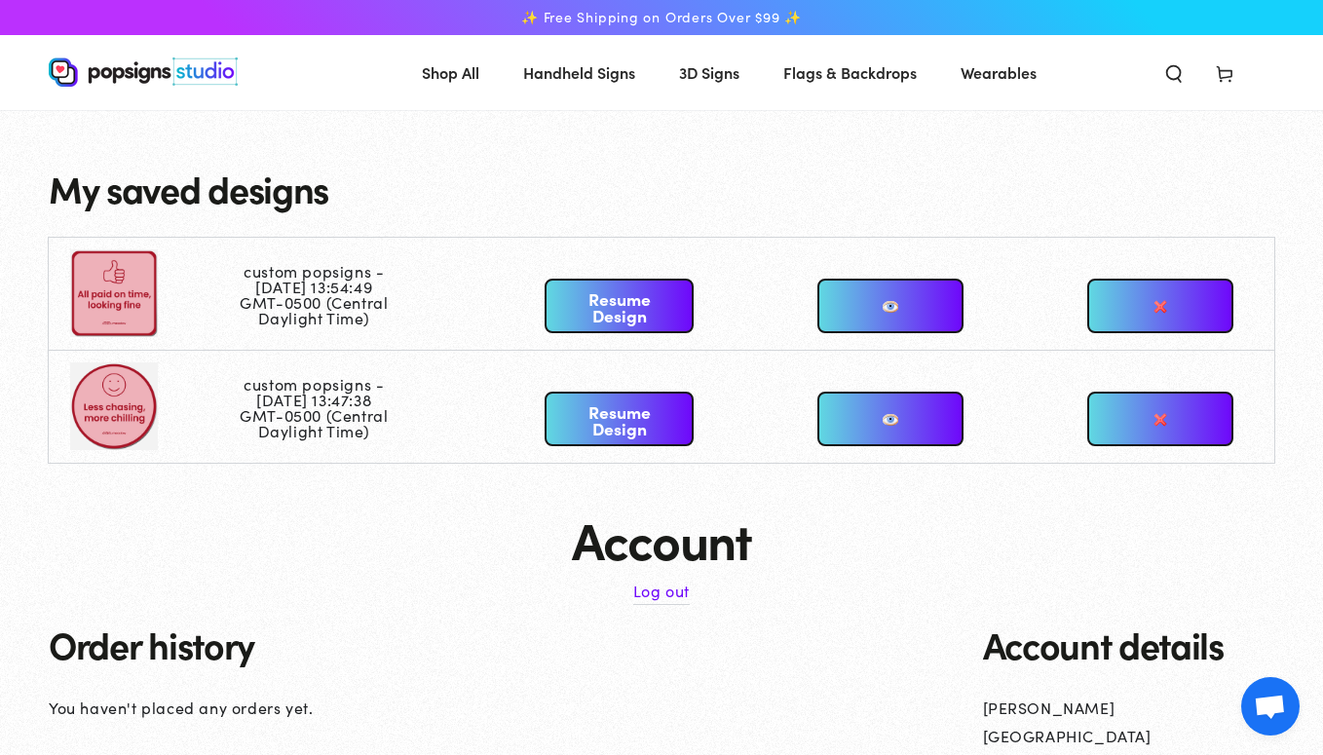
click at [889, 302] on link at bounding box center [890, 306] width 146 height 55
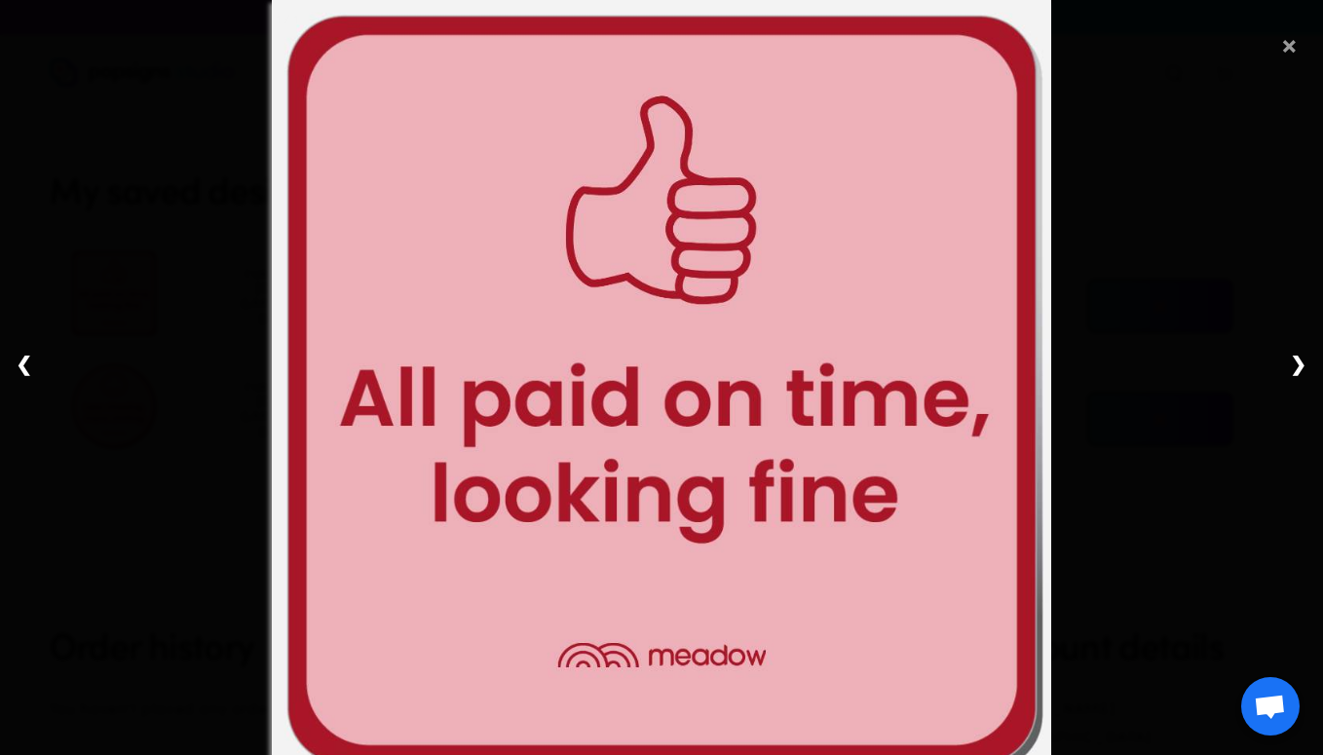
click at [1282, 40] on span "×" at bounding box center [1290, 40] width 18 height 61
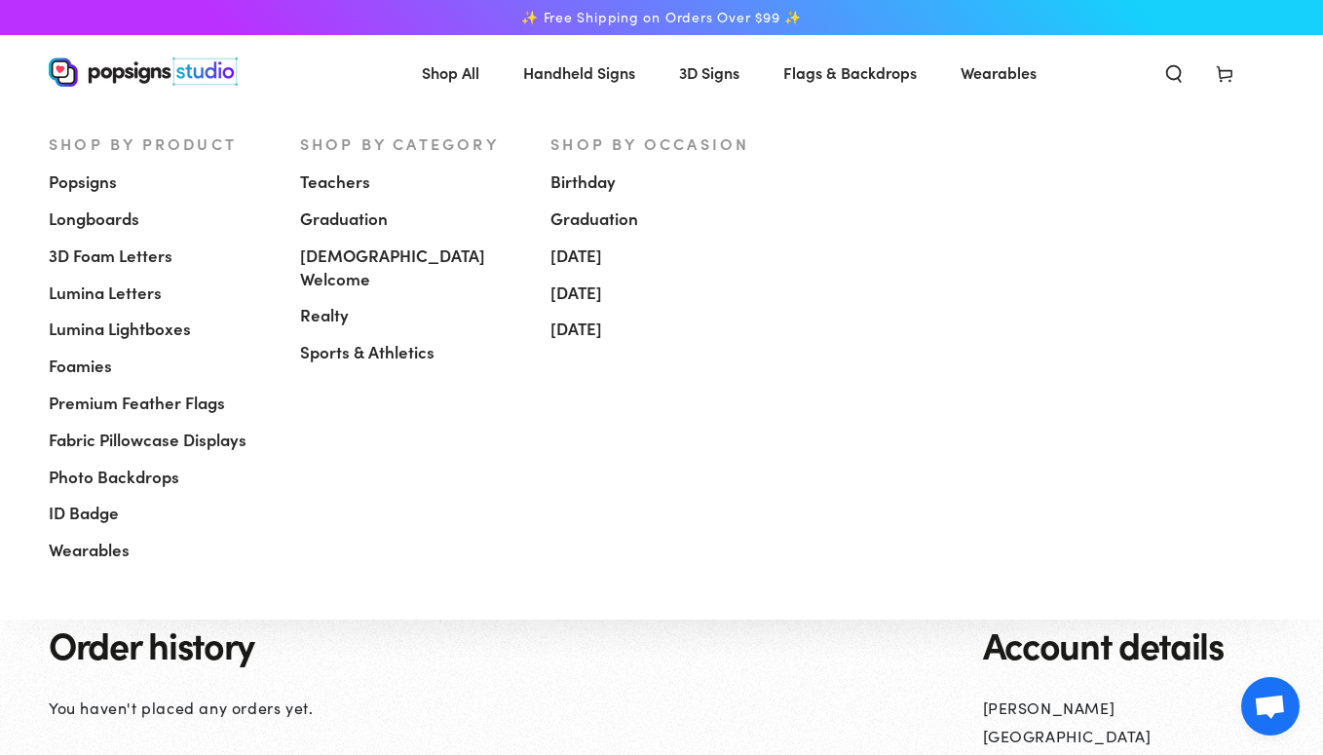
click at [93, 187] on span "Popsigns" at bounding box center [83, 181] width 68 height 23
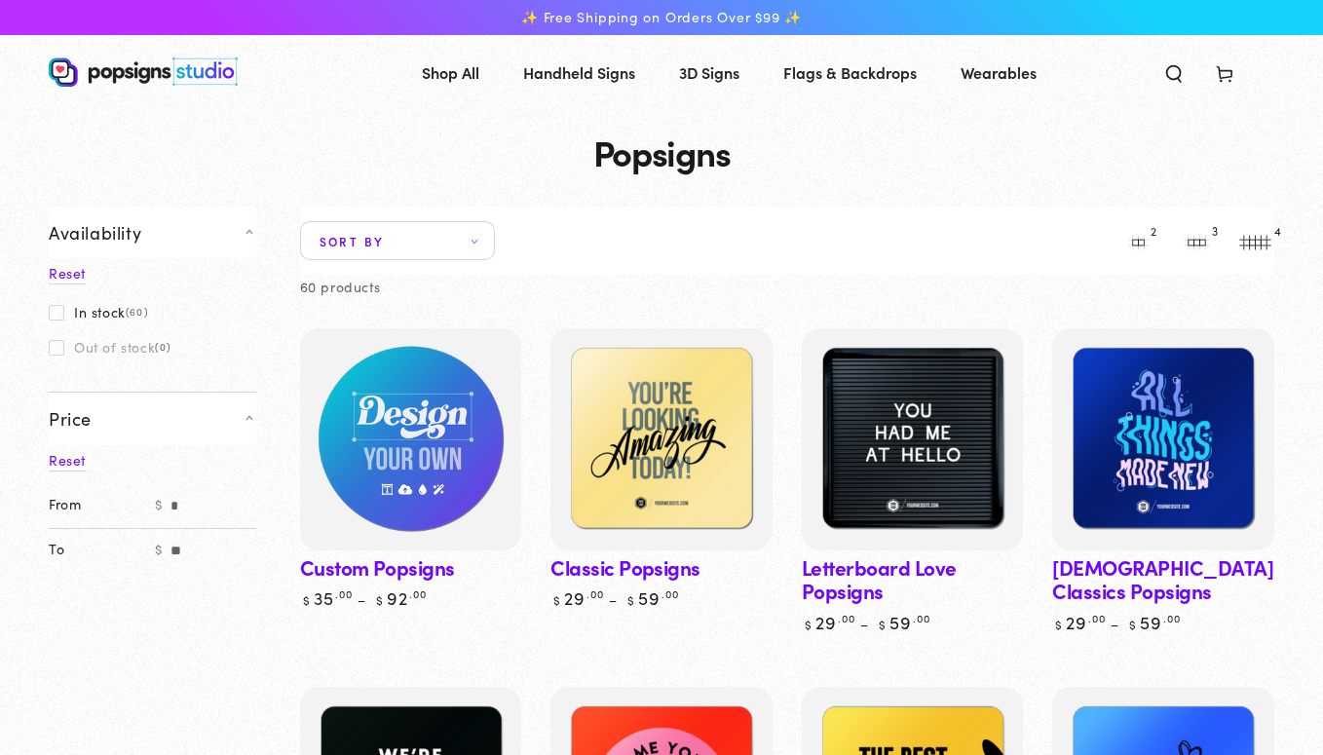
click at [440, 433] on img at bounding box center [410, 439] width 228 height 228
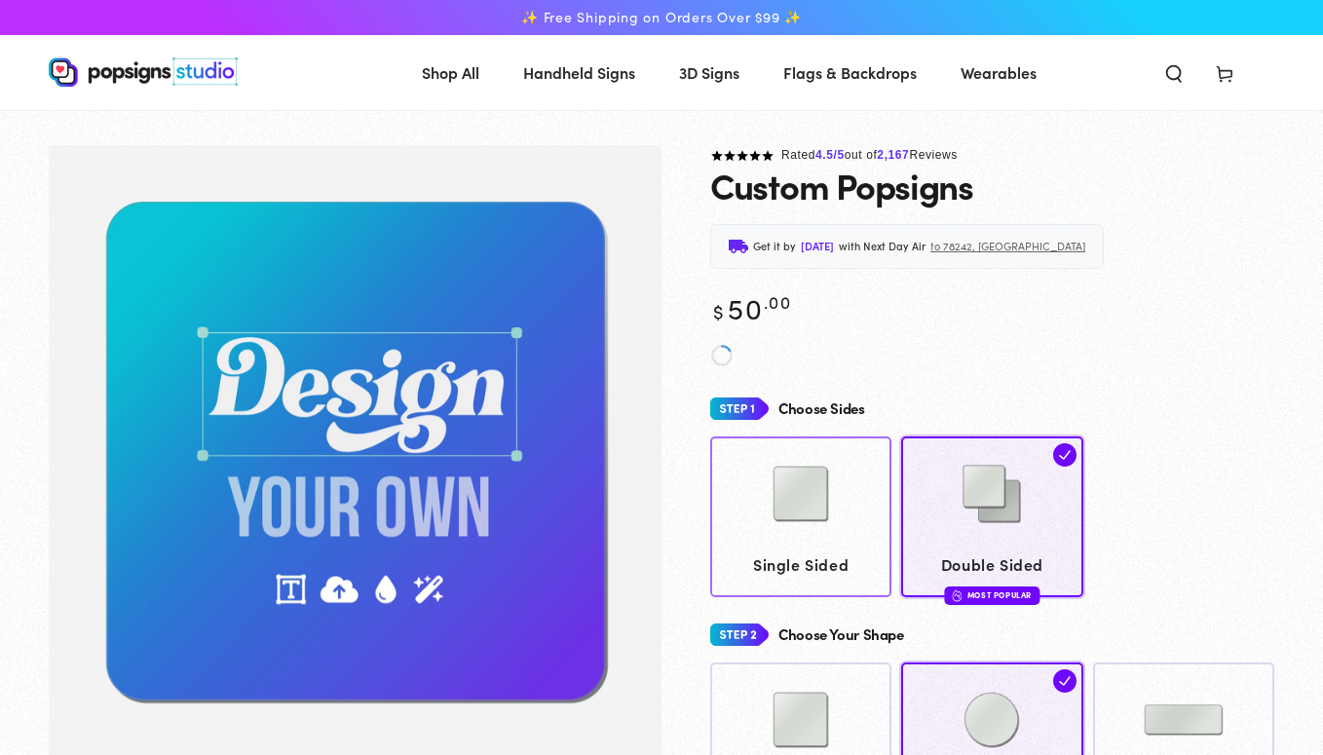
click at [827, 441] on link "Single Sided" at bounding box center [800, 516] width 181 height 161
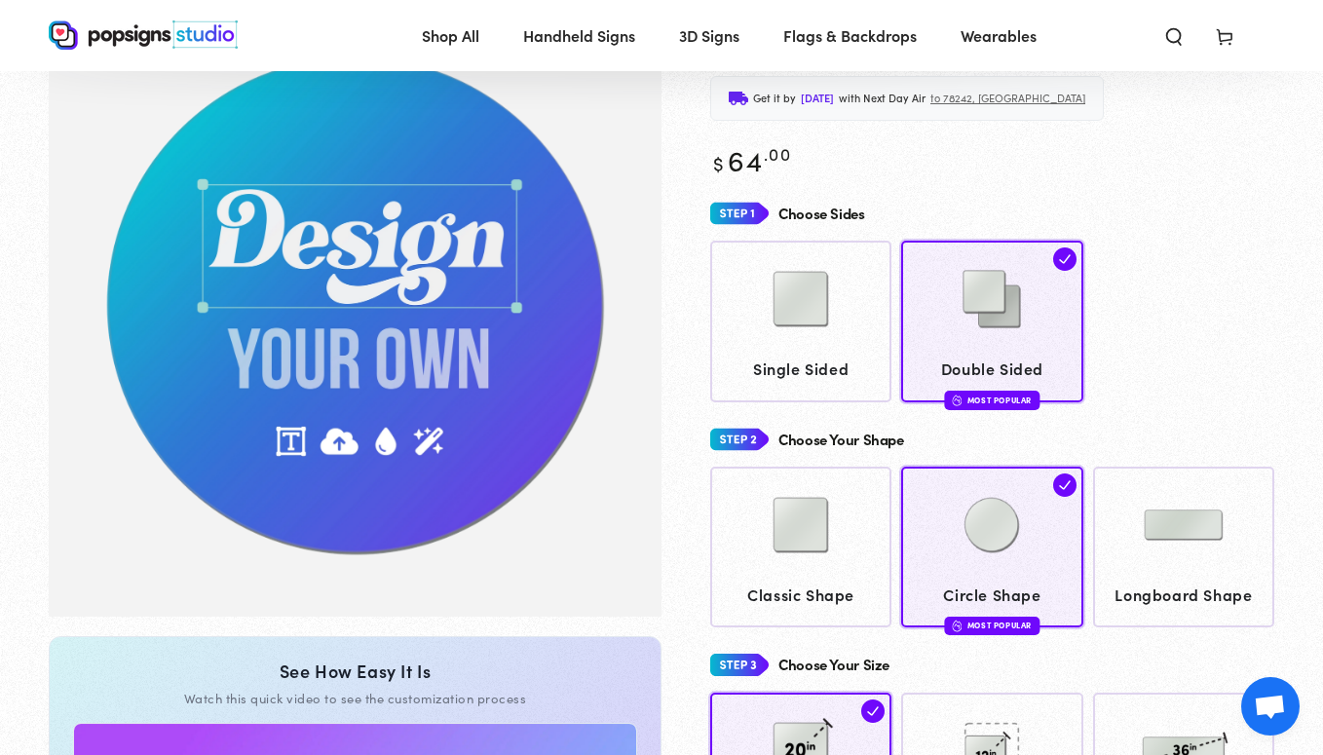
scroll to position [145, 0]
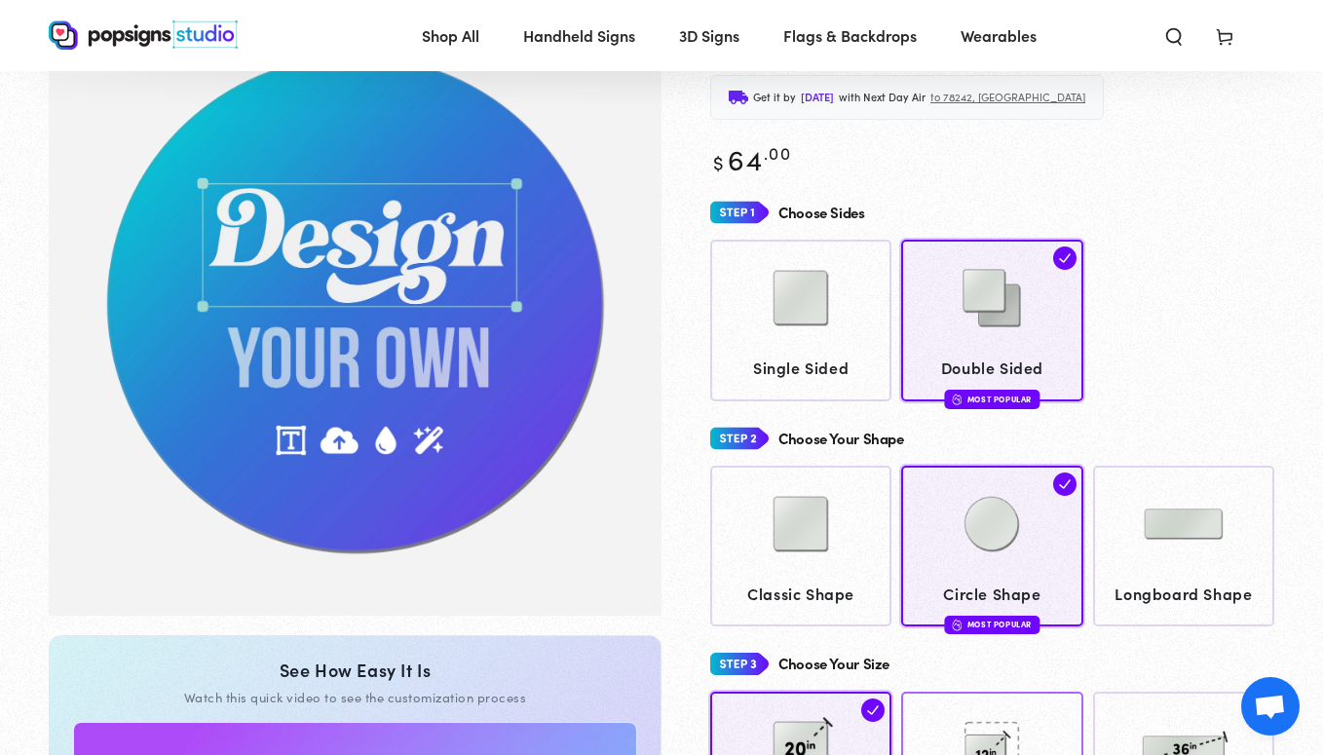
click at [975, 718] on img at bounding box center [991, 748] width 97 height 97
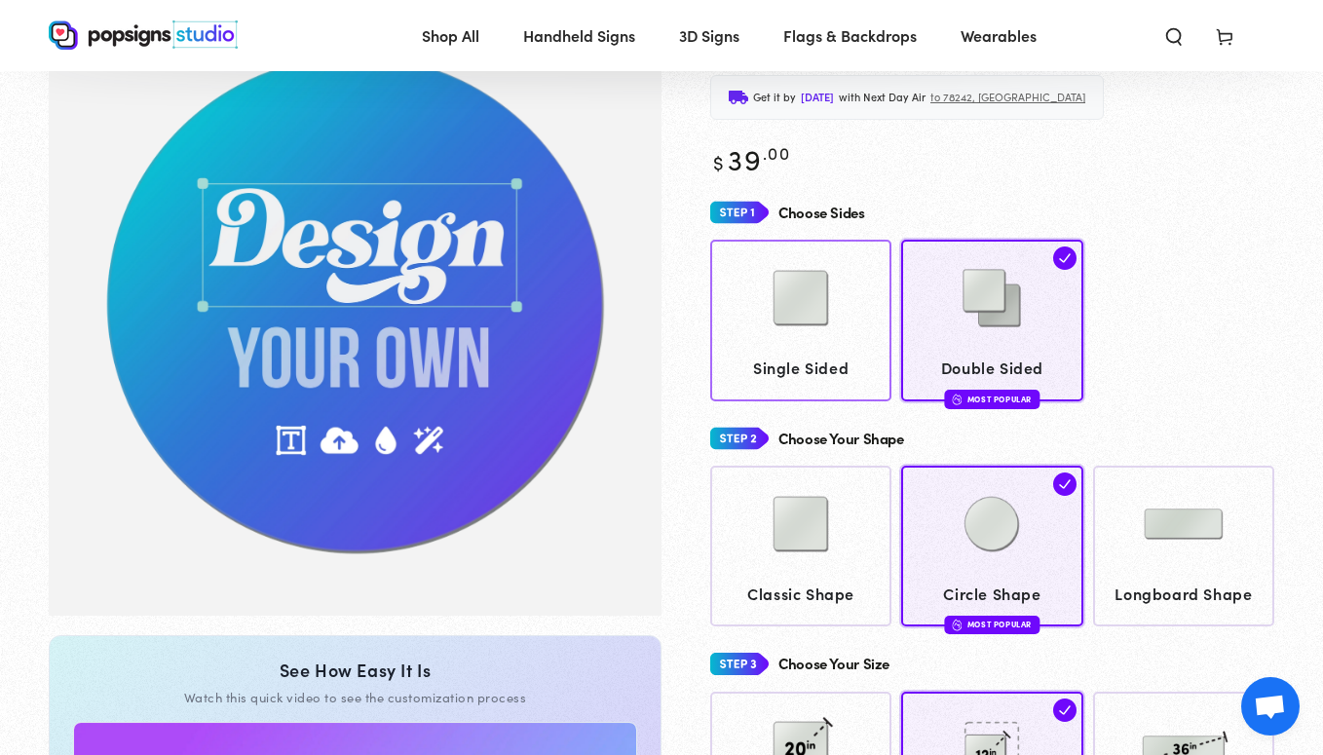
click at [819, 301] on img at bounding box center [800, 297] width 97 height 97
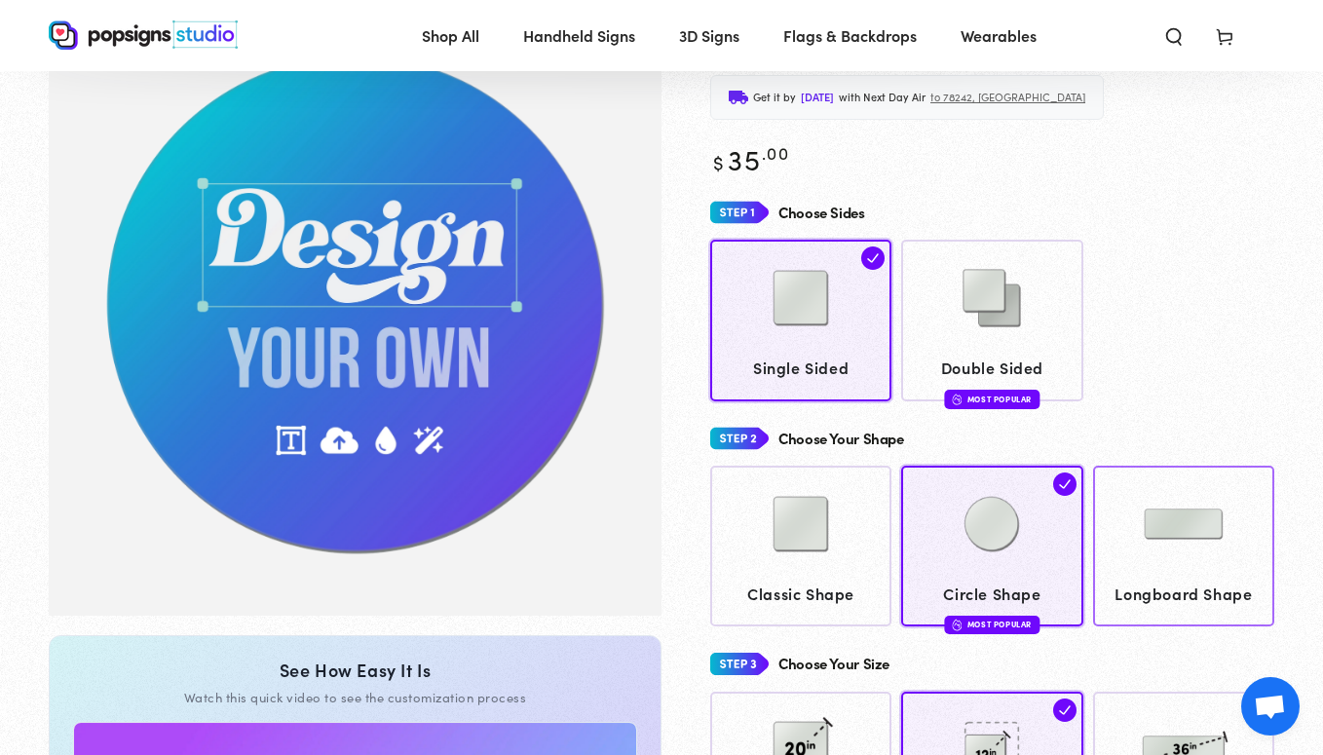
click at [1187, 579] on span "Longboard Shape" at bounding box center [1183, 593] width 163 height 28
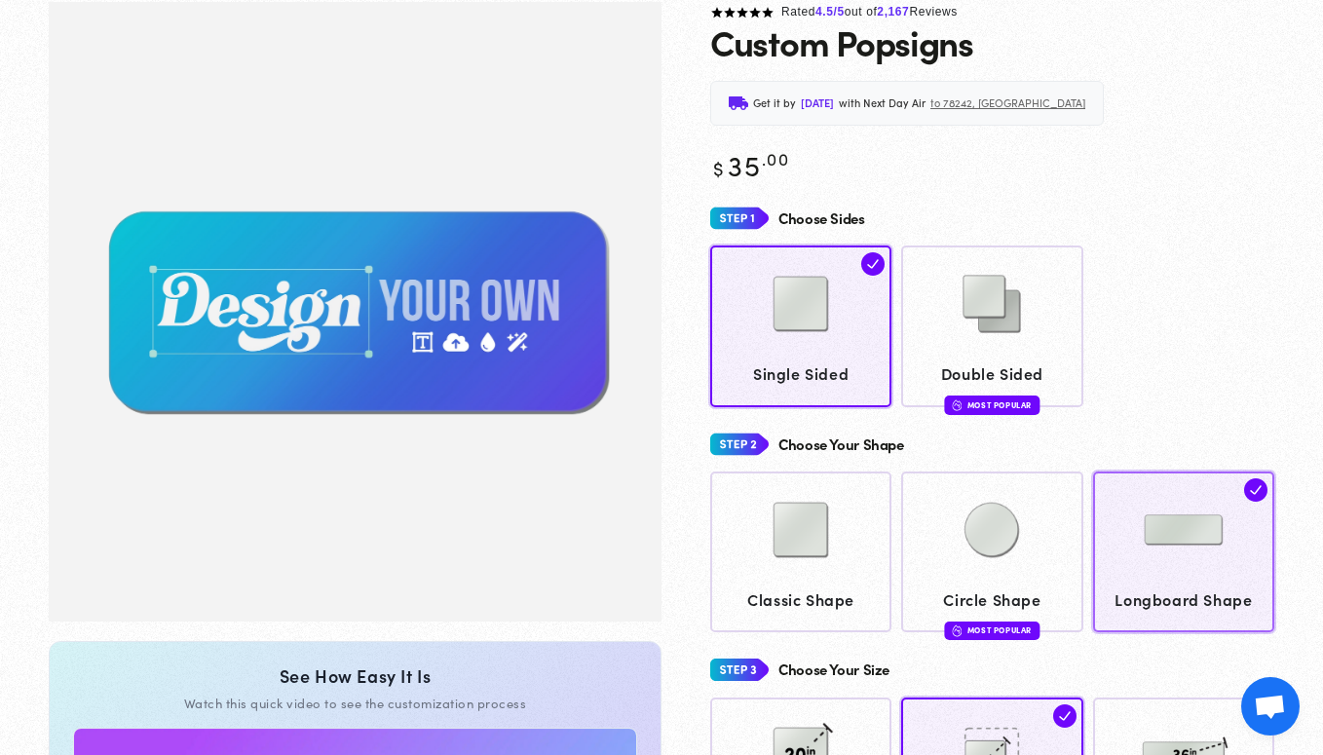
scroll to position [145, 0]
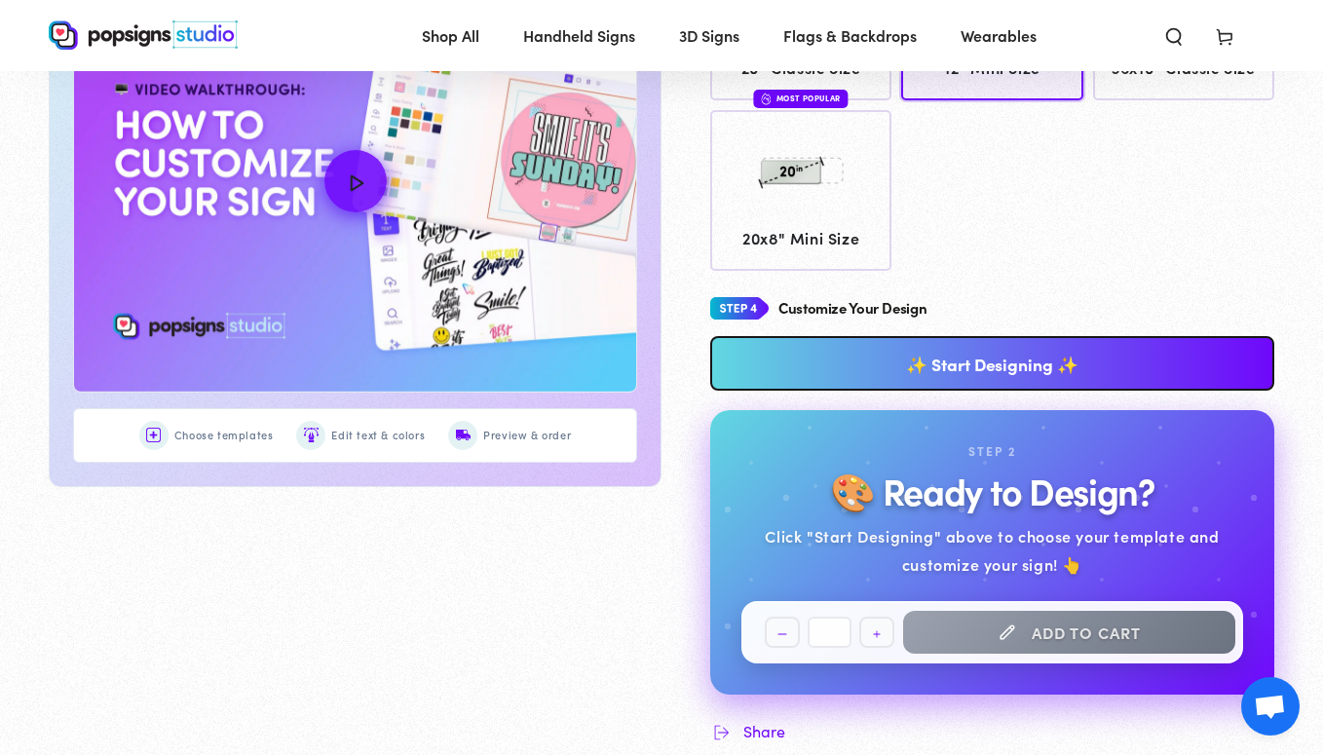
click at [987, 369] on link "✨ Start Designing ✨" at bounding box center [992, 363] width 564 height 55
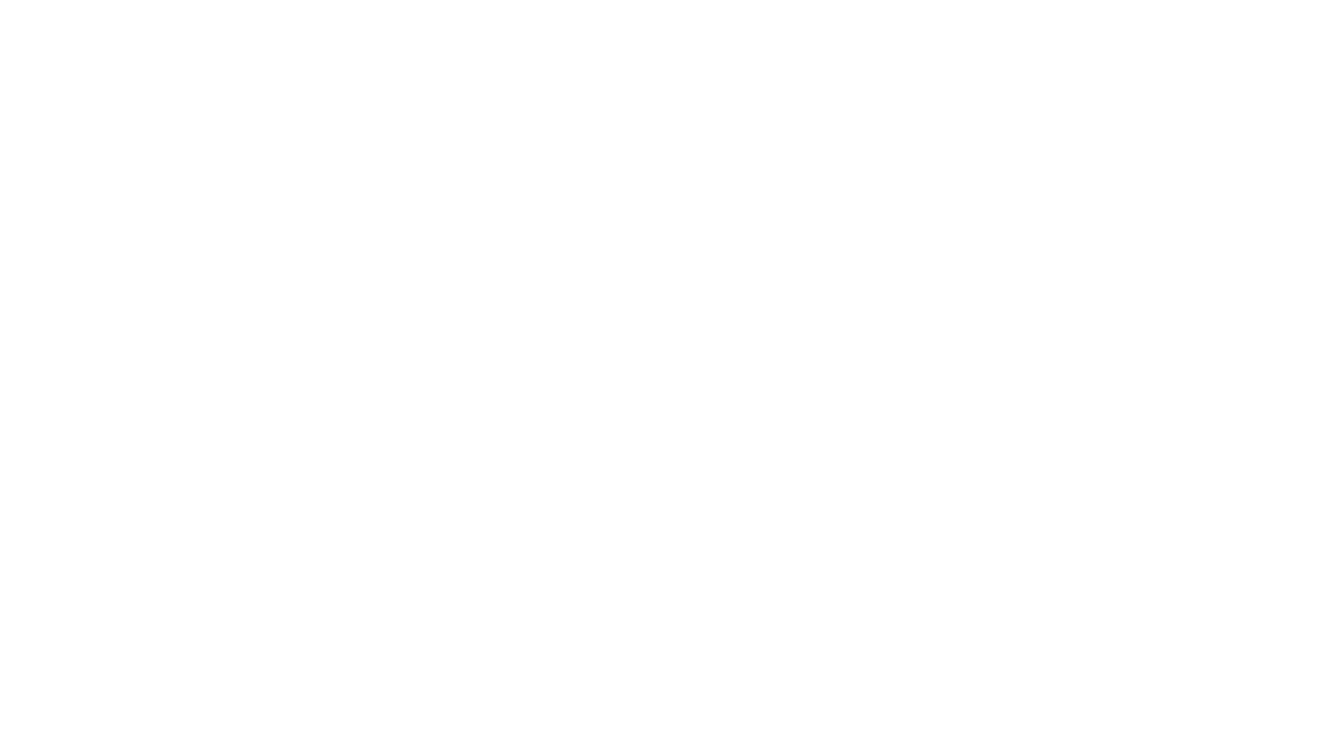
scroll to position [0, 0]
type textarea "An ancient tree with a door leading to a magical world"
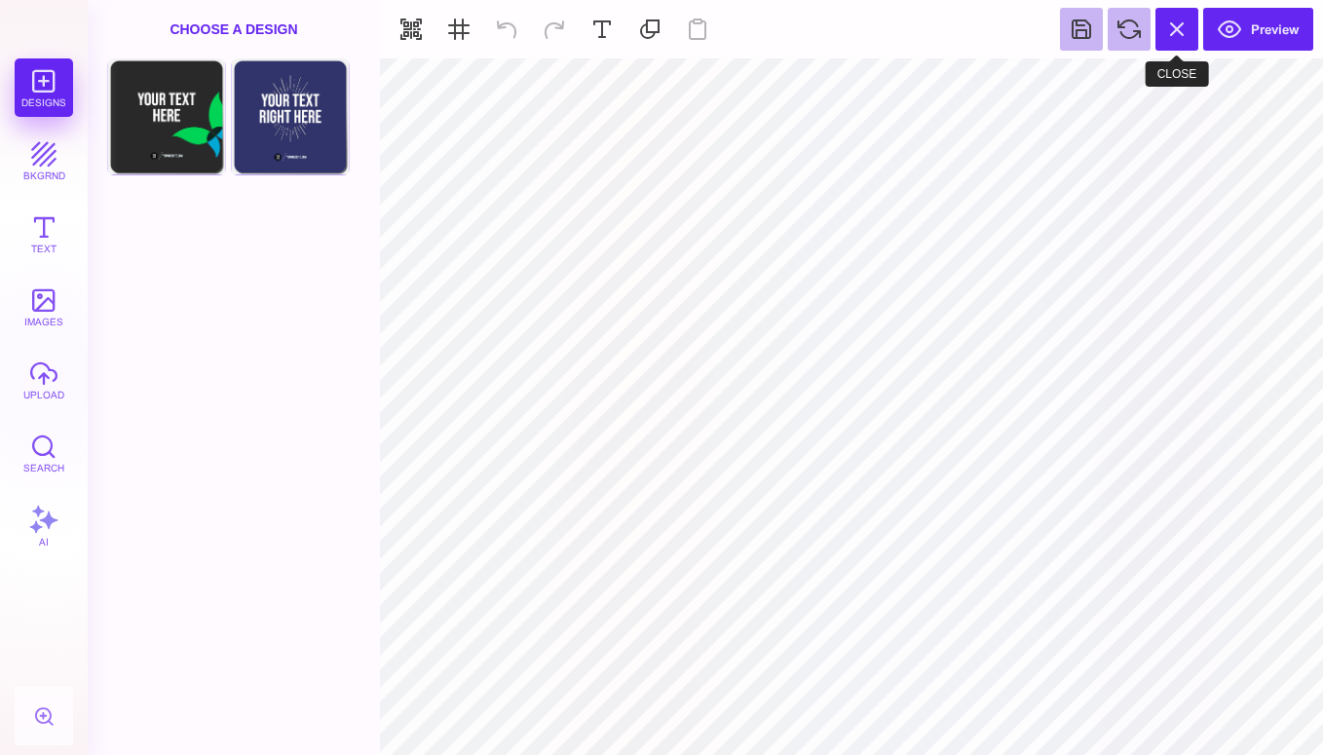
click at [1176, 24] on button at bounding box center [1176, 29] width 43 height 43
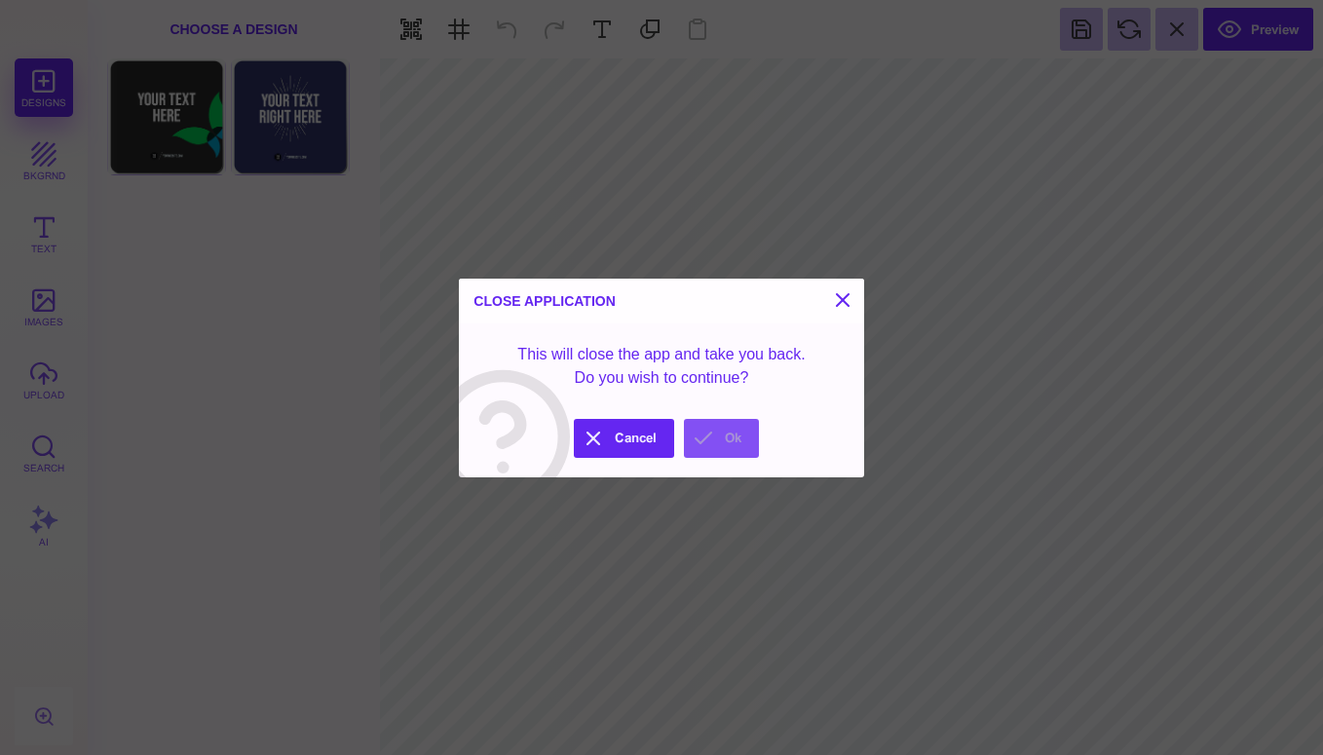
click at [704, 438] on button "Ok" at bounding box center [721, 438] width 75 height 39
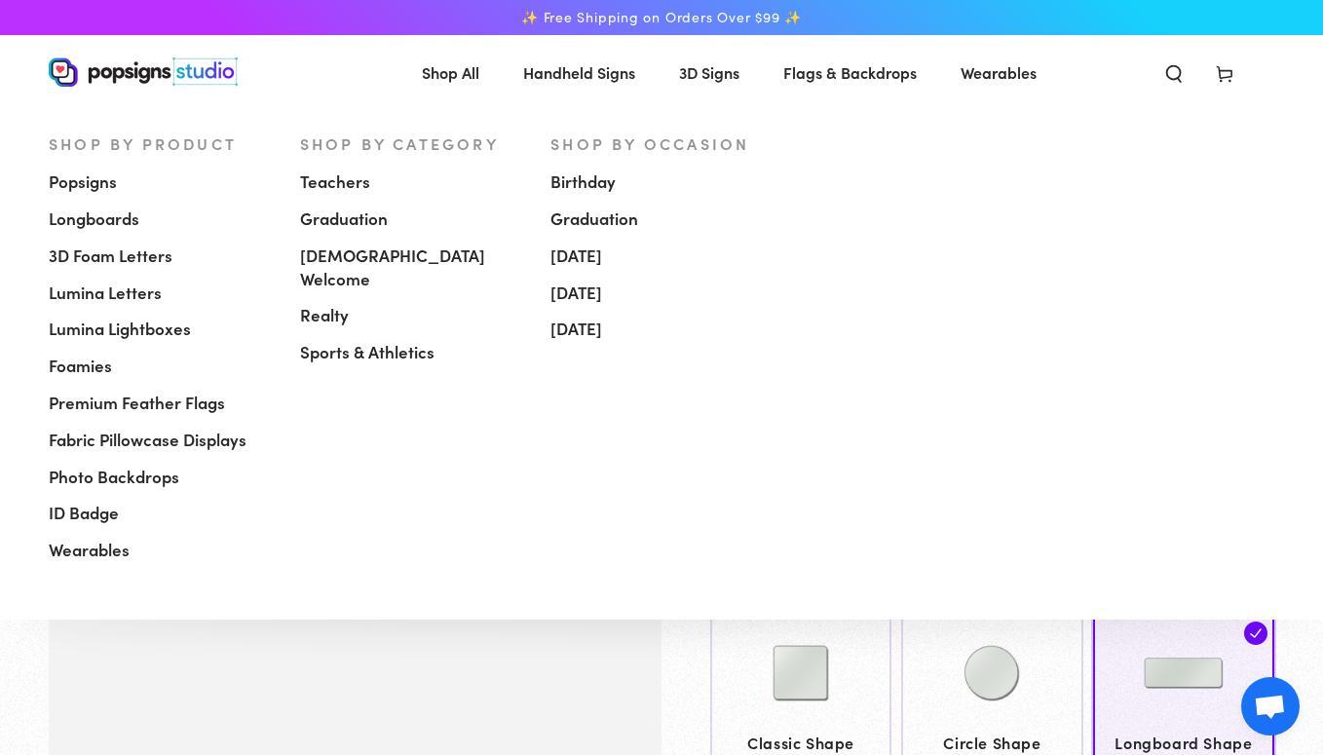
click at [111, 176] on span "Popsigns" at bounding box center [83, 181] width 68 height 23
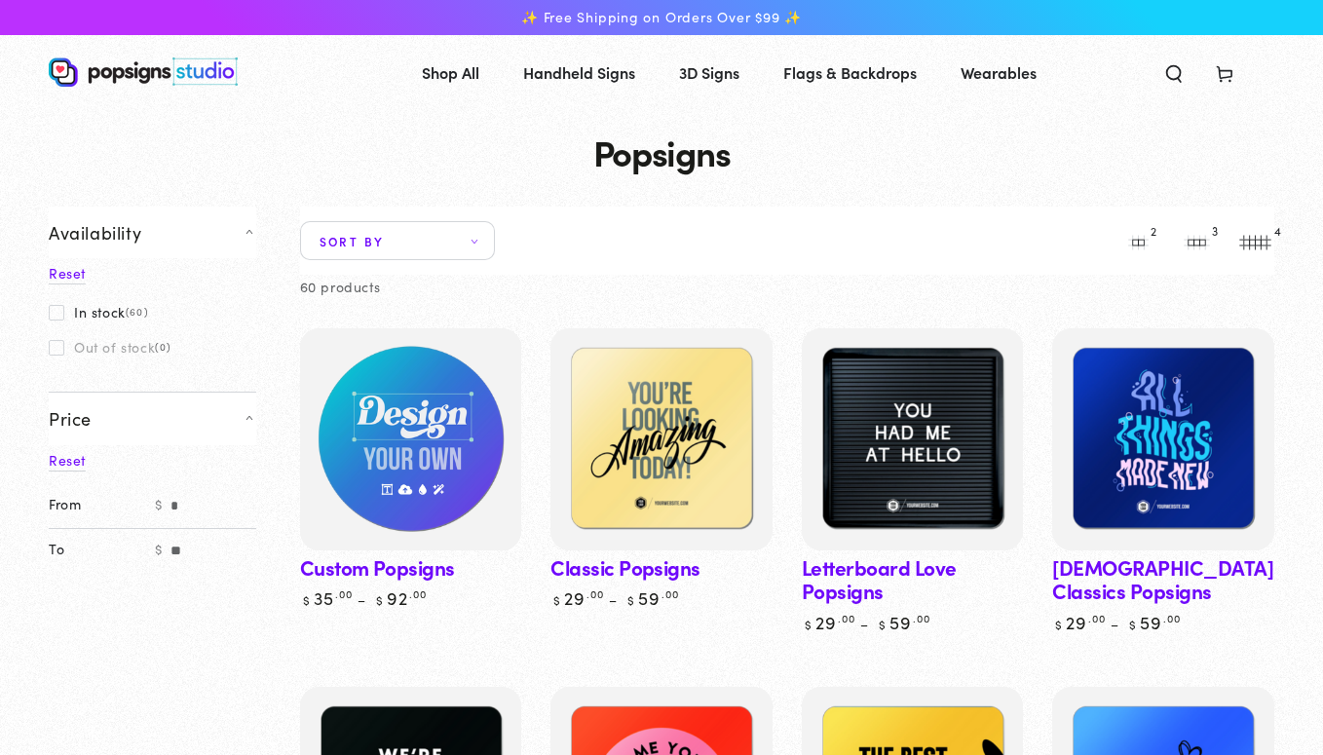
drag, startPoint x: 361, startPoint y: 328, endPoint x: 386, endPoint y: 355, distance: 35.8
click at [361, 328] on img at bounding box center [410, 439] width 228 height 228
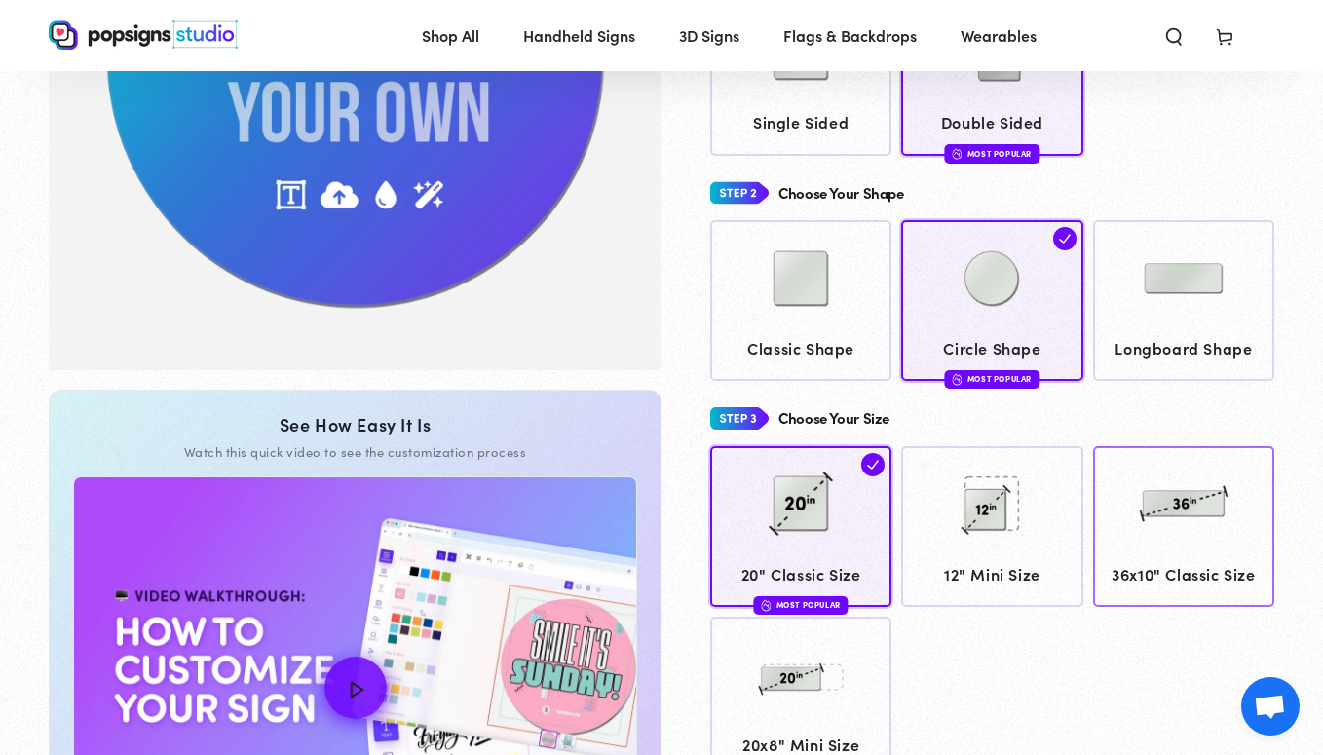
scroll to position [392, 0]
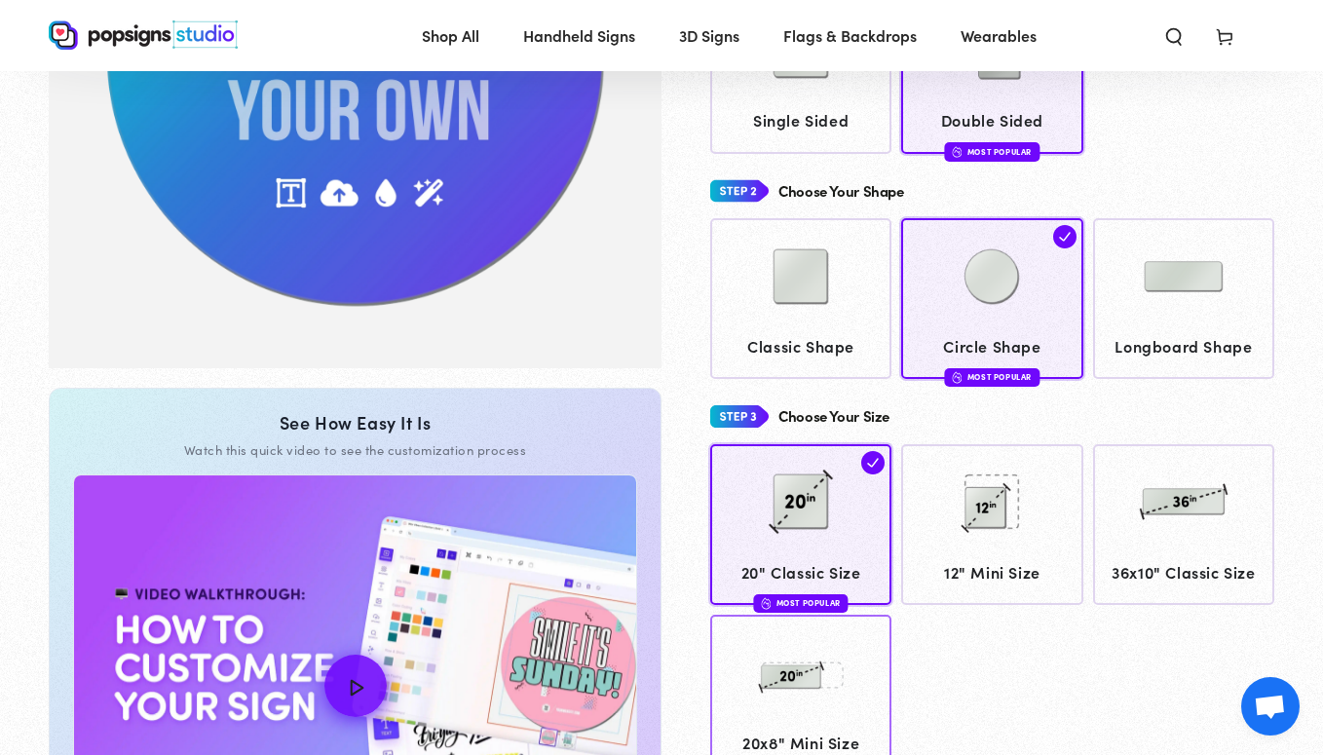
click at [835, 674] on img at bounding box center [800, 672] width 97 height 97
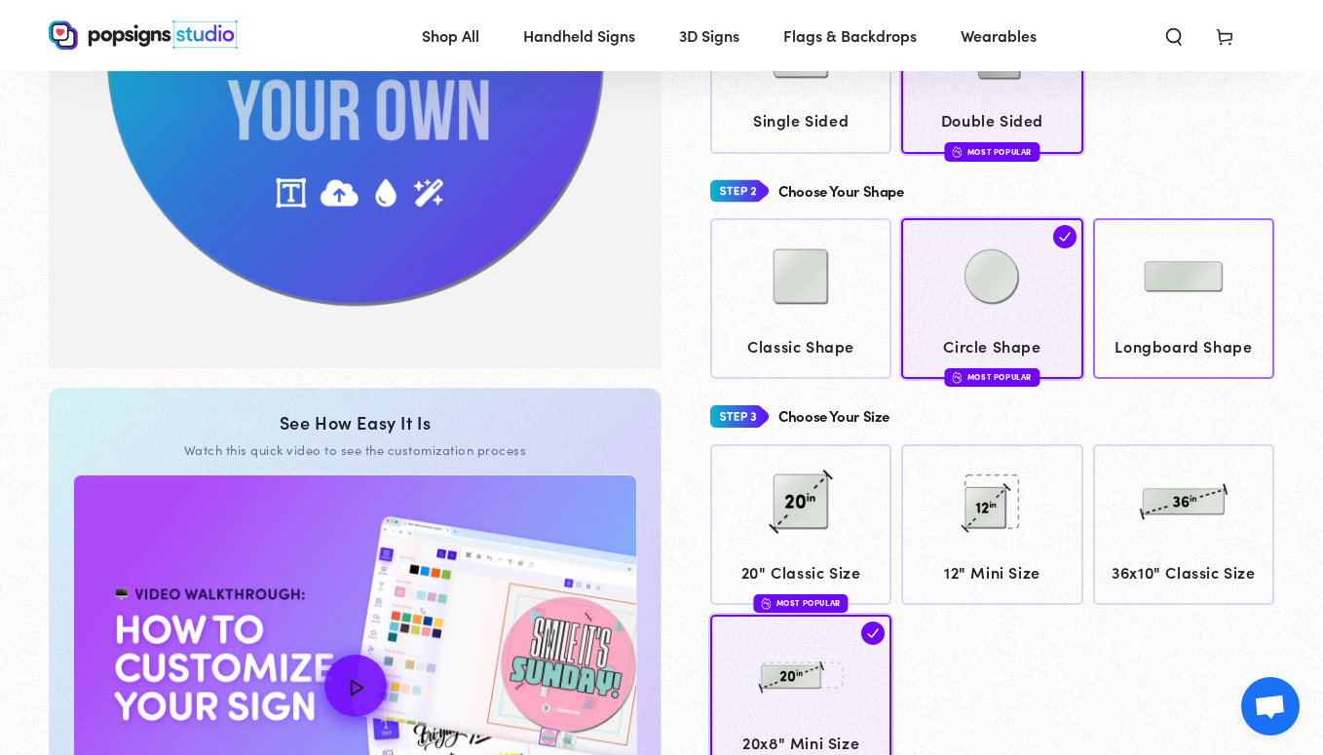
click at [1219, 315] on img at bounding box center [1183, 276] width 97 height 97
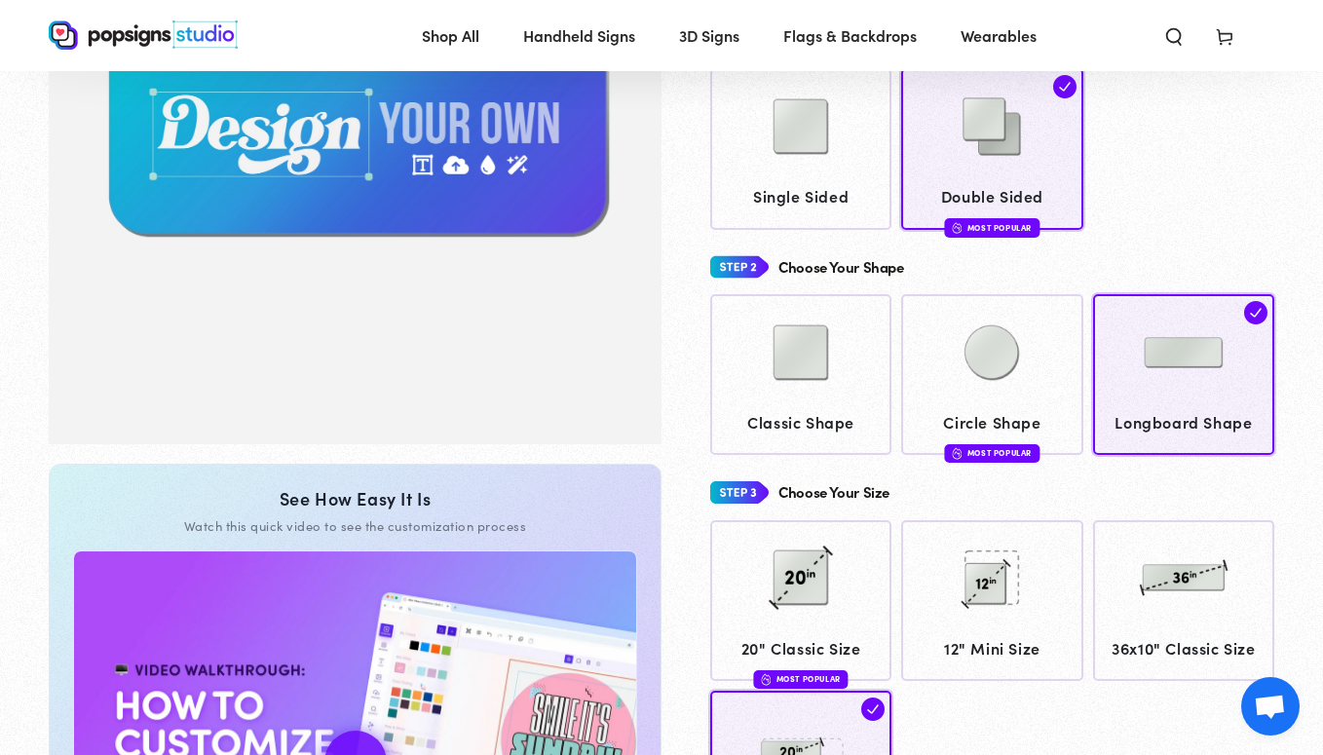
scroll to position [150, 0]
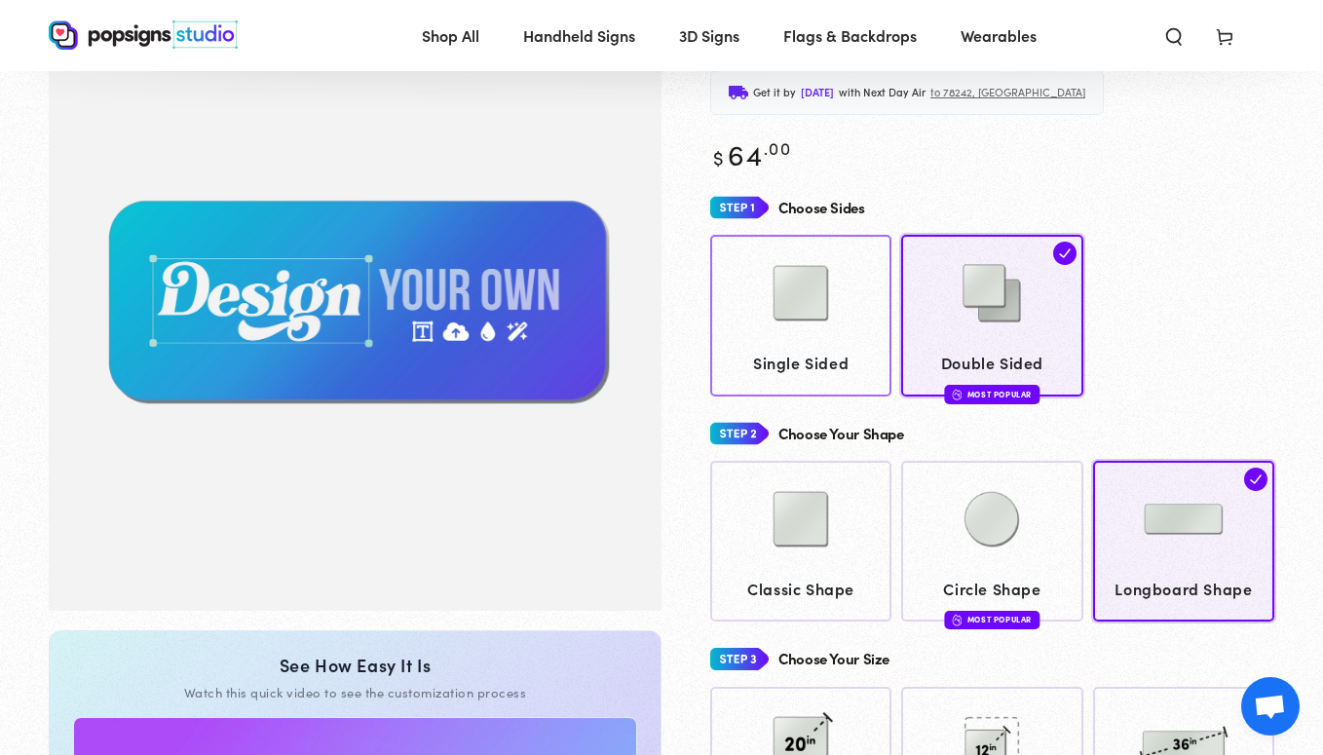
click at [865, 317] on div at bounding box center [801, 294] width 163 height 97
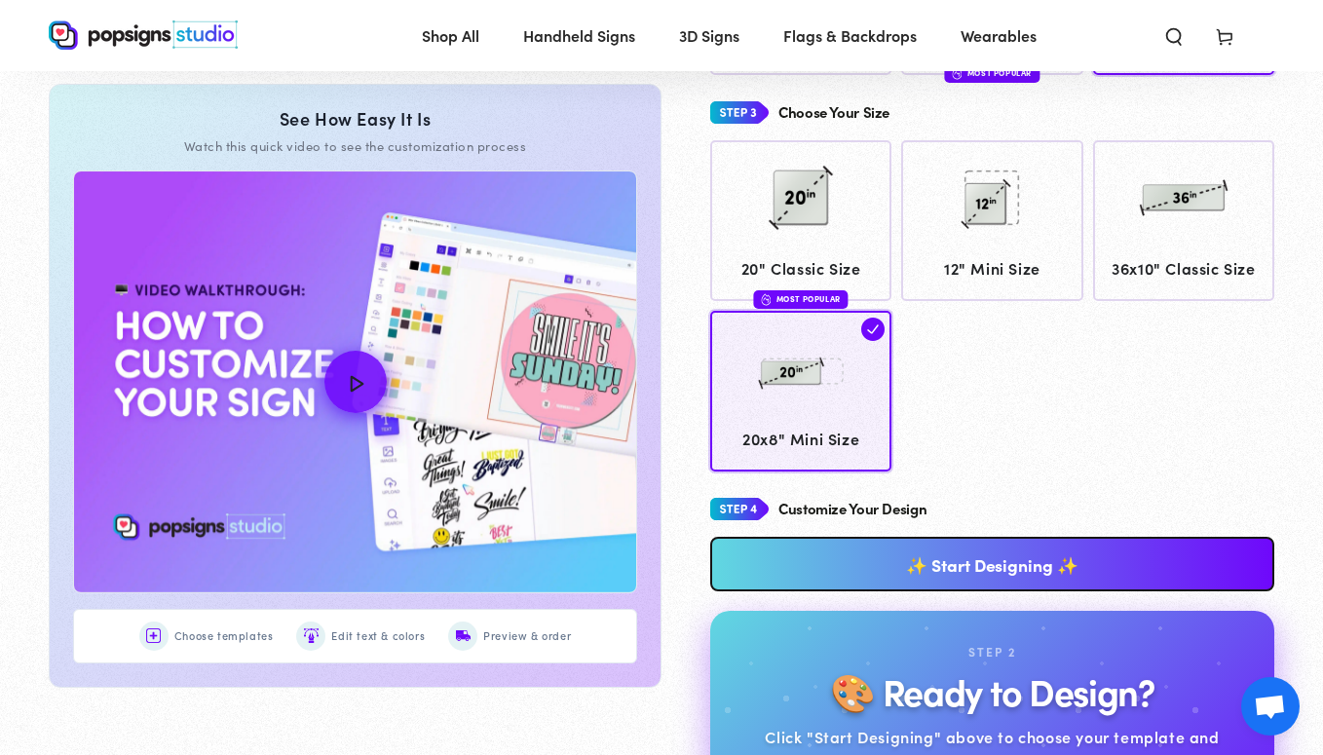
click at [1091, 549] on link "✨ Start Designing ✨" at bounding box center [992, 564] width 564 height 55
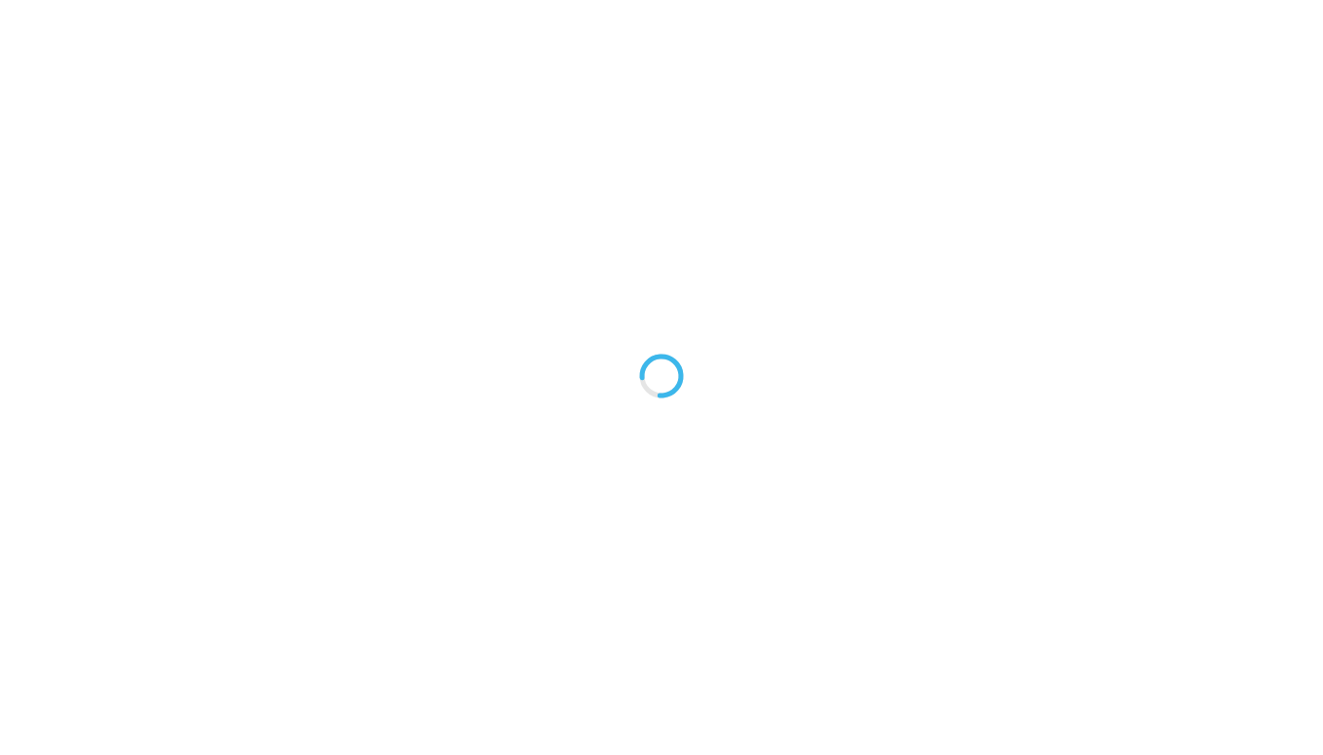
type textarea "An ancient tree with a door leading to a magical world"
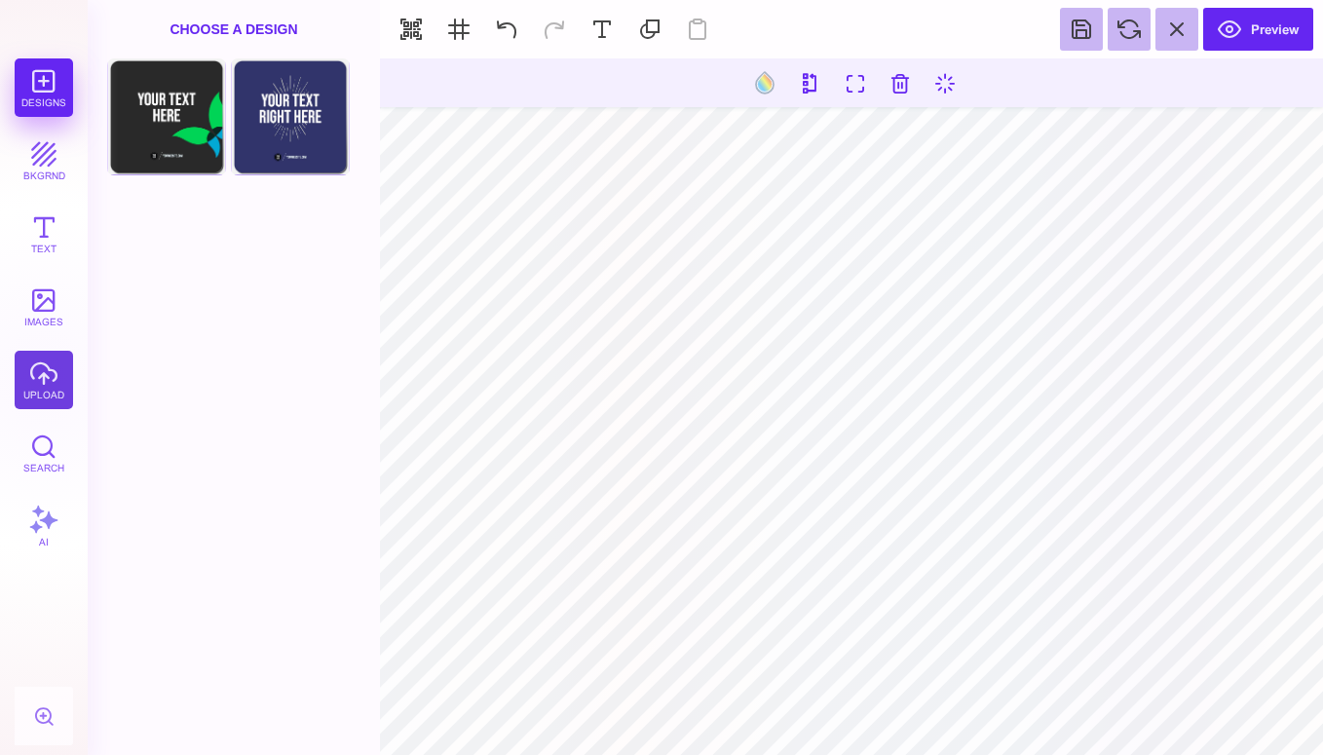
click at [40, 398] on button "upload" at bounding box center [44, 380] width 58 height 58
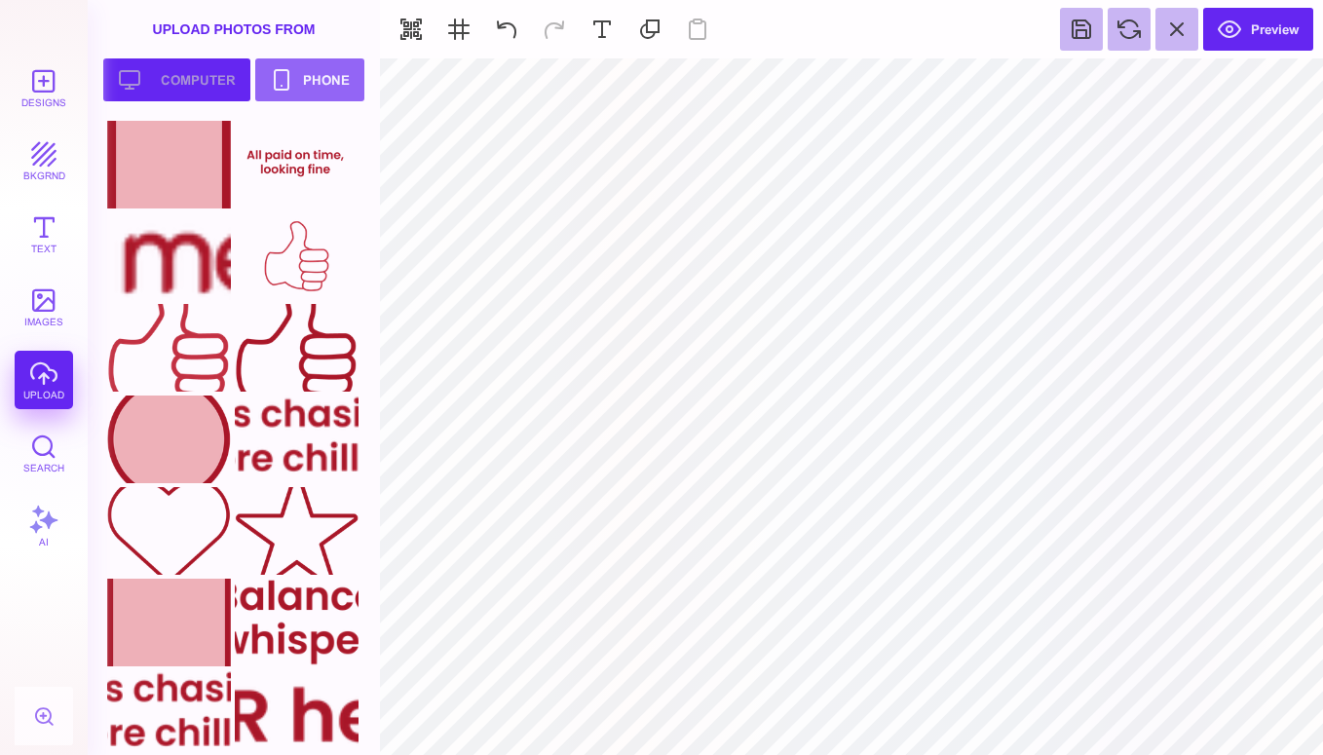
click at [203, 67] on button "Upload your artwork Computer" at bounding box center [176, 79] width 147 height 43
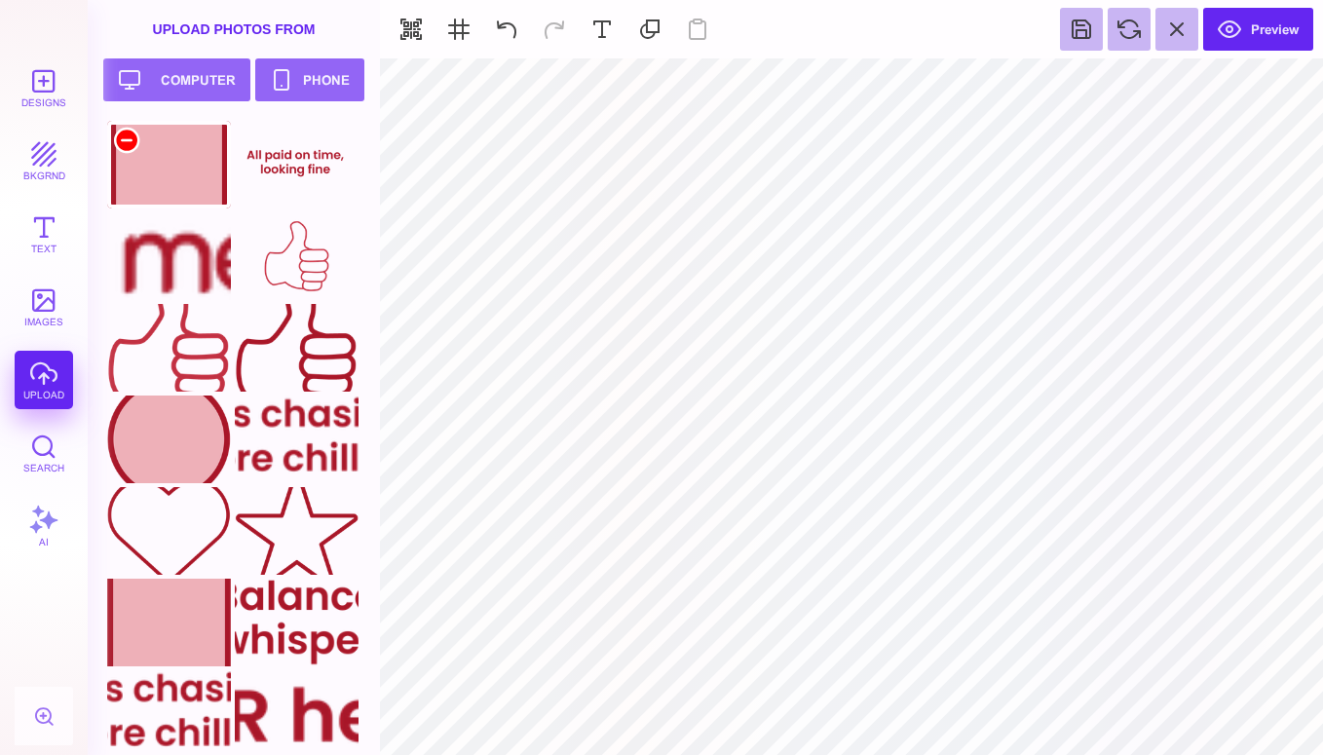
click at [131, 146] on div at bounding box center [126, 140] width 23 height 23
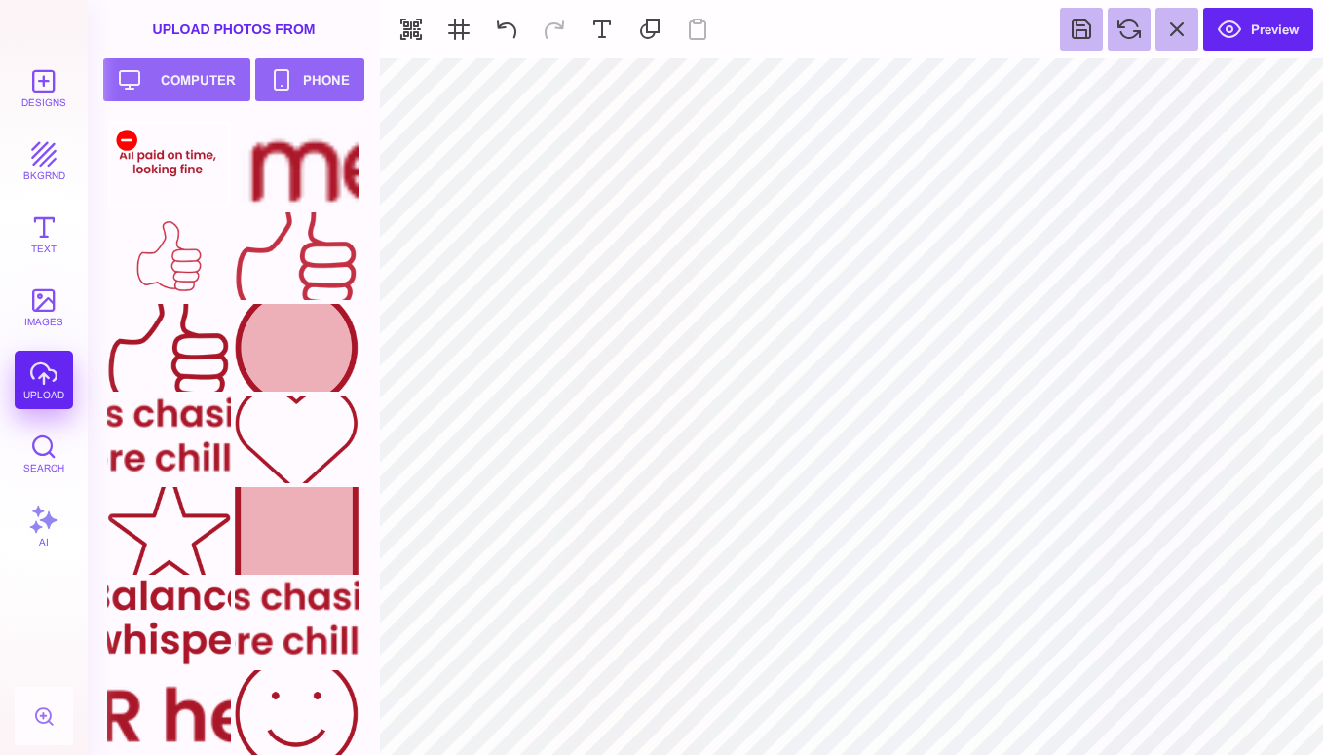
click at [131, 144] on div at bounding box center [126, 140] width 23 height 23
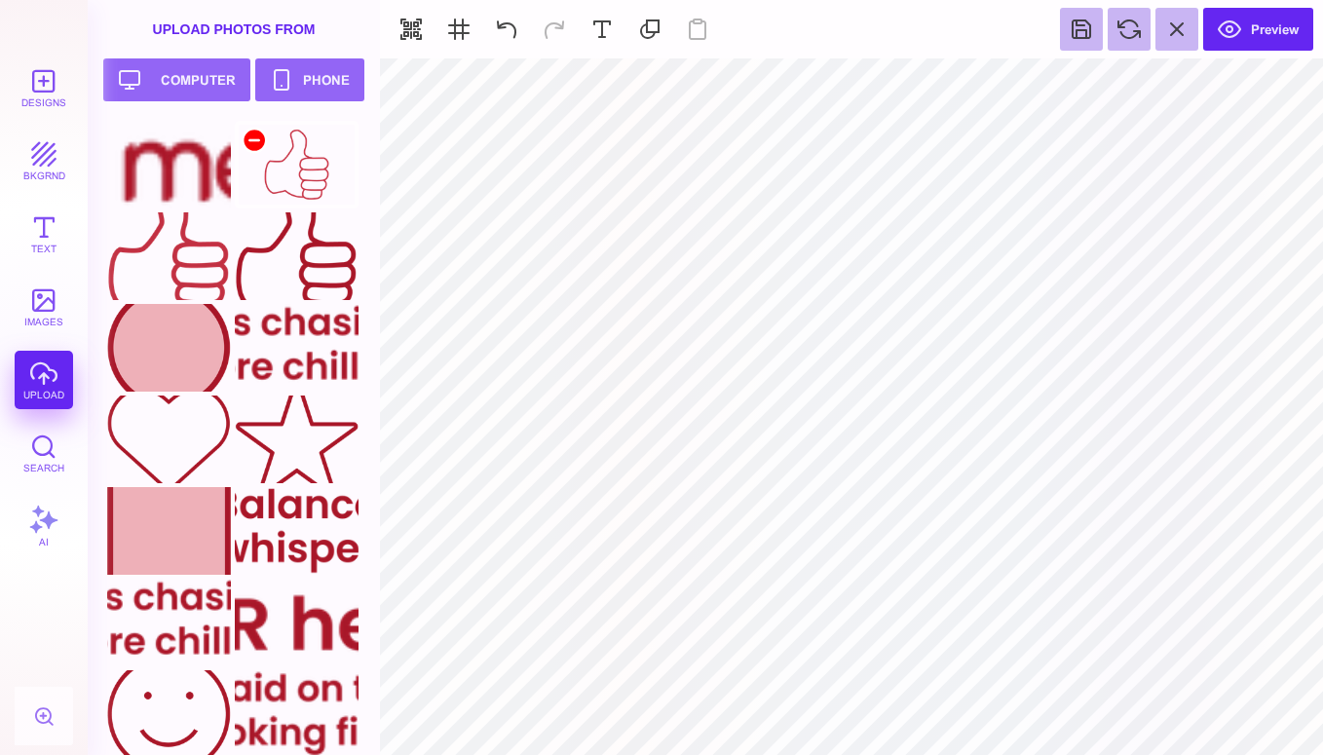
click at [257, 135] on div at bounding box center [254, 140] width 23 height 23
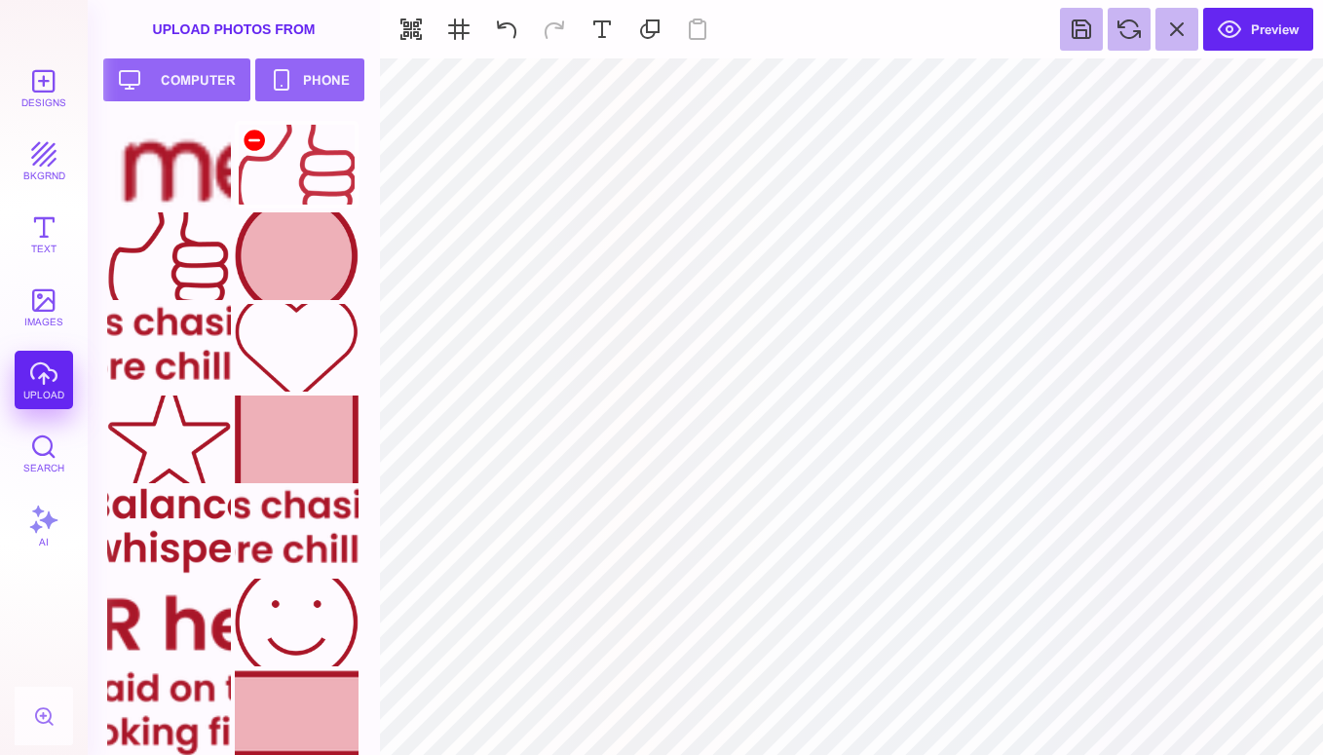
click at [253, 136] on div at bounding box center [254, 140] width 23 height 23
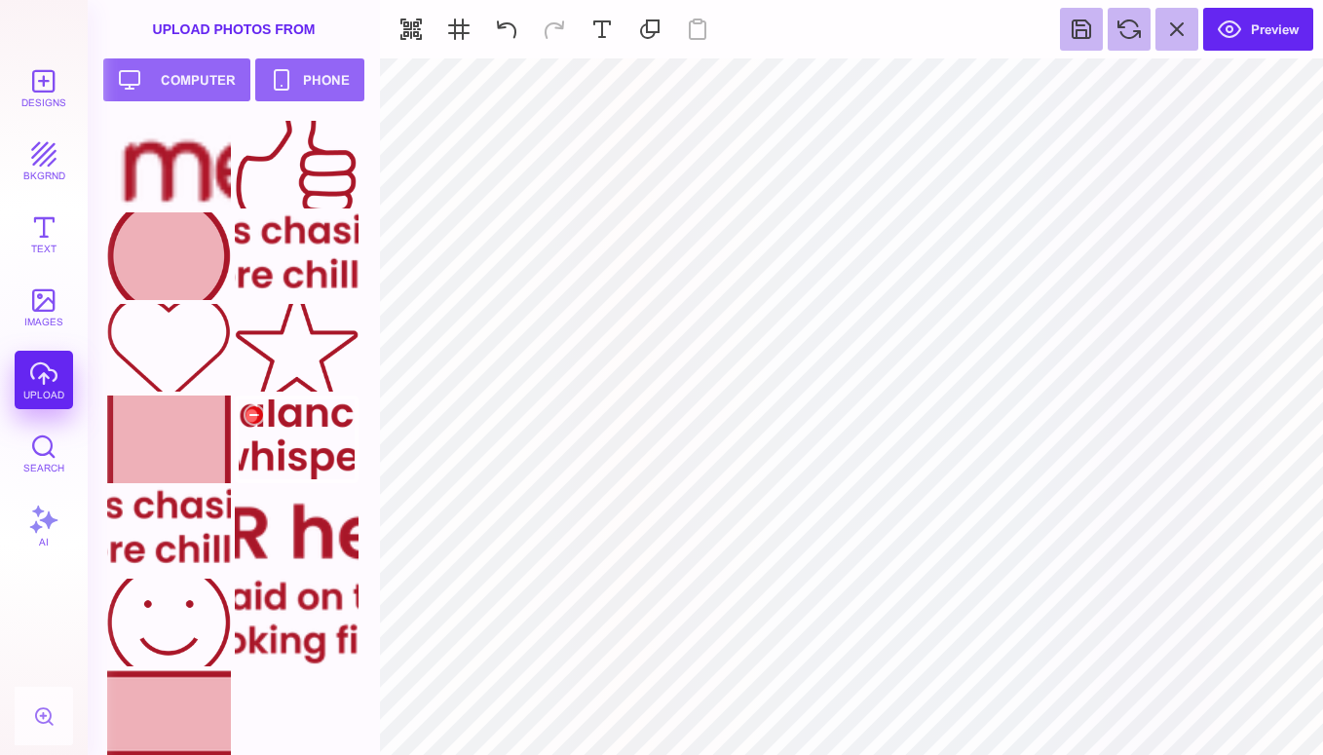
scroll to position [8, 0]
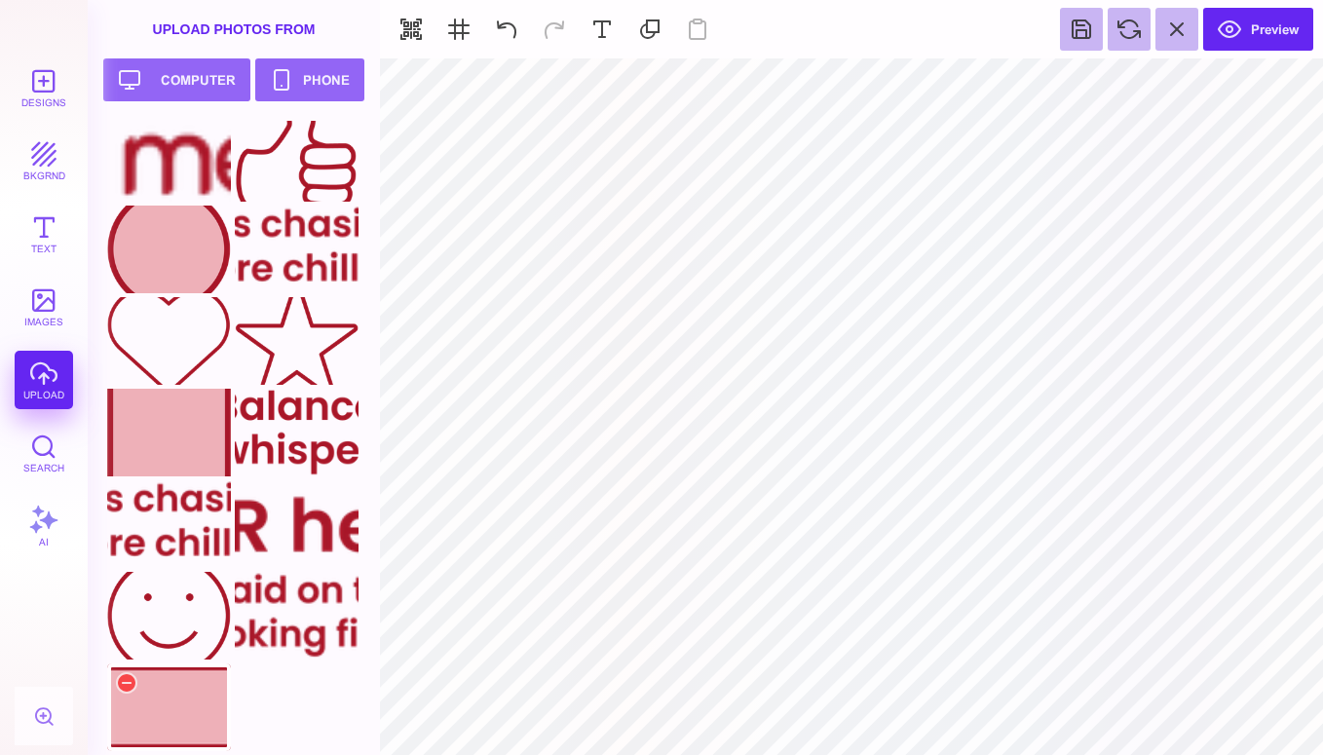
click at [178, 715] on div at bounding box center [169, 707] width 124 height 88
type input "#000000"
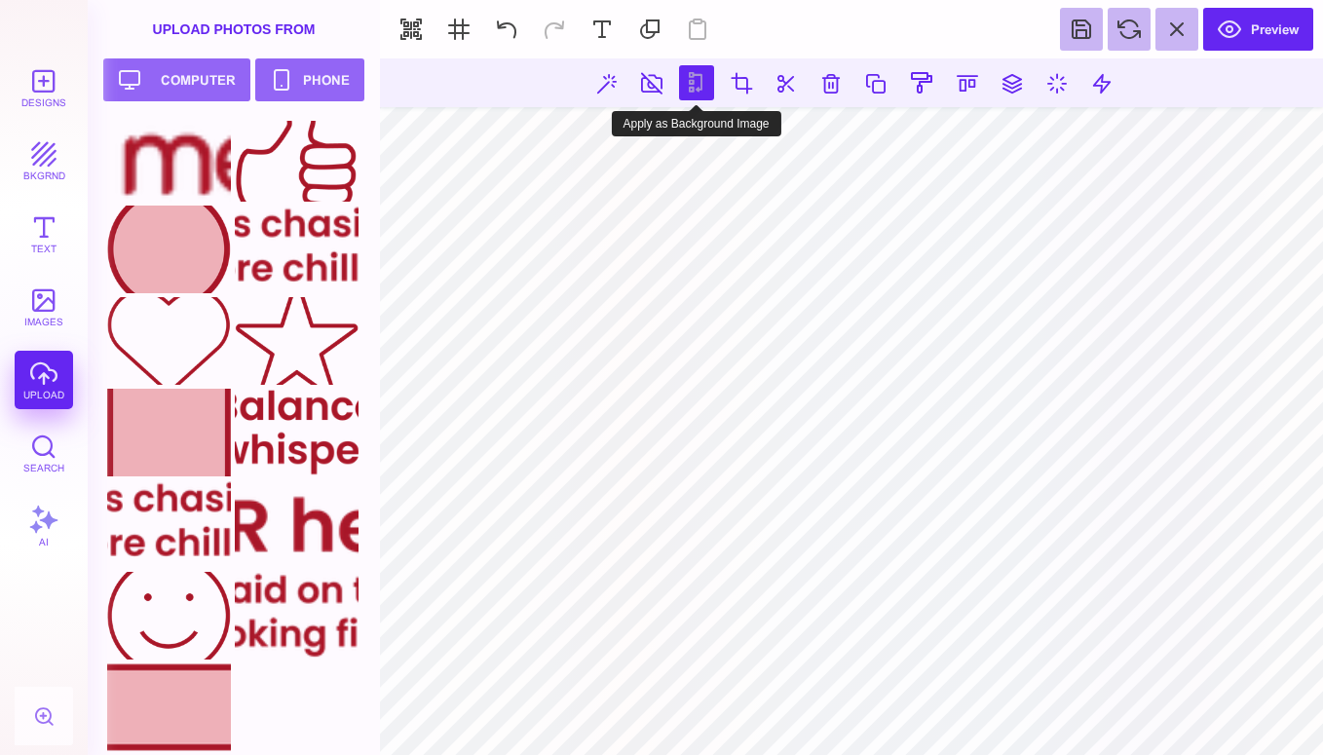
click at [682, 83] on button at bounding box center [696, 82] width 35 height 35
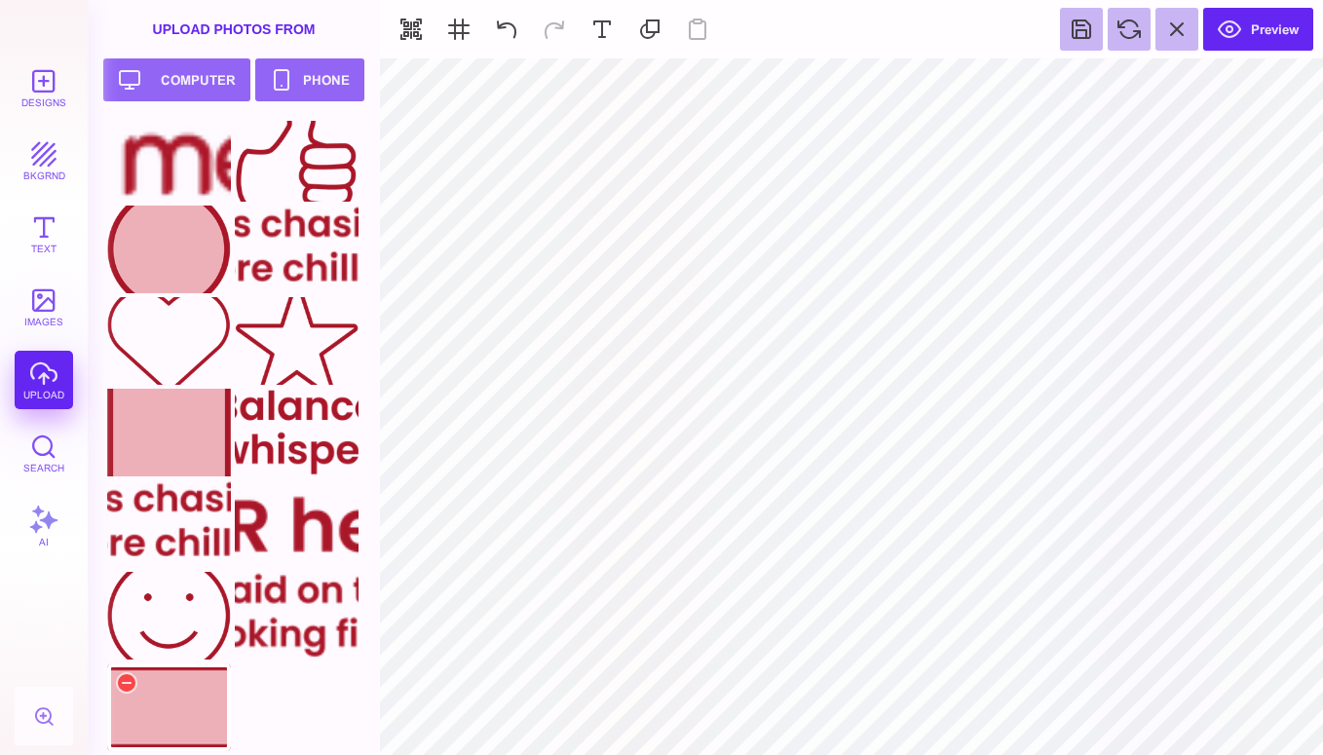
click at [162, 705] on div at bounding box center [169, 707] width 124 height 88
click at [276, 533] on div at bounding box center [297, 524] width 124 height 88
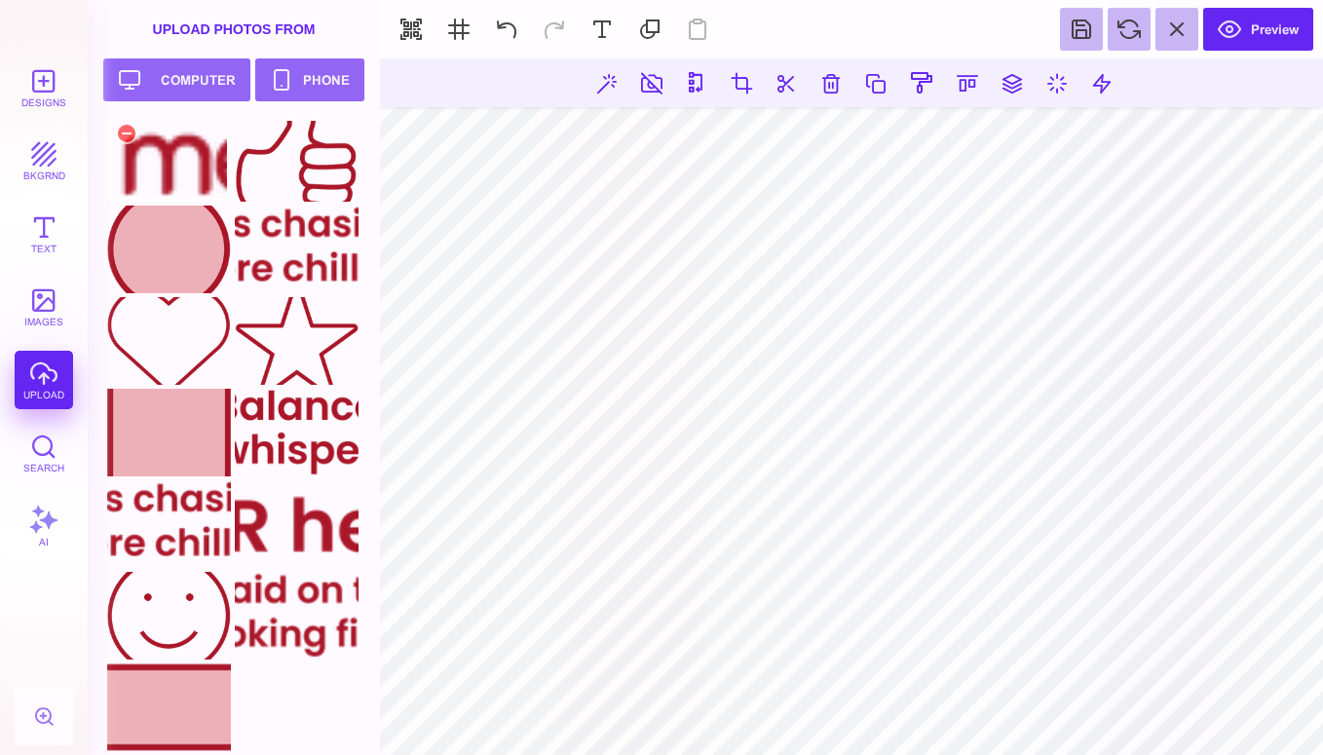
click at [198, 163] on div at bounding box center [169, 158] width 124 height 88
click at [180, 361] on div at bounding box center [169, 341] width 124 height 88
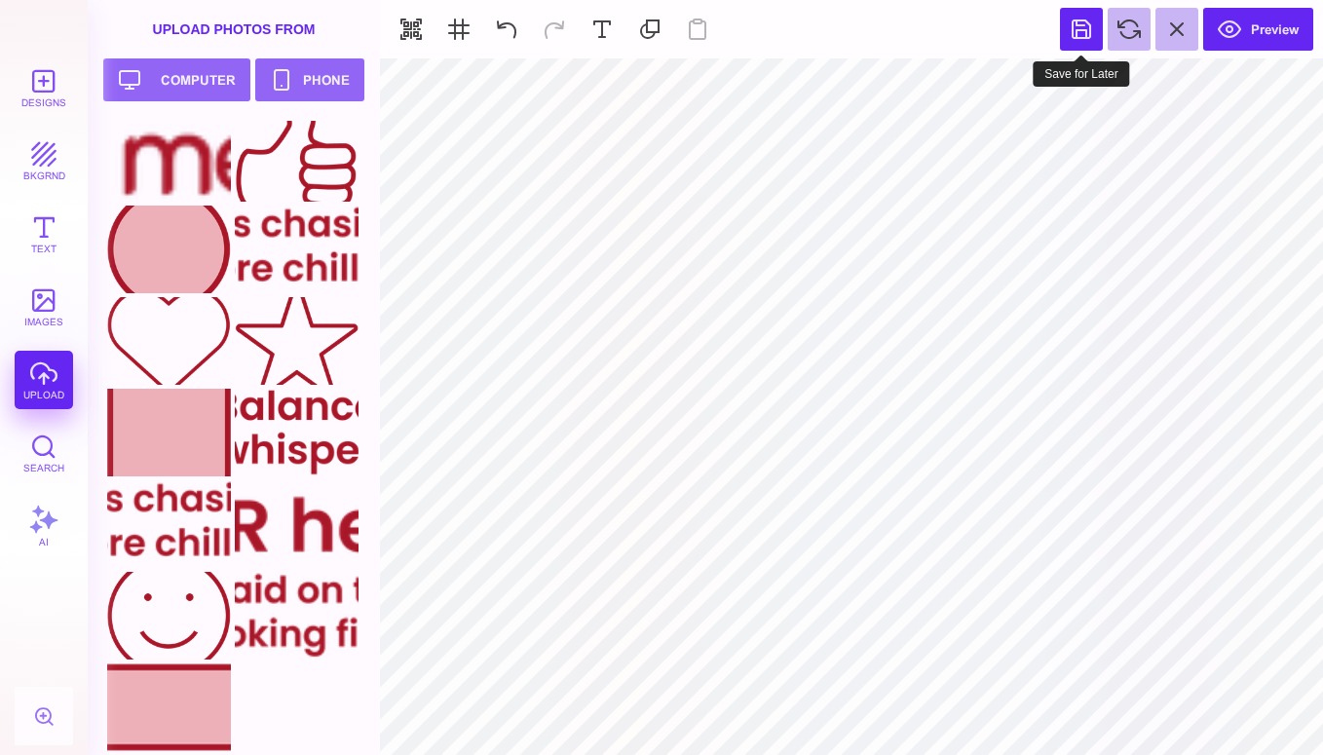
click at [1068, 33] on button at bounding box center [1081, 29] width 43 height 43
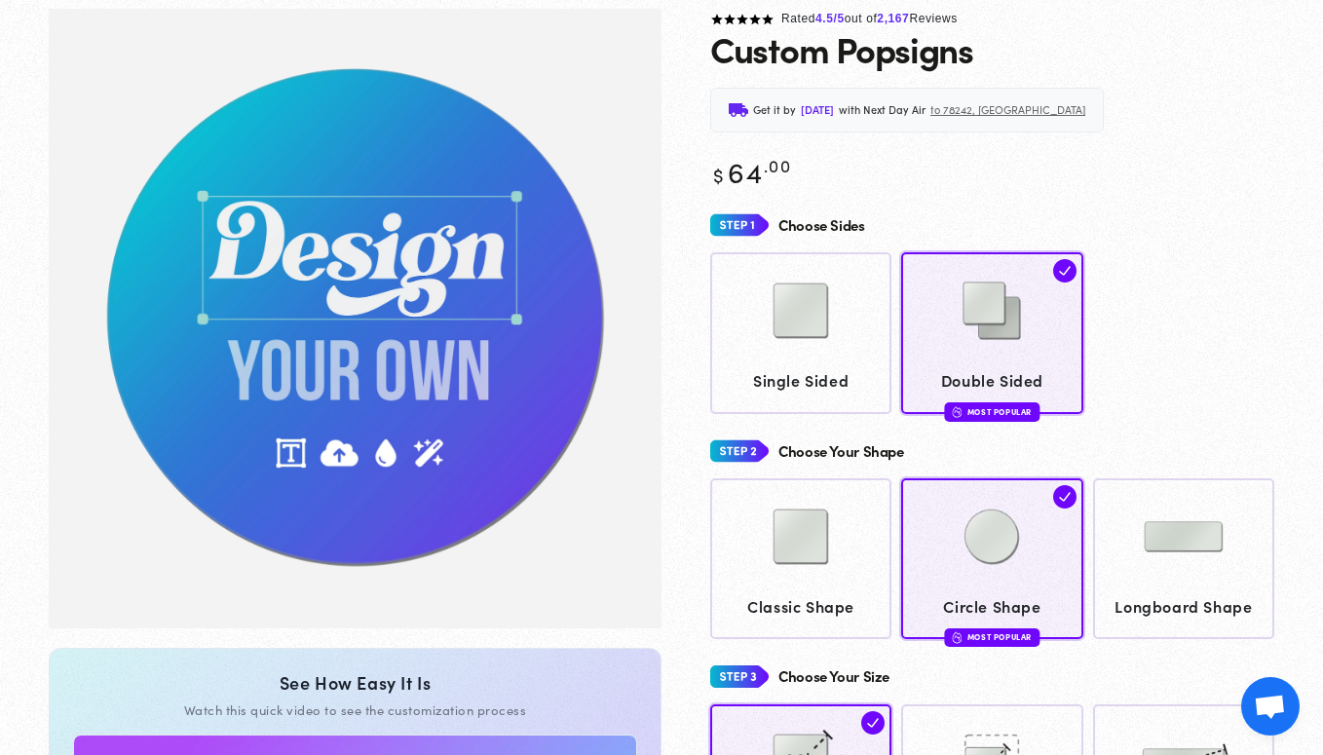
scroll to position [145, 0]
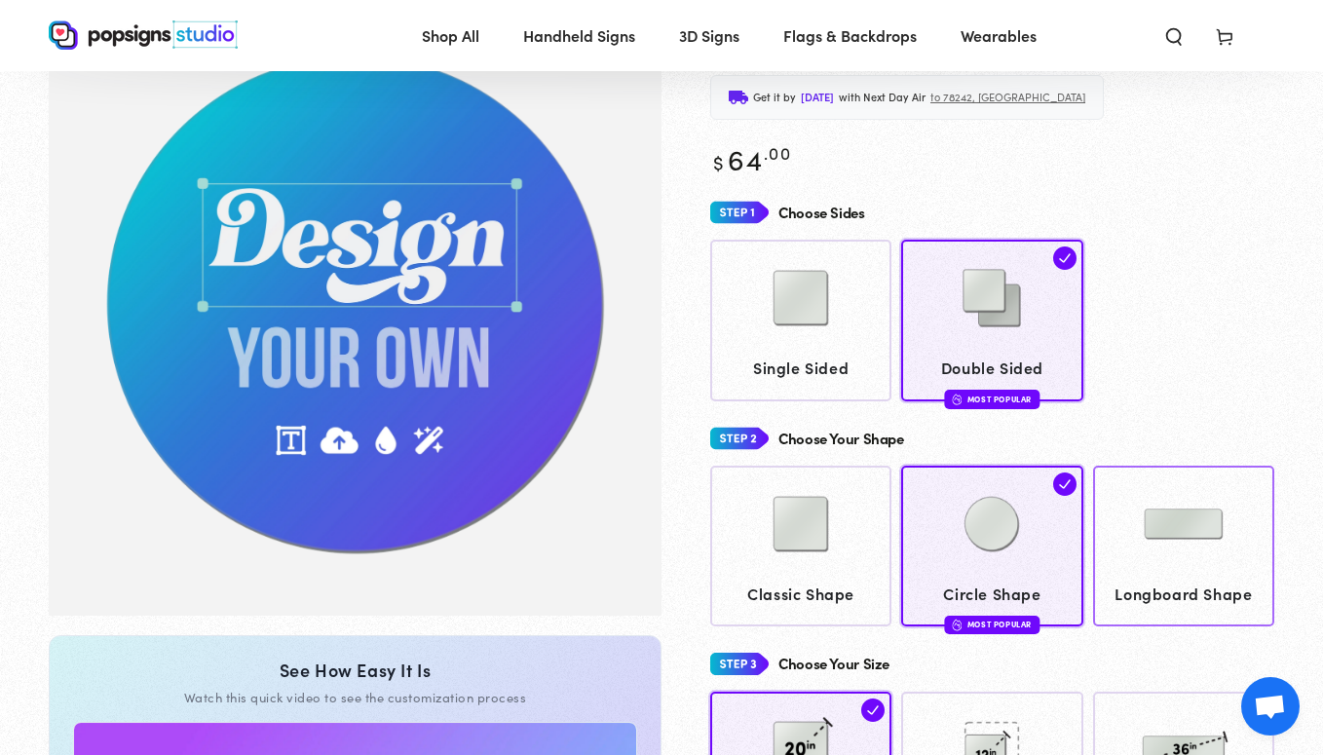
click at [1154, 547] on img at bounding box center [1183, 523] width 97 height 97
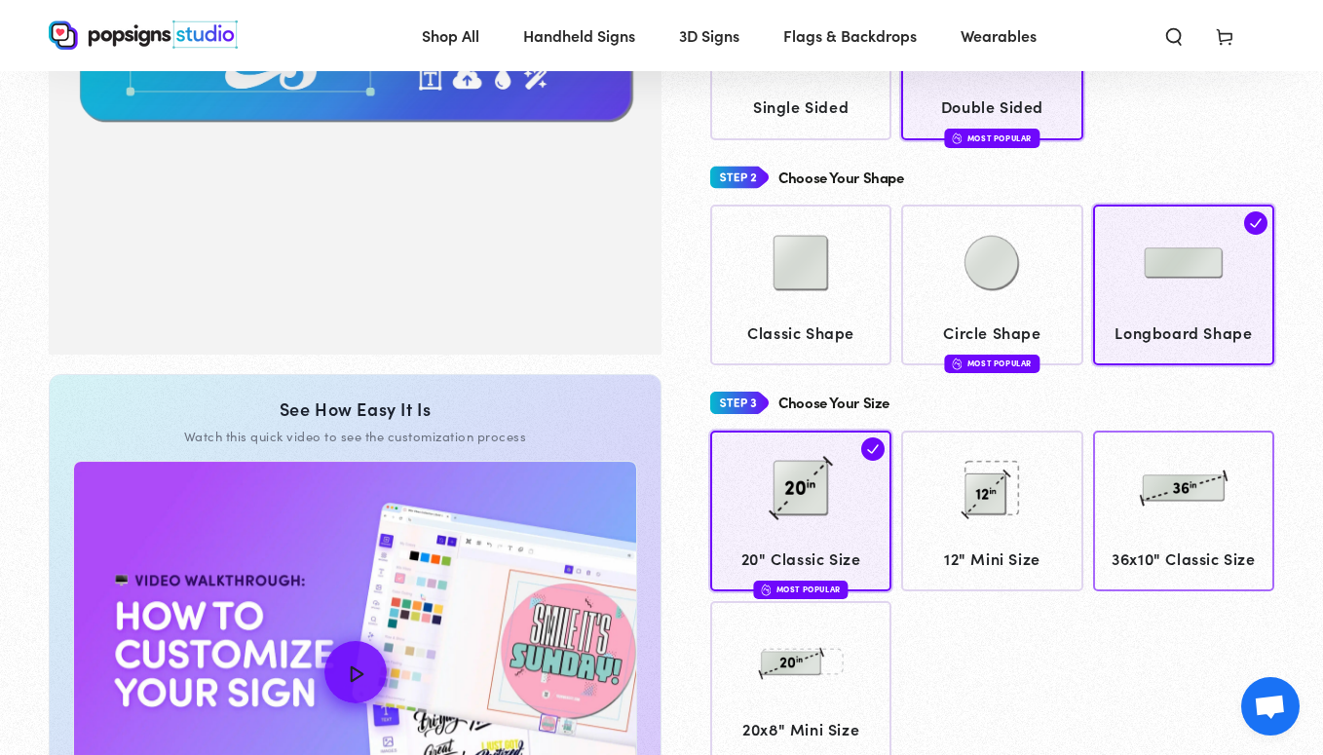
scroll to position [419, 0]
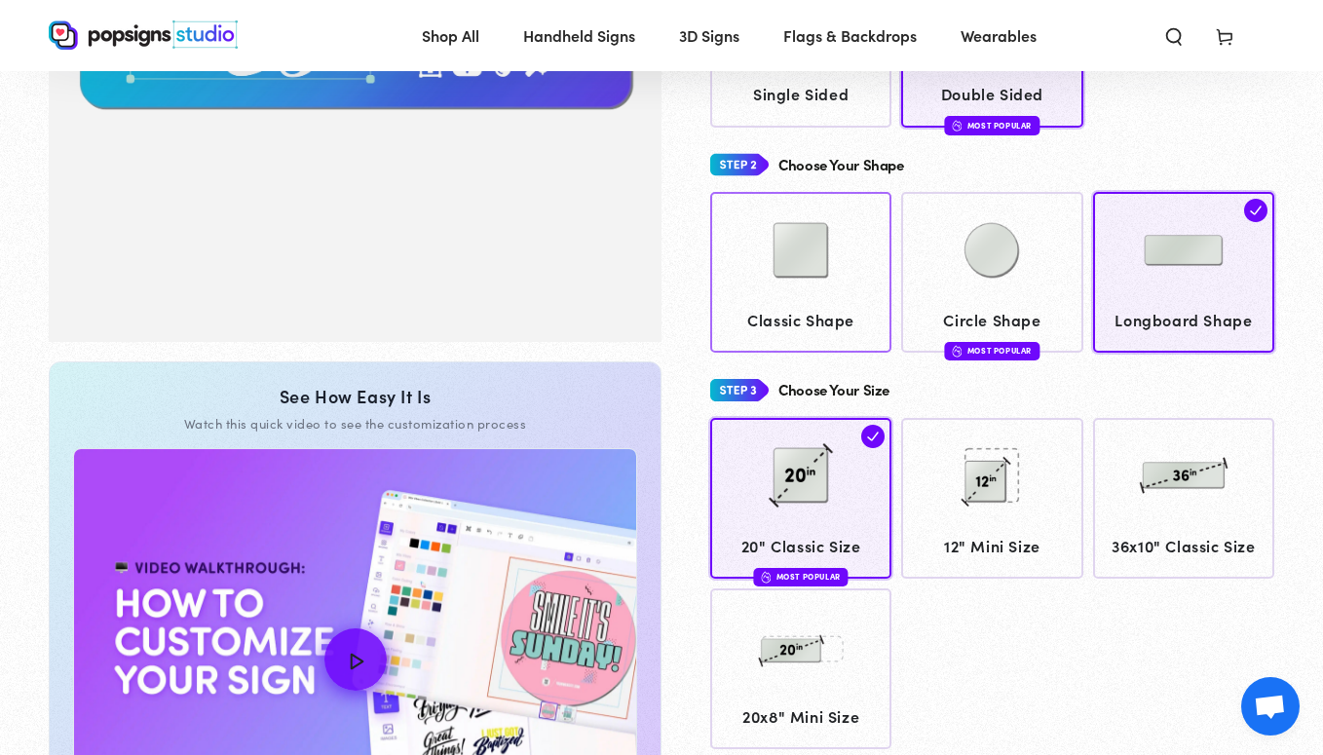
click at [839, 654] on img at bounding box center [800, 646] width 97 height 97
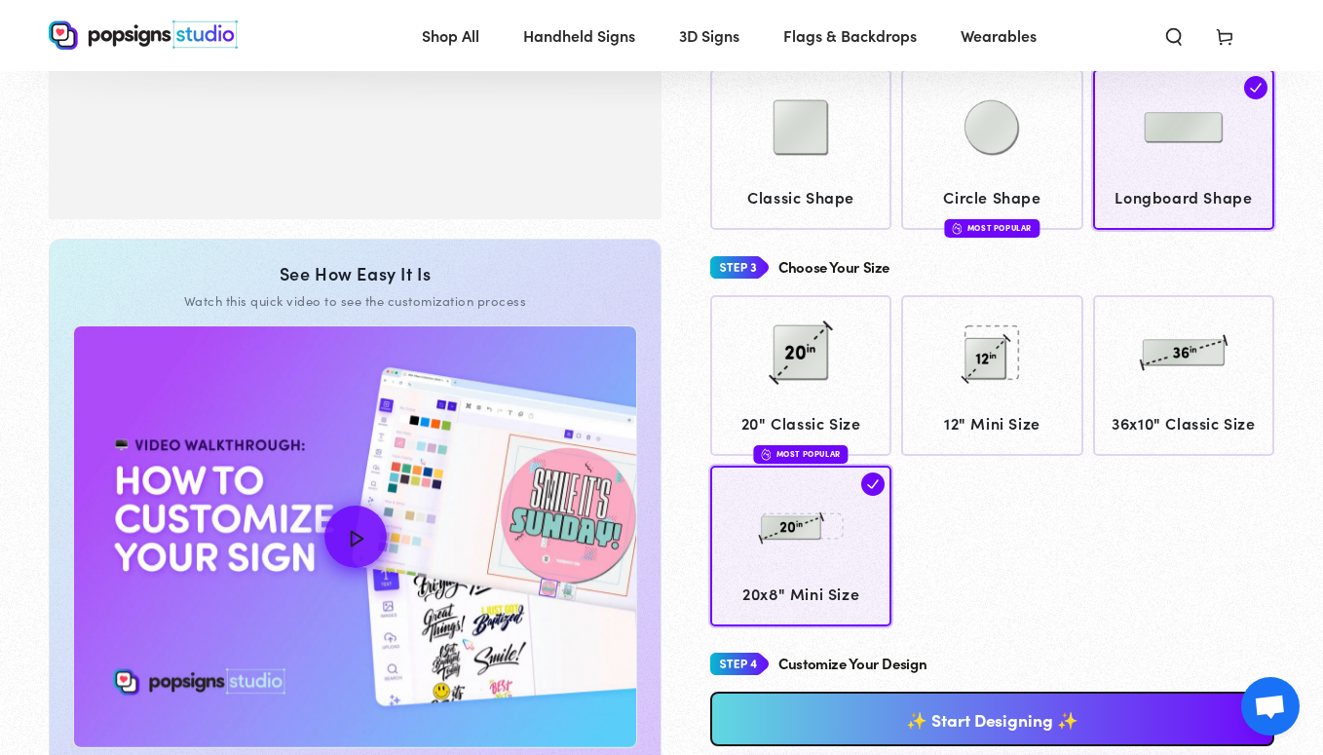
scroll to position [589, 0]
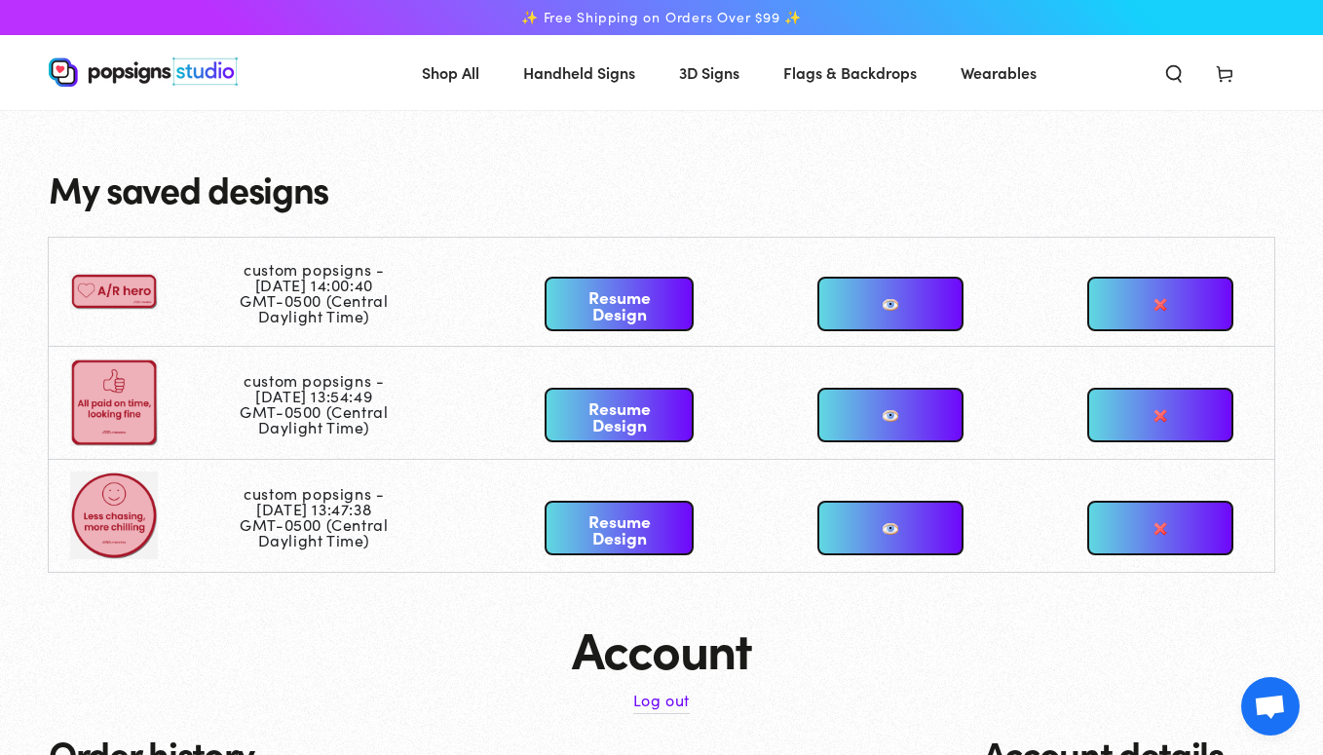
click at [922, 311] on link at bounding box center [890, 304] width 146 height 55
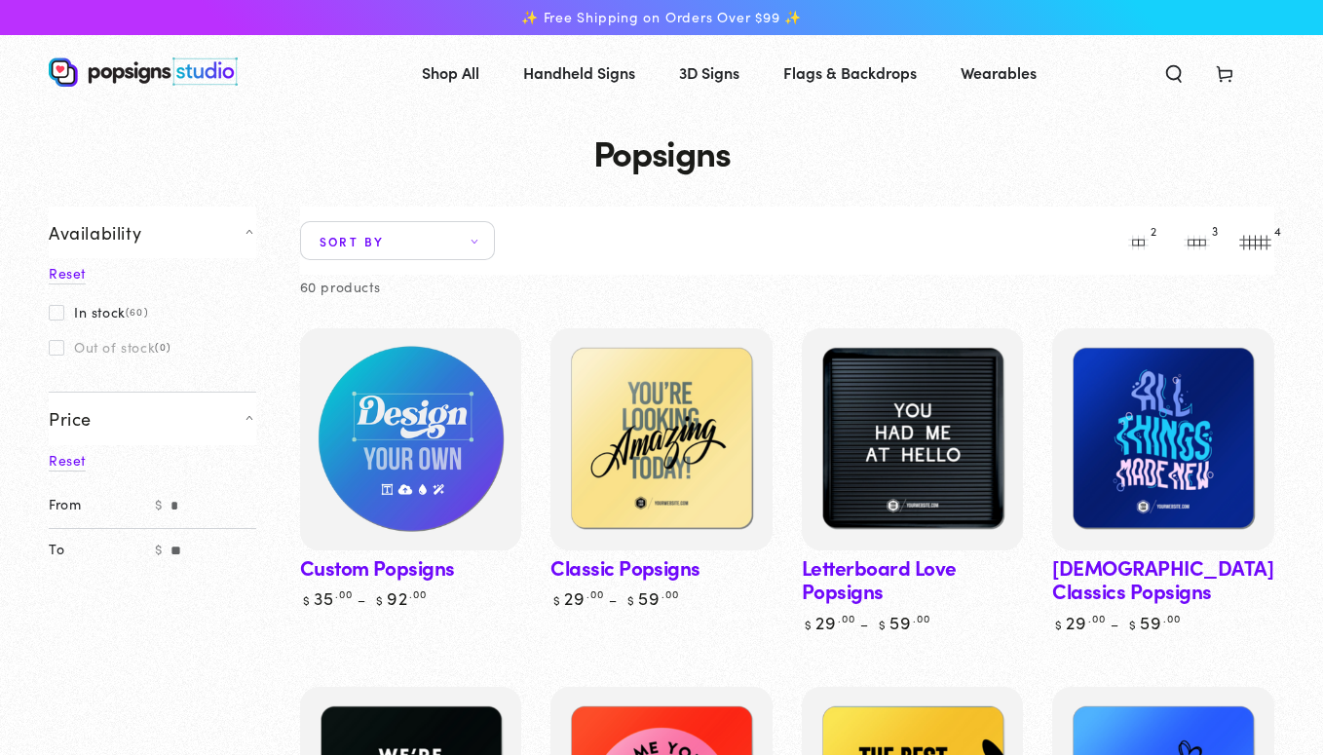
click at [464, 429] on img at bounding box center [410, 439] width 228 height 228
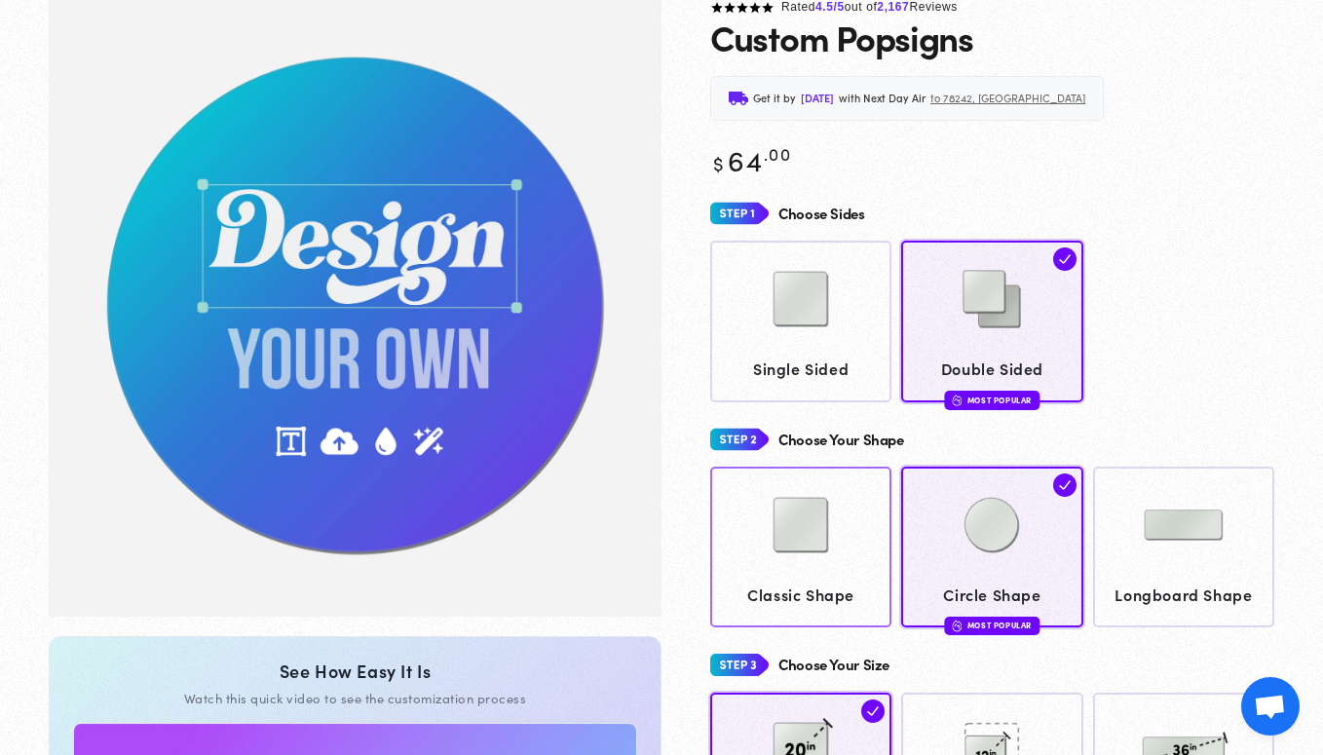
click at [848, 564] on img at bounding box center [800, 524] width 97 height 97
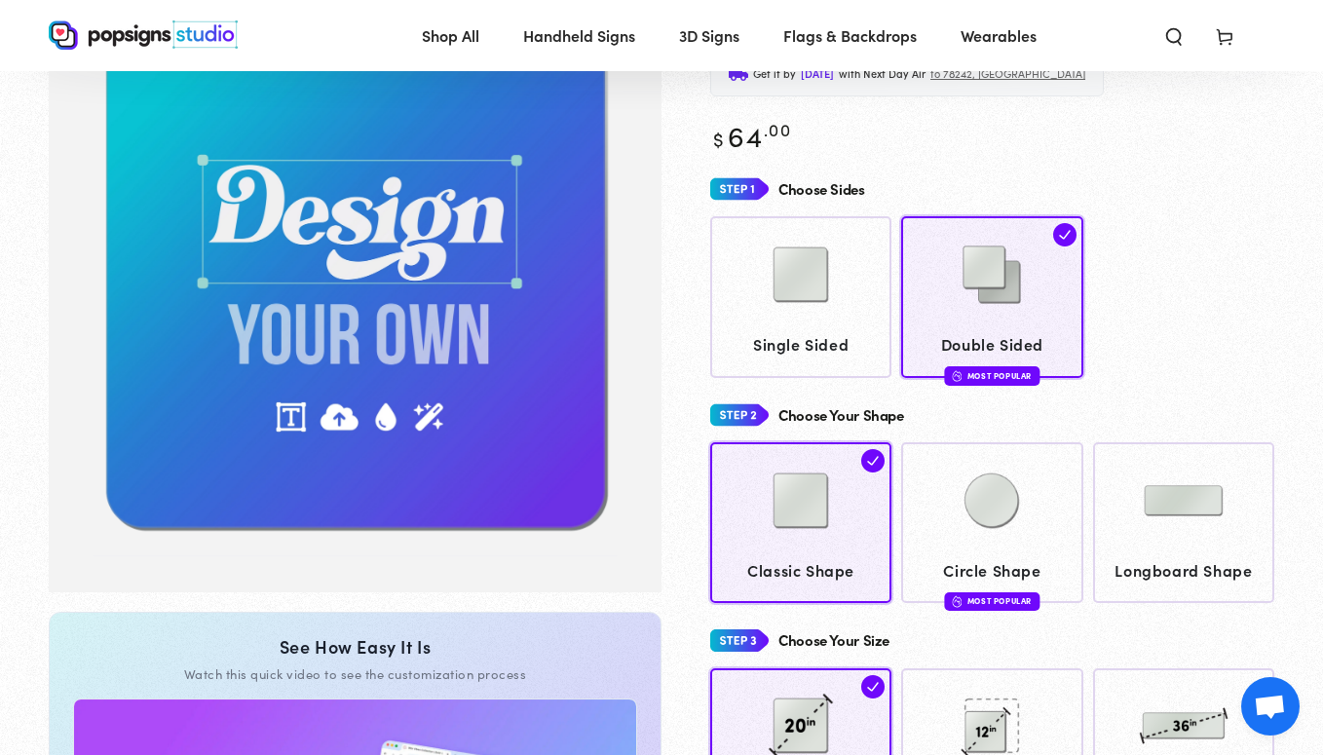
scroll to position [175, 0]
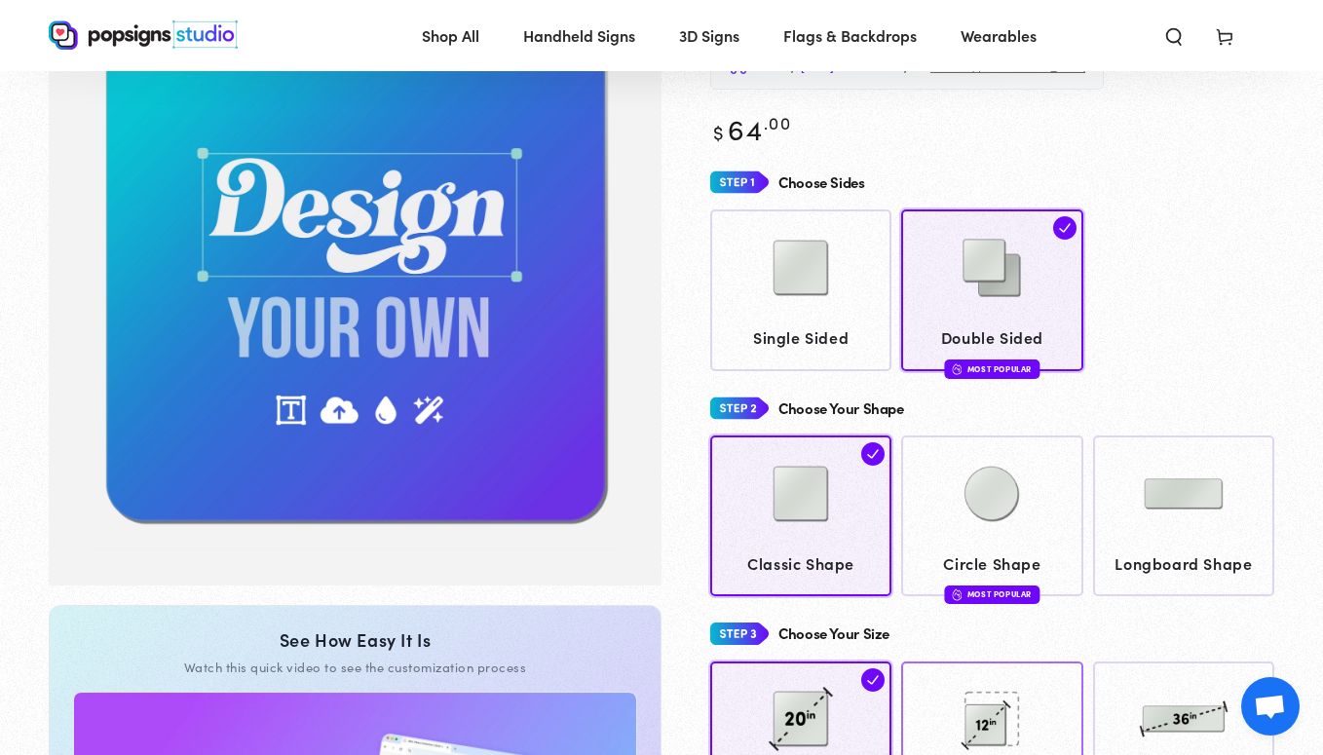
click at [992, 703] on img at bounding box center [991, 718] width 97 height 97
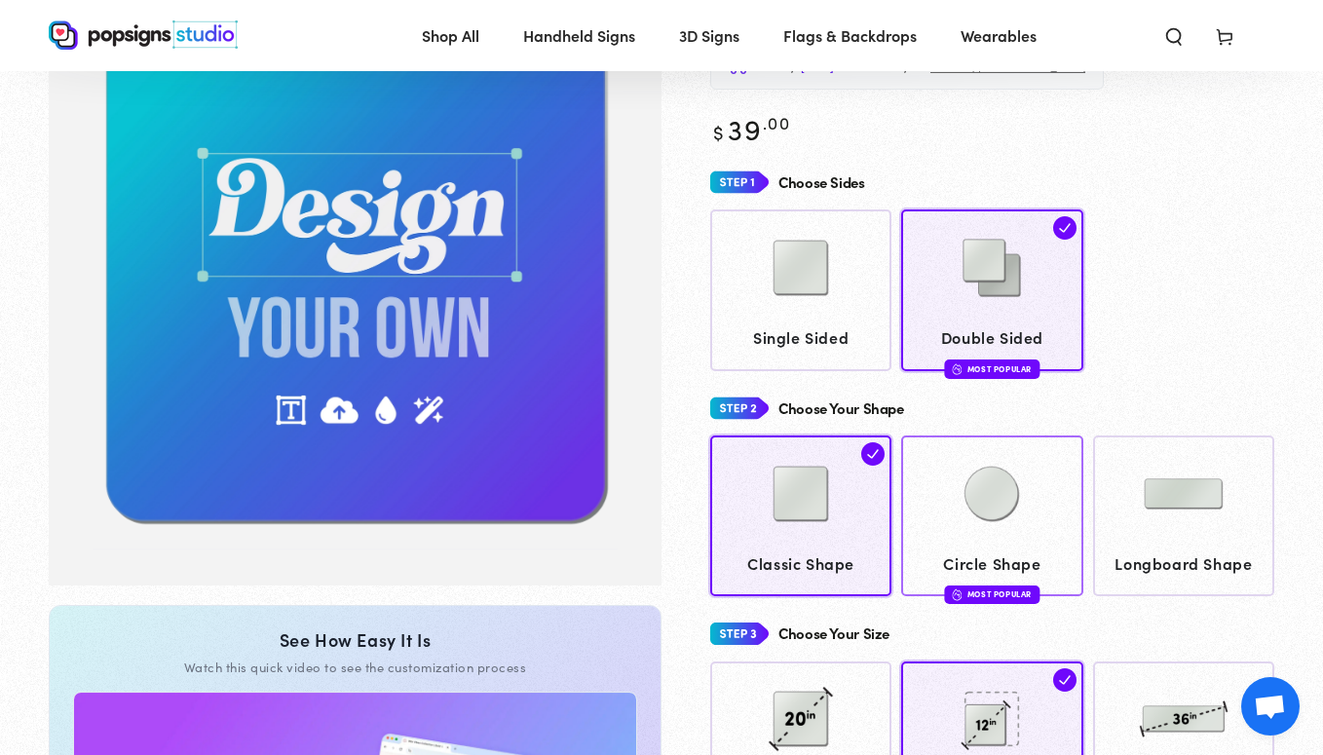
click at [954, 504] on img at bounding box center [991, 493] width 97 height 97
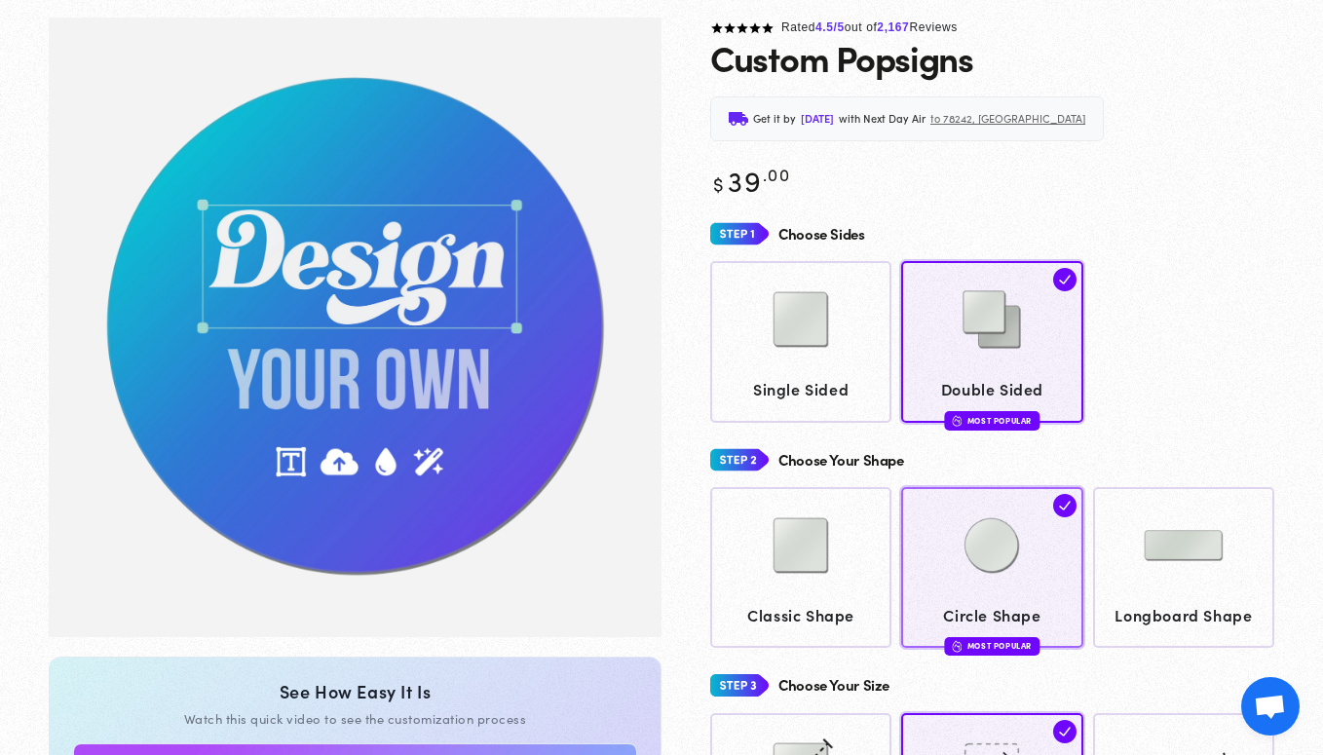
scroll to position [145, 0]
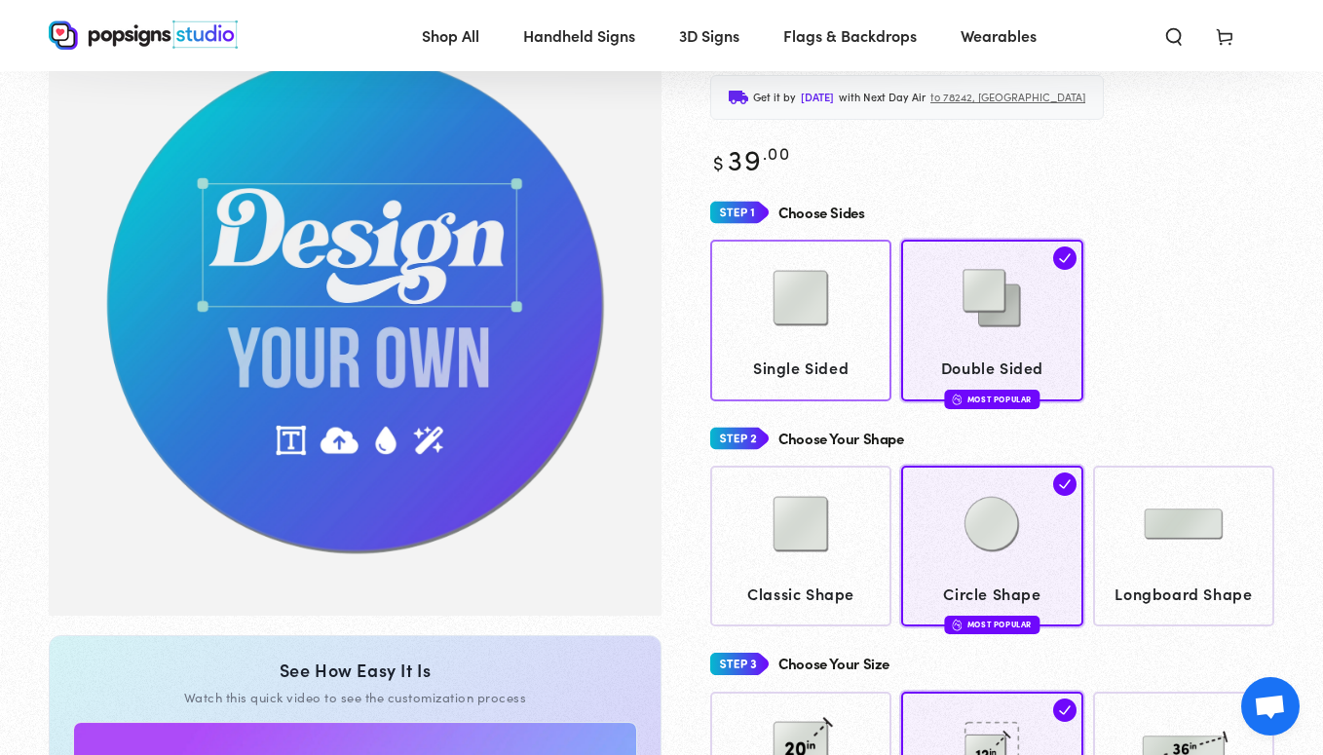
click at [823, 346] on div at bounding box center [801, 299] width 163 height 97
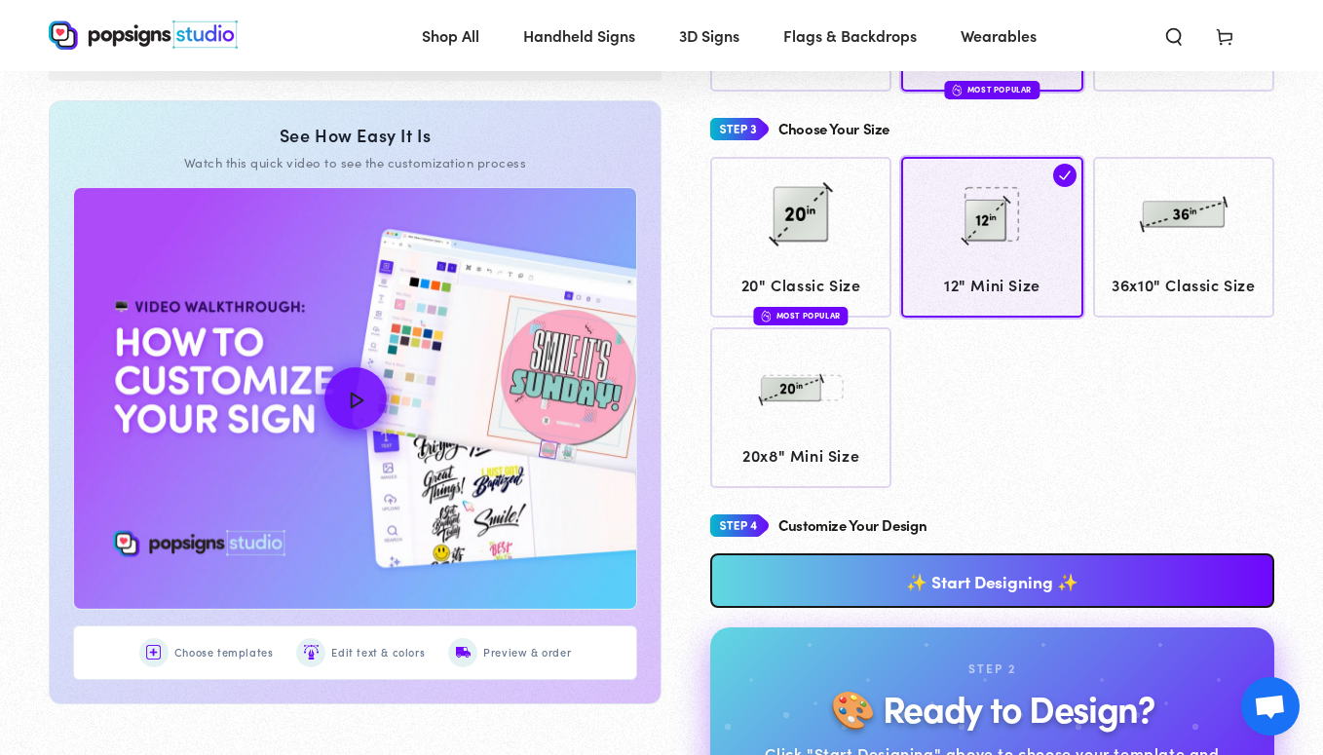
scroll to position [682, 0]
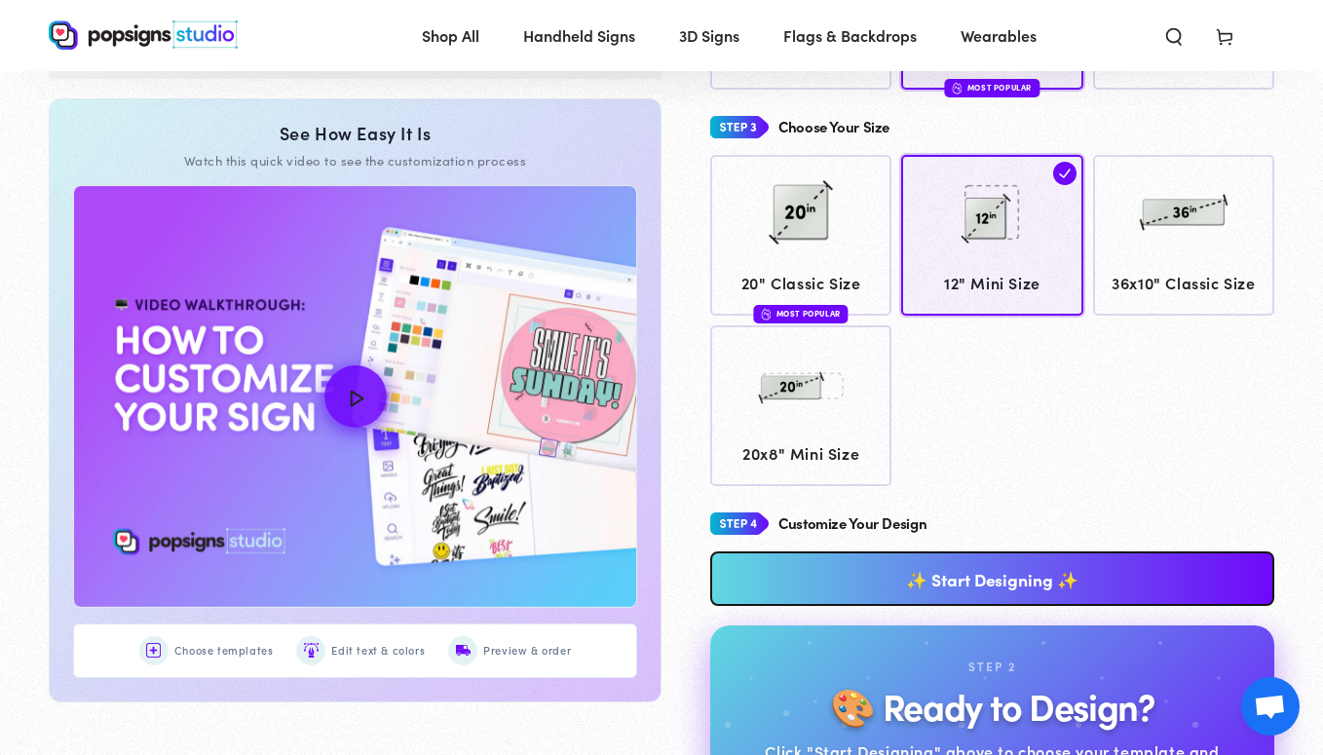
click at [966, 594] on link "✨ Start Designing ✨" at bounding box center [992, 578] width 564 height 55
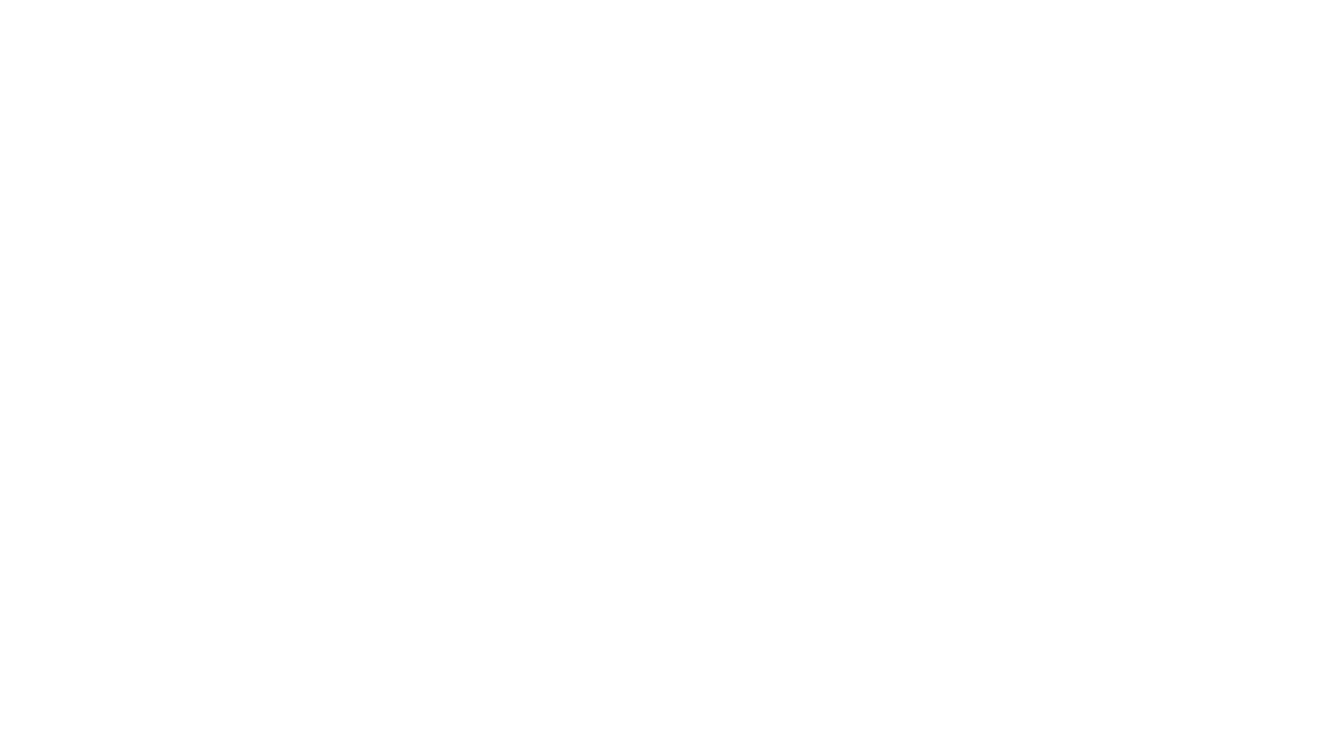
scroll to position [0, 0]
type textarea "An ancient tree with a door leading to a magical world"
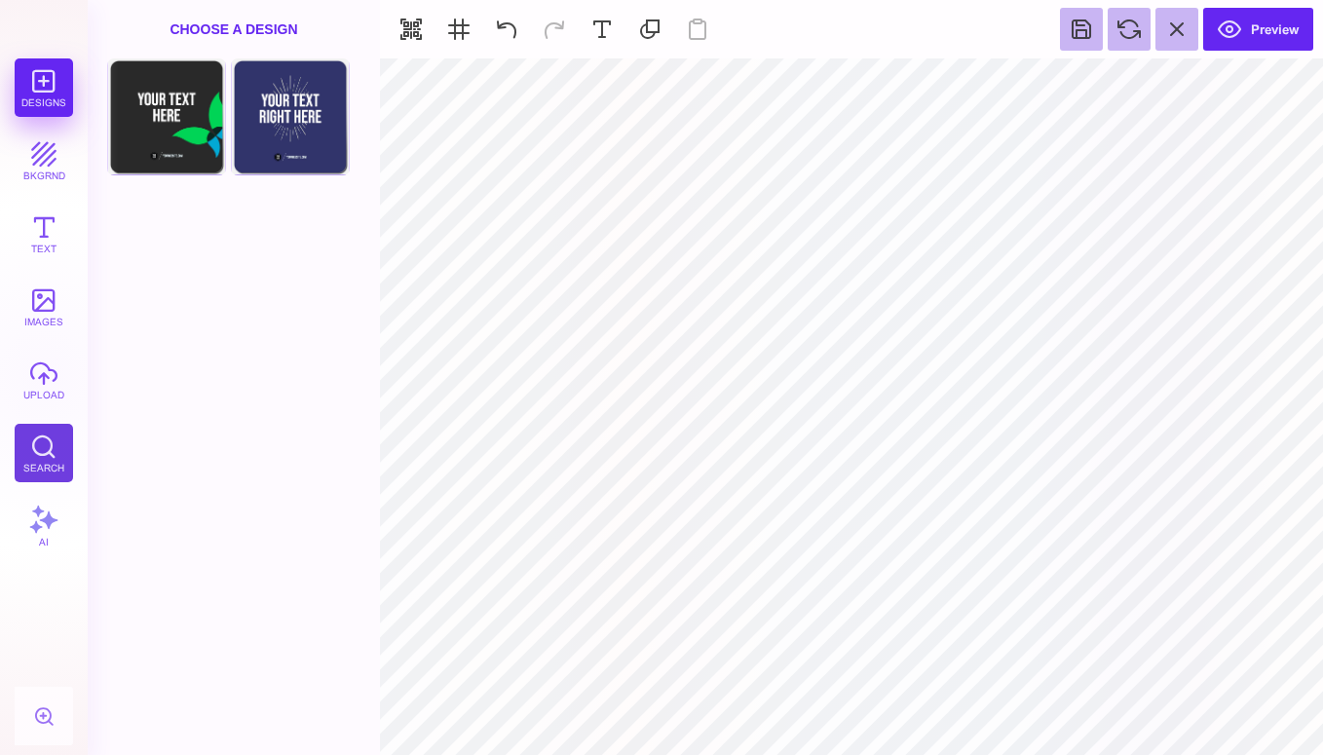
click at [48, 449] on button "Search" at bounding box center [44, 453] width 58 height 58
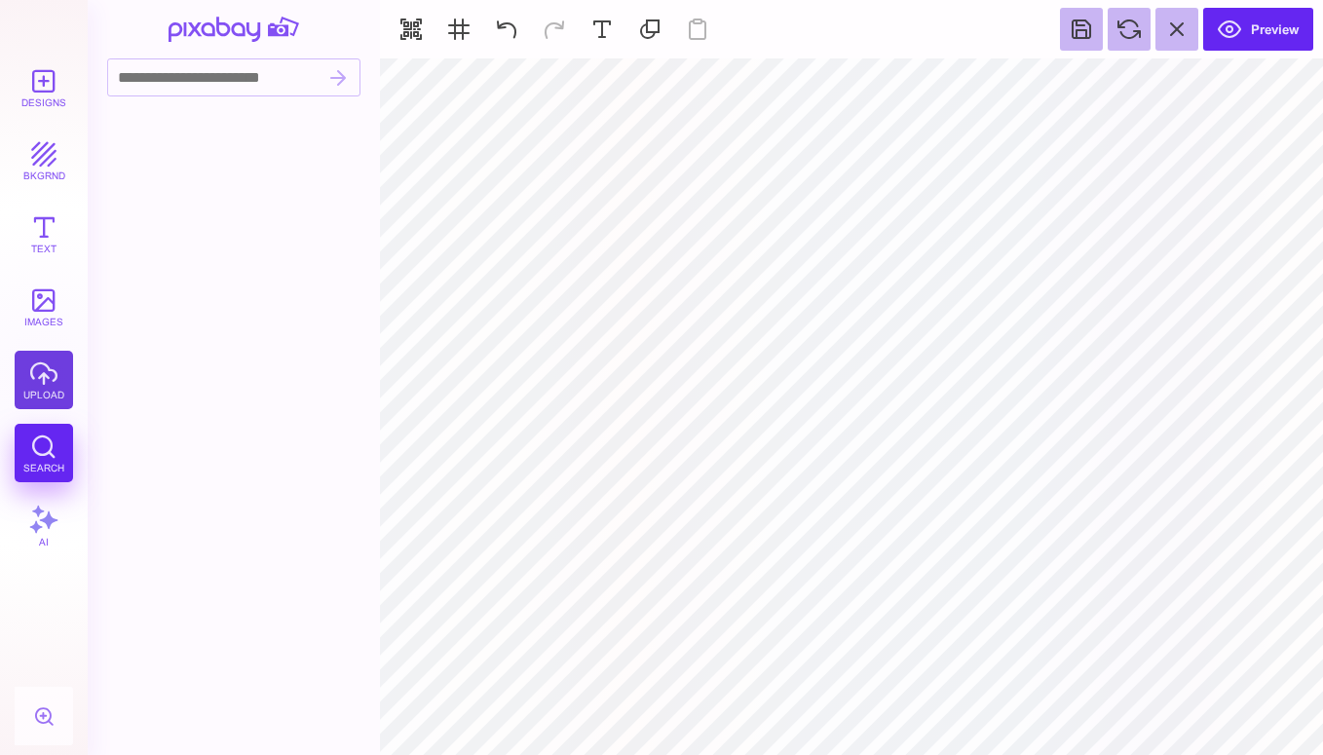
click at [51, 386] on button "upload" at bounding box center [44, 380] width 58 height 58
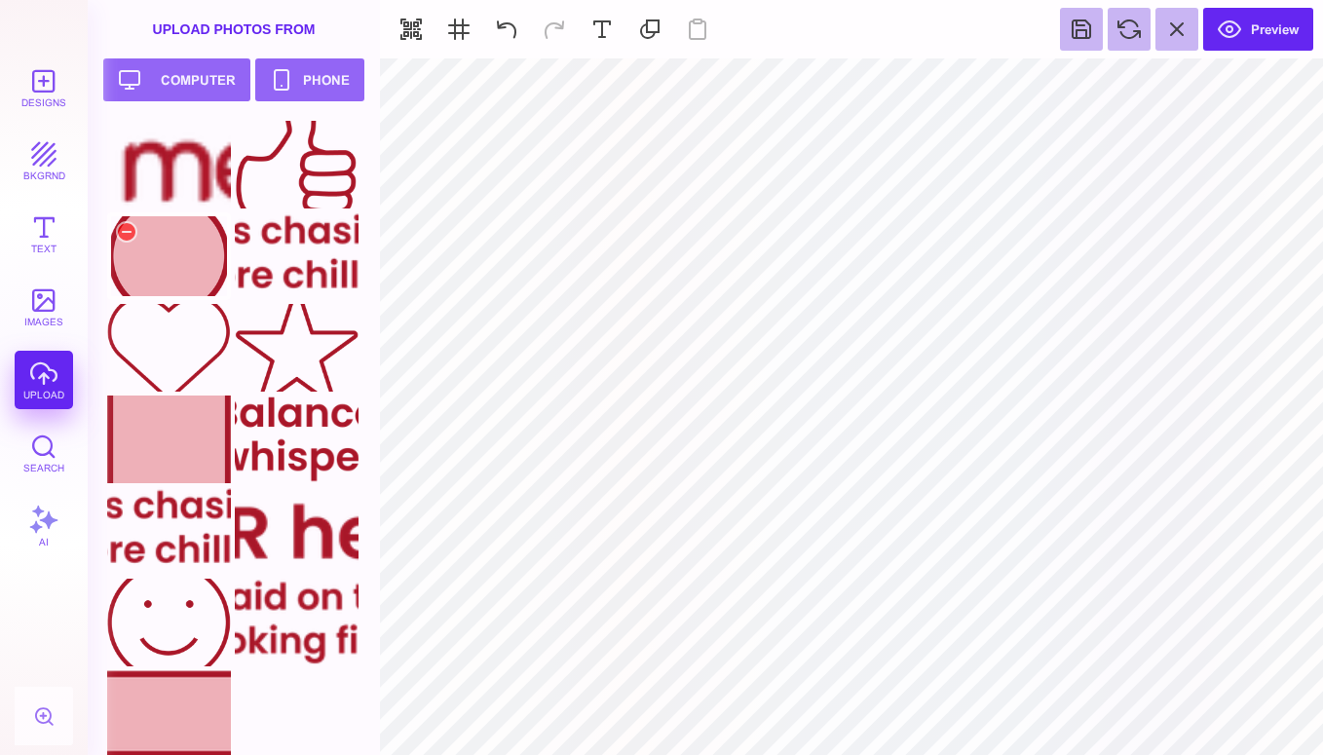
click at [200, 279] on div at bounding box center [169, 256] width 124 height 88
type input "#000000"
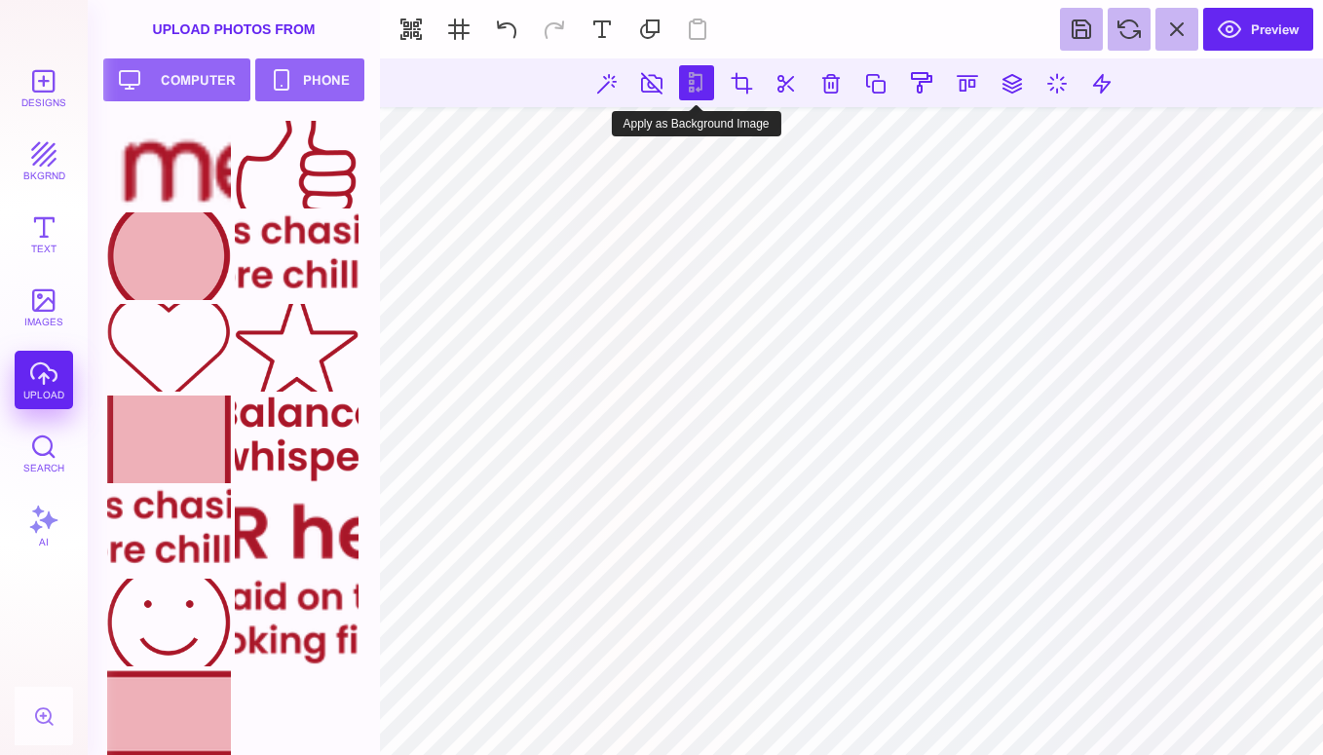
click at [692, 91] on button at bounding box center [696, 82] width 35 height 35
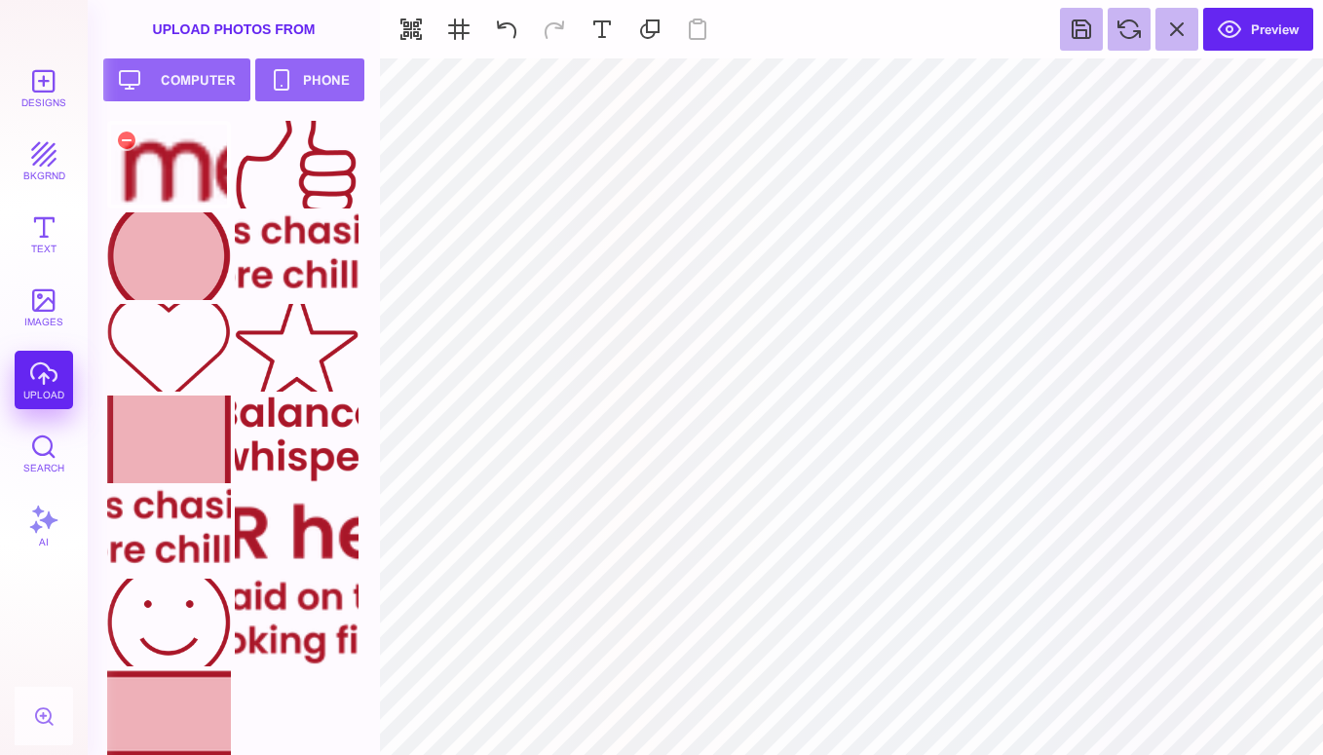
click at [194, 187] on div at bounding box center [169, 165] width 124 height 88
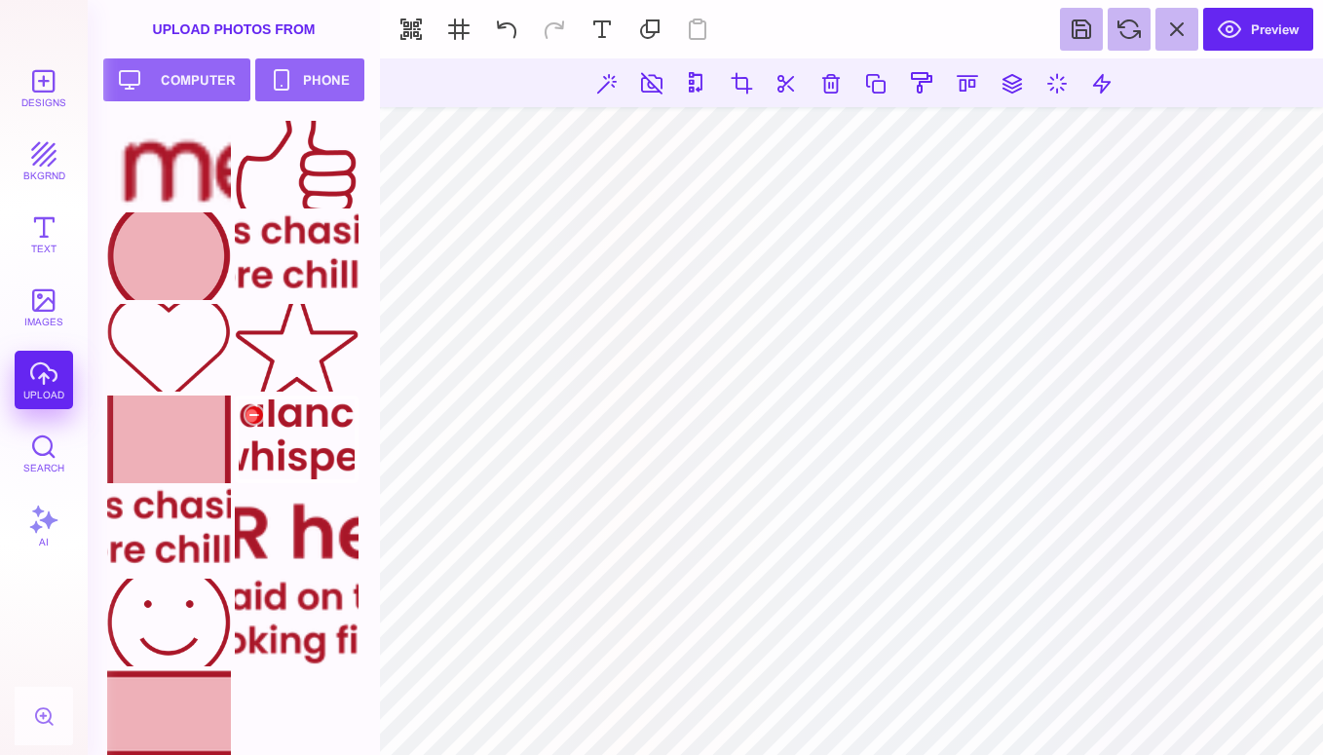
click at [310, 465] on div at bounding box center [297, 439] width 124 height 88
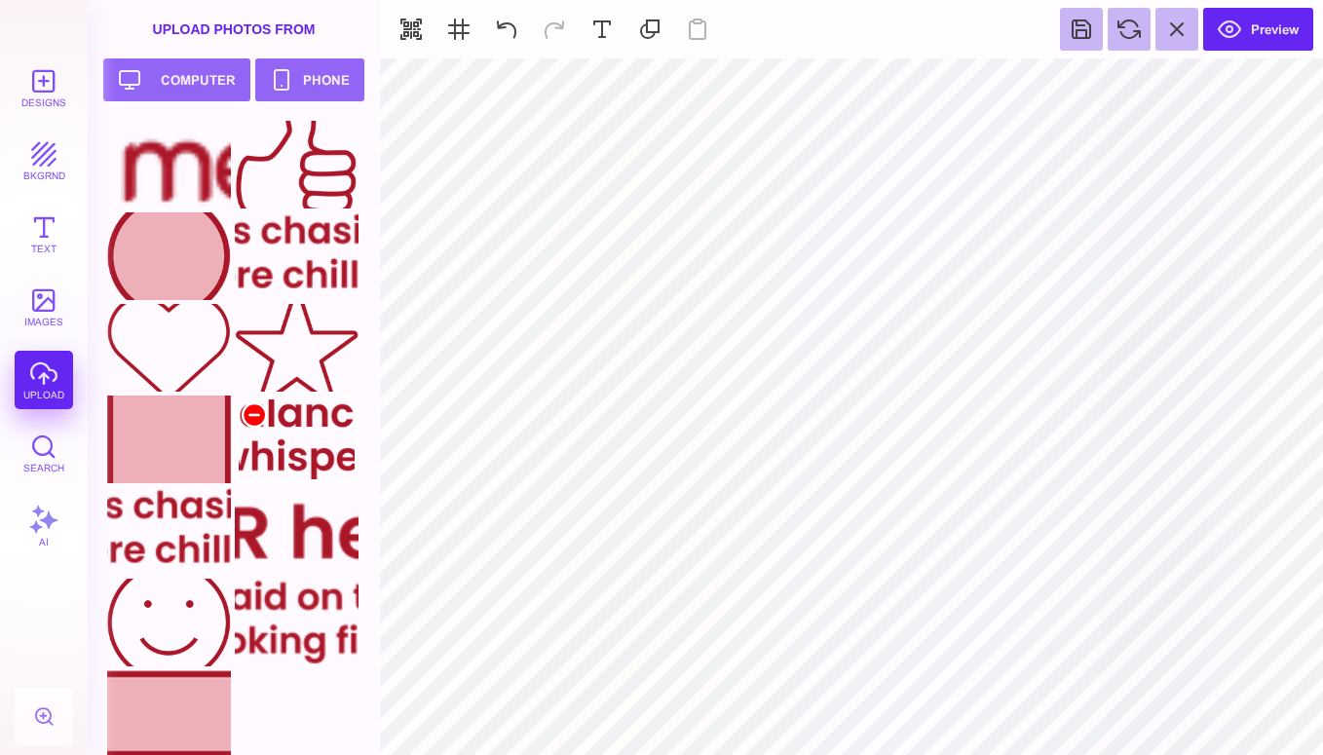
click at [252, 413] on div at bounding box center [254, 414] width 23 height 23
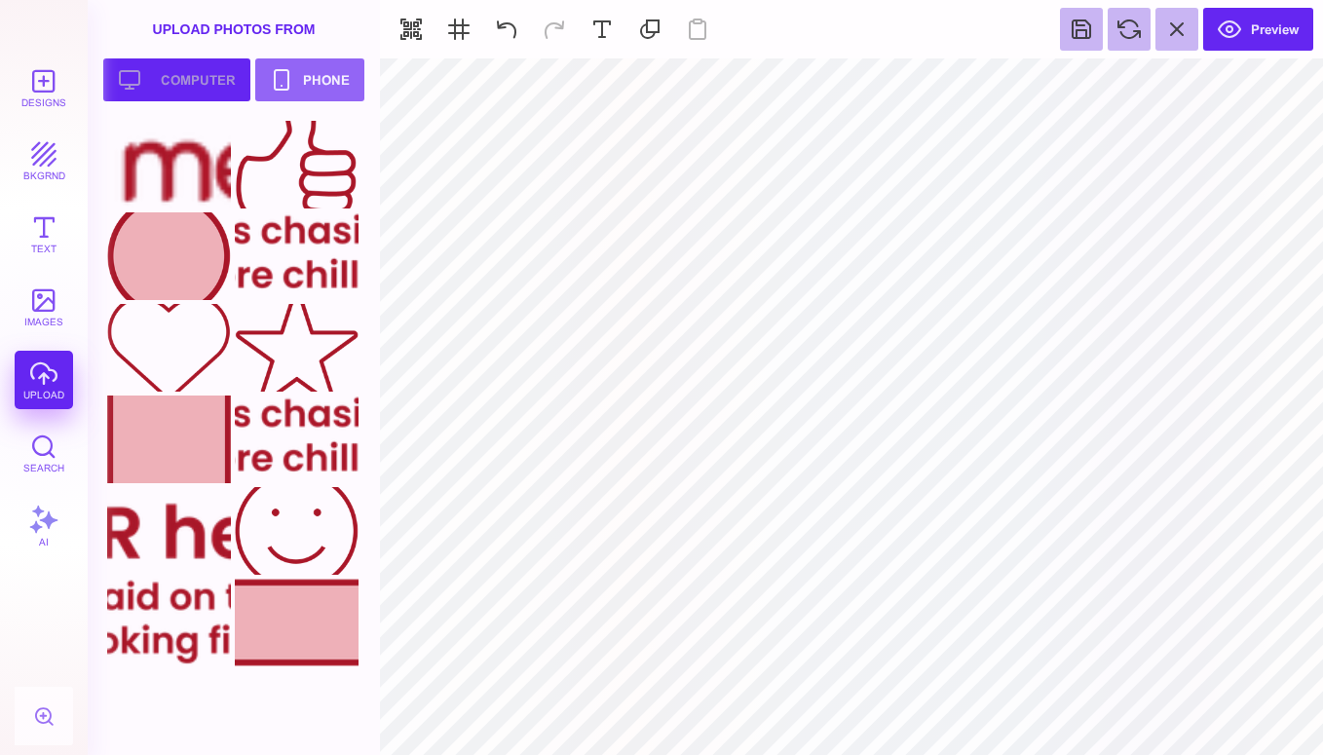
click at [205, 78] on button "Upload your artwork Computer" at bounding box center [176, 79] width 147 height 43
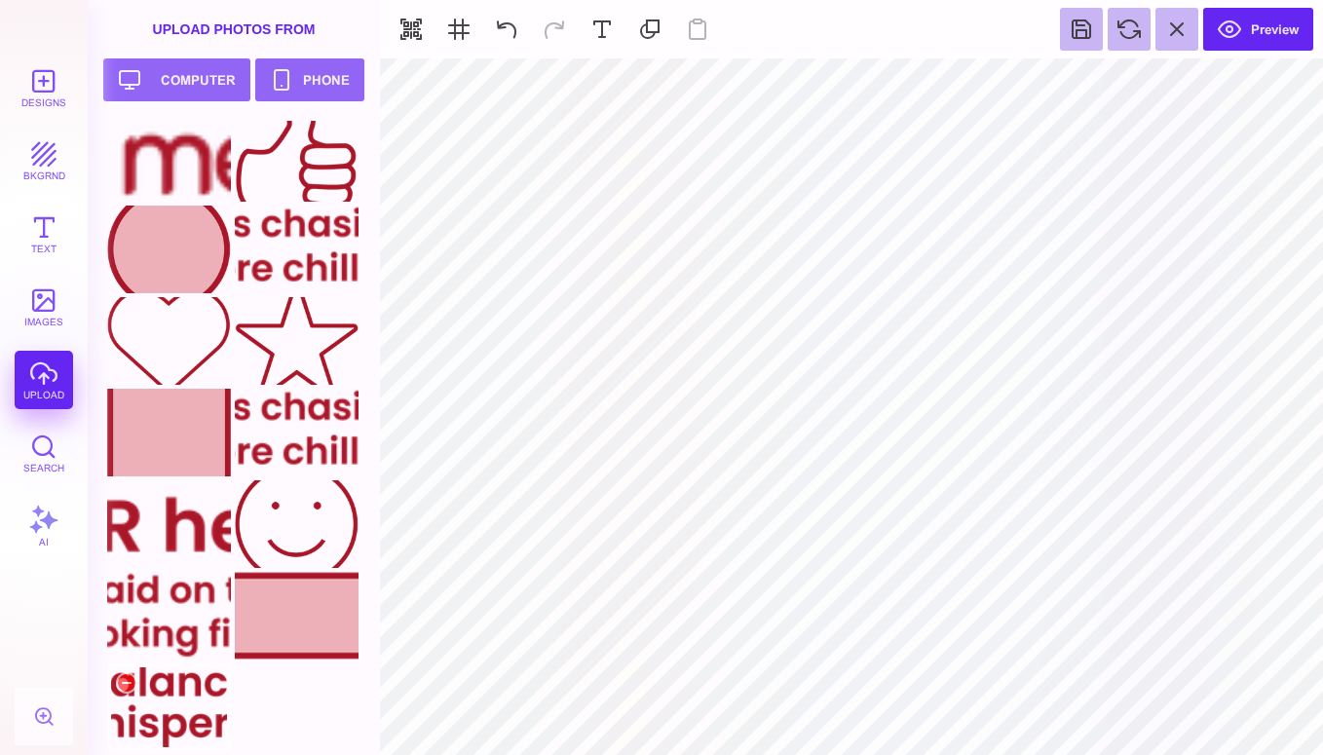
click at [178, 685] on div at bounding box center [169, 707] width 124 height 88
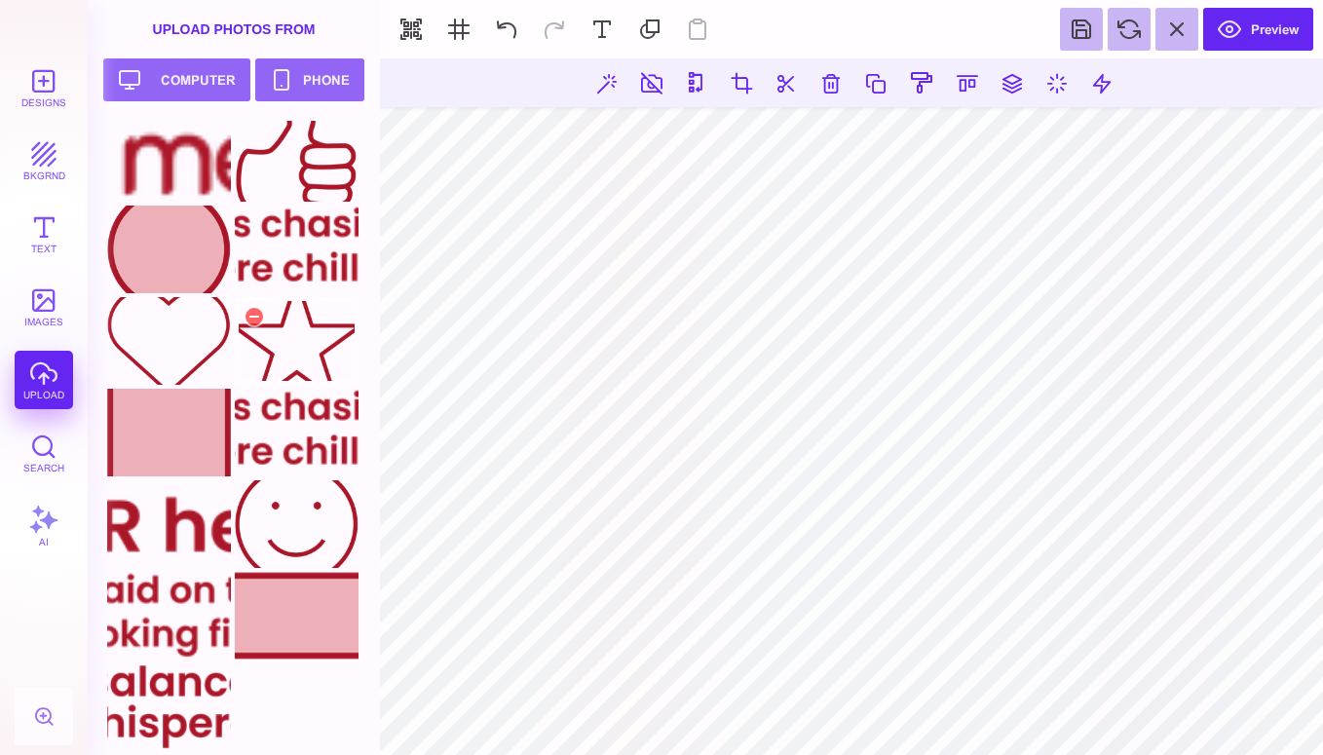
click at [313, 362] on div at bounding box center [297, 341] width 124 height 88
click at [1085, 29] on button at bounding box center [1081, 29] width 43 height 43
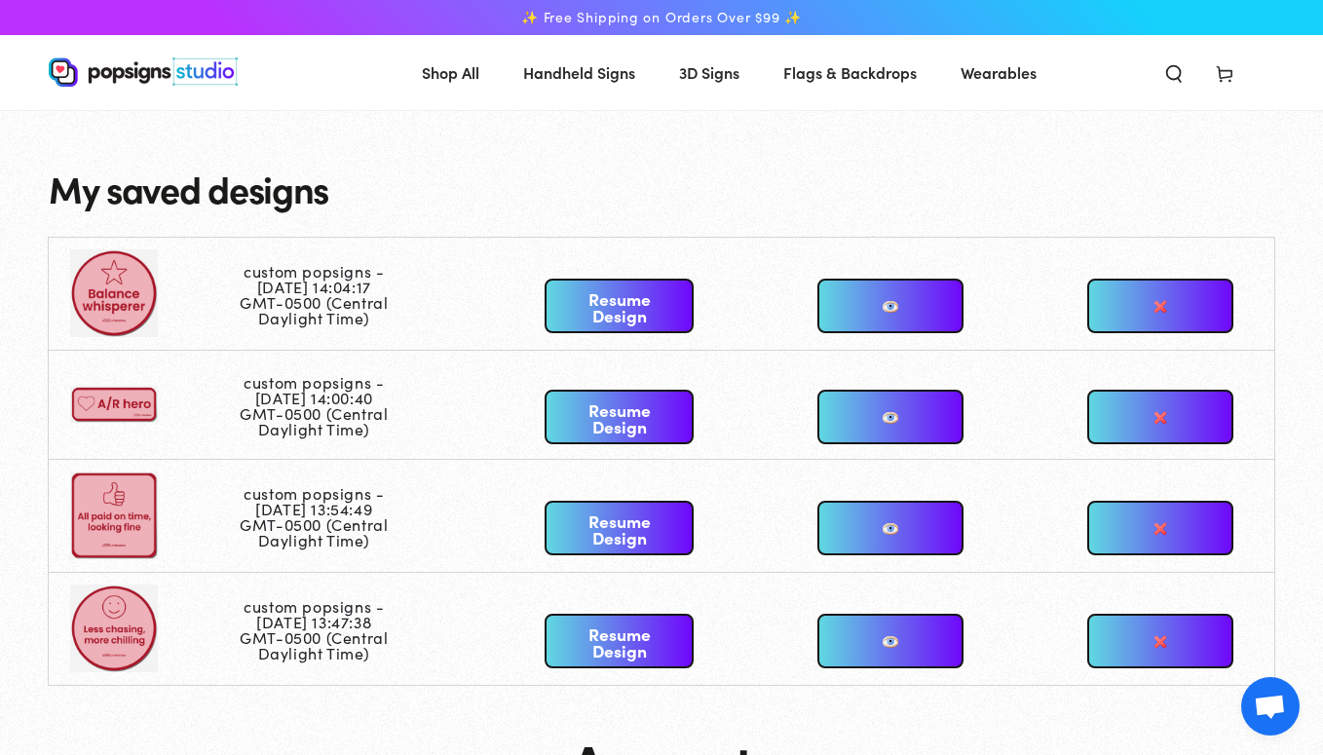
click at [903, 309] on link at bounding box center [890, 306] width 146 height 55
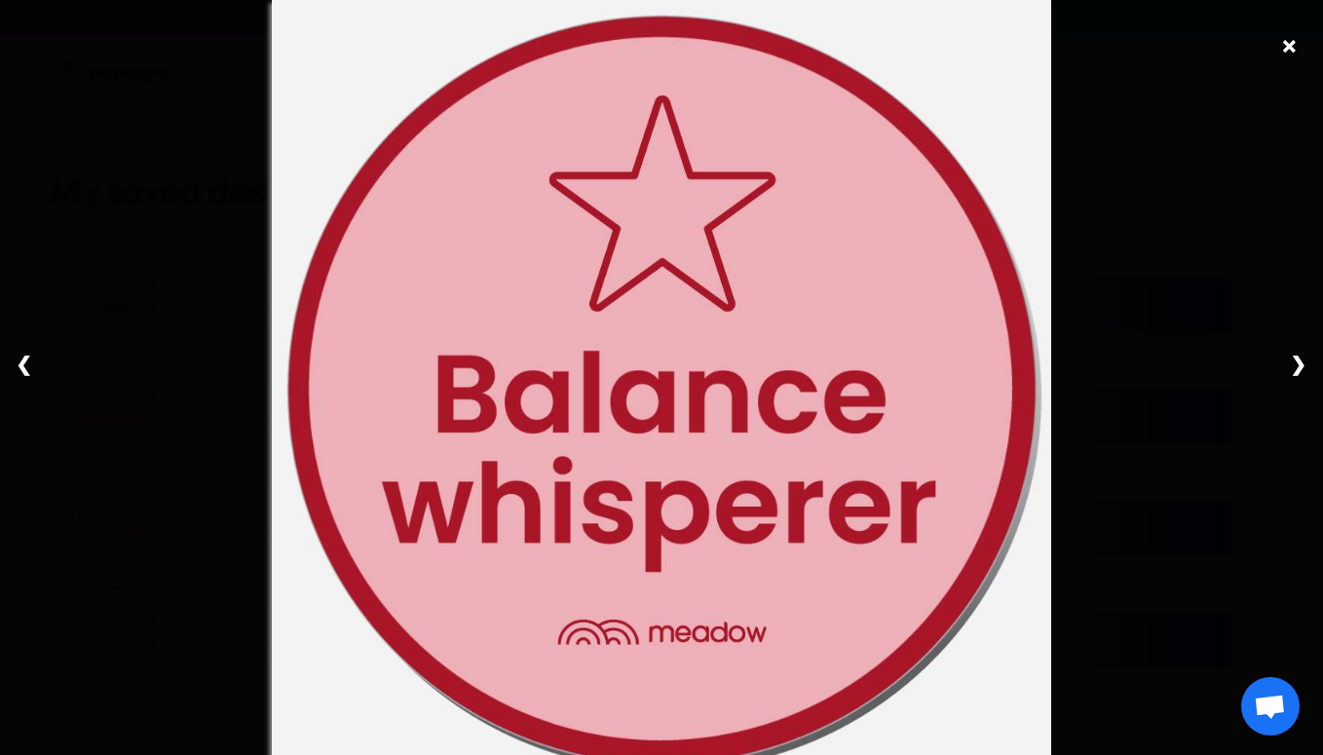
click at [1301, 61] on div "× ❮ ❯ 1 / 1" at bounding box center [661, 377] width 1323 height 755
